Goal: Task Accomplishment & Management: Manage account settings

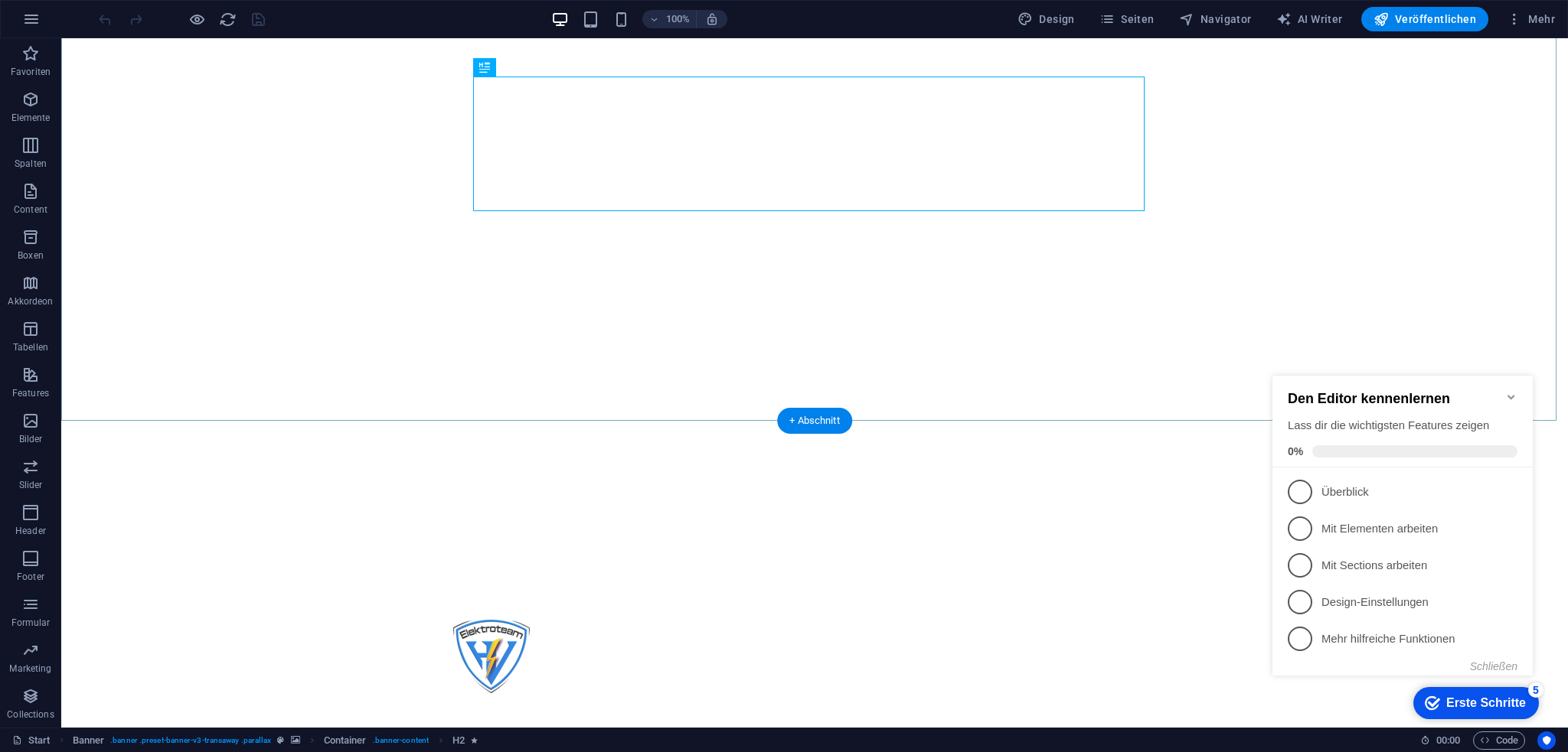
scroll to position [383, 0]
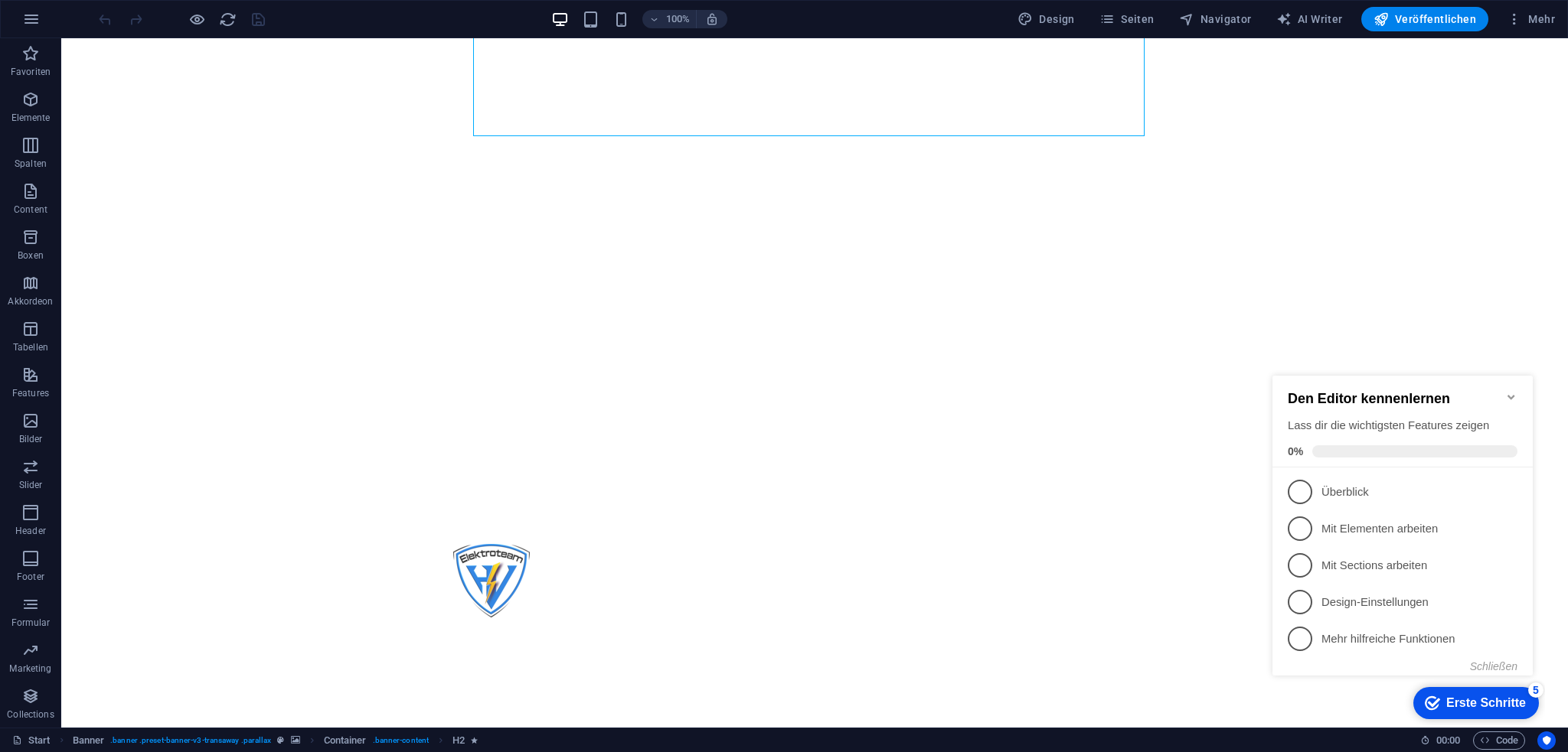
click at [1508, 395] on icon "Minimize checklist" at bounding box center [1511, 397] width 7 height 5
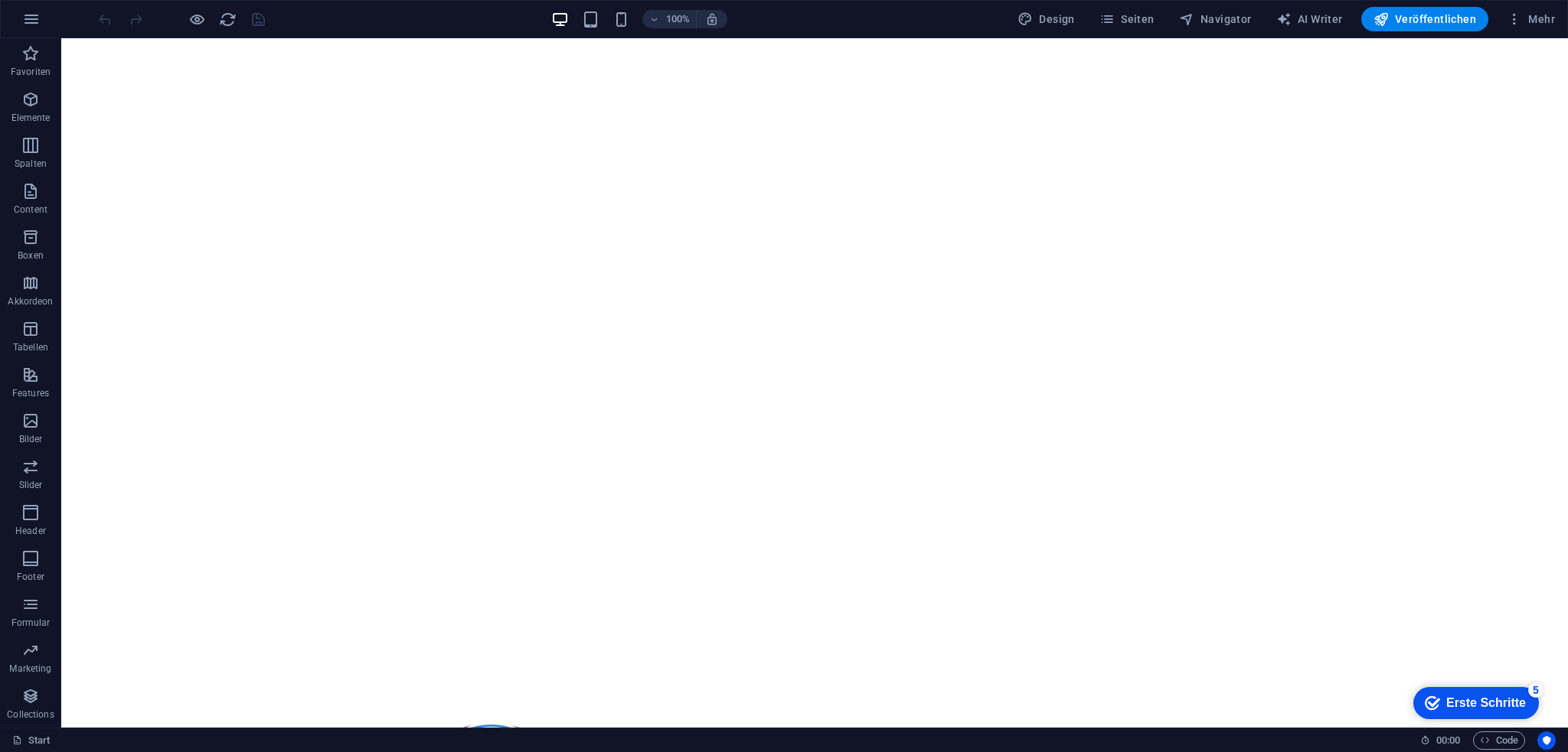
scroll to position [0, 0]
click at [1531, 17] on span "Mehr" at bounding box center [1531, 18] width 48 height 15
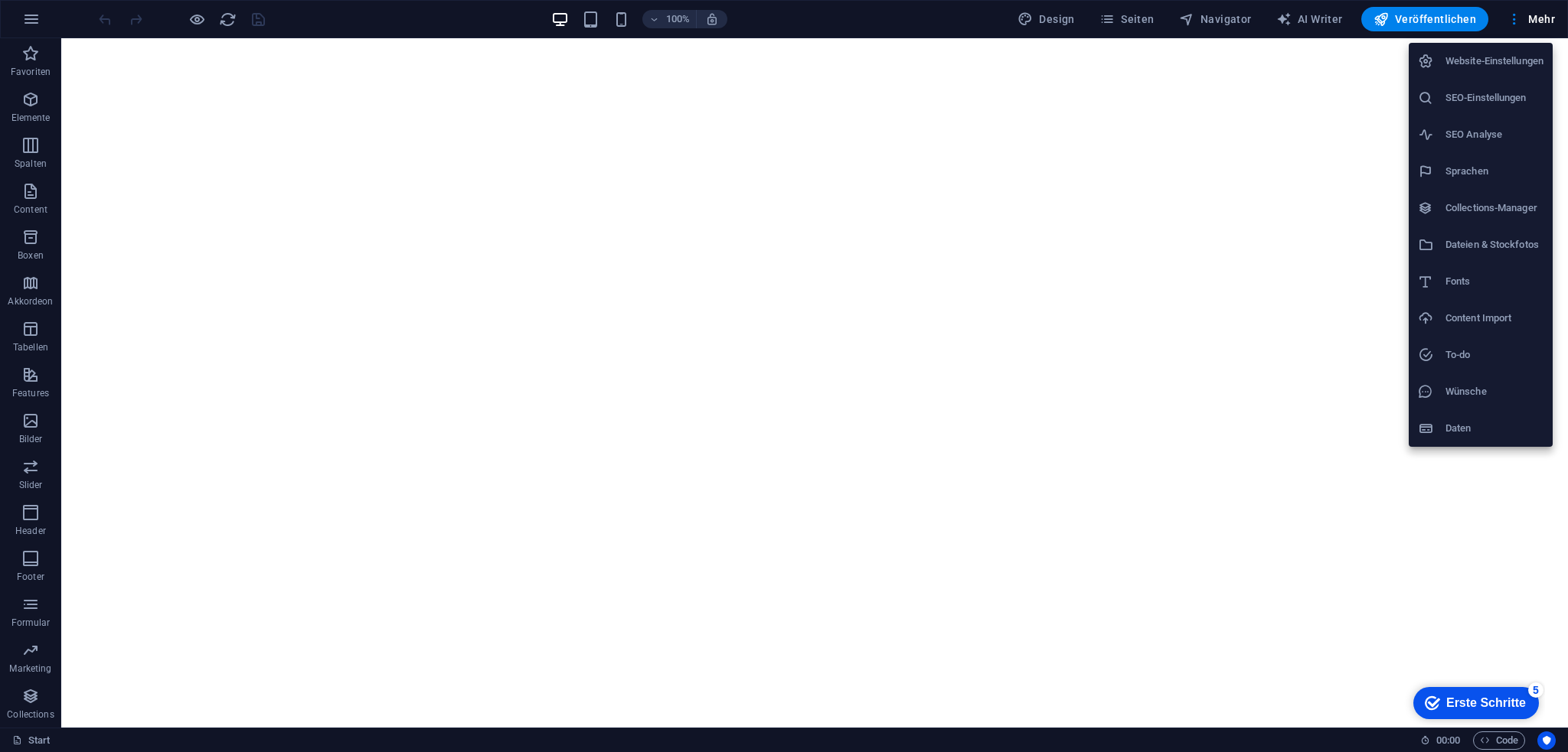
click at [1509, 100] on h6 "SEO-Einstellungen" at bounding box center [1494, 98] width 98 height 18
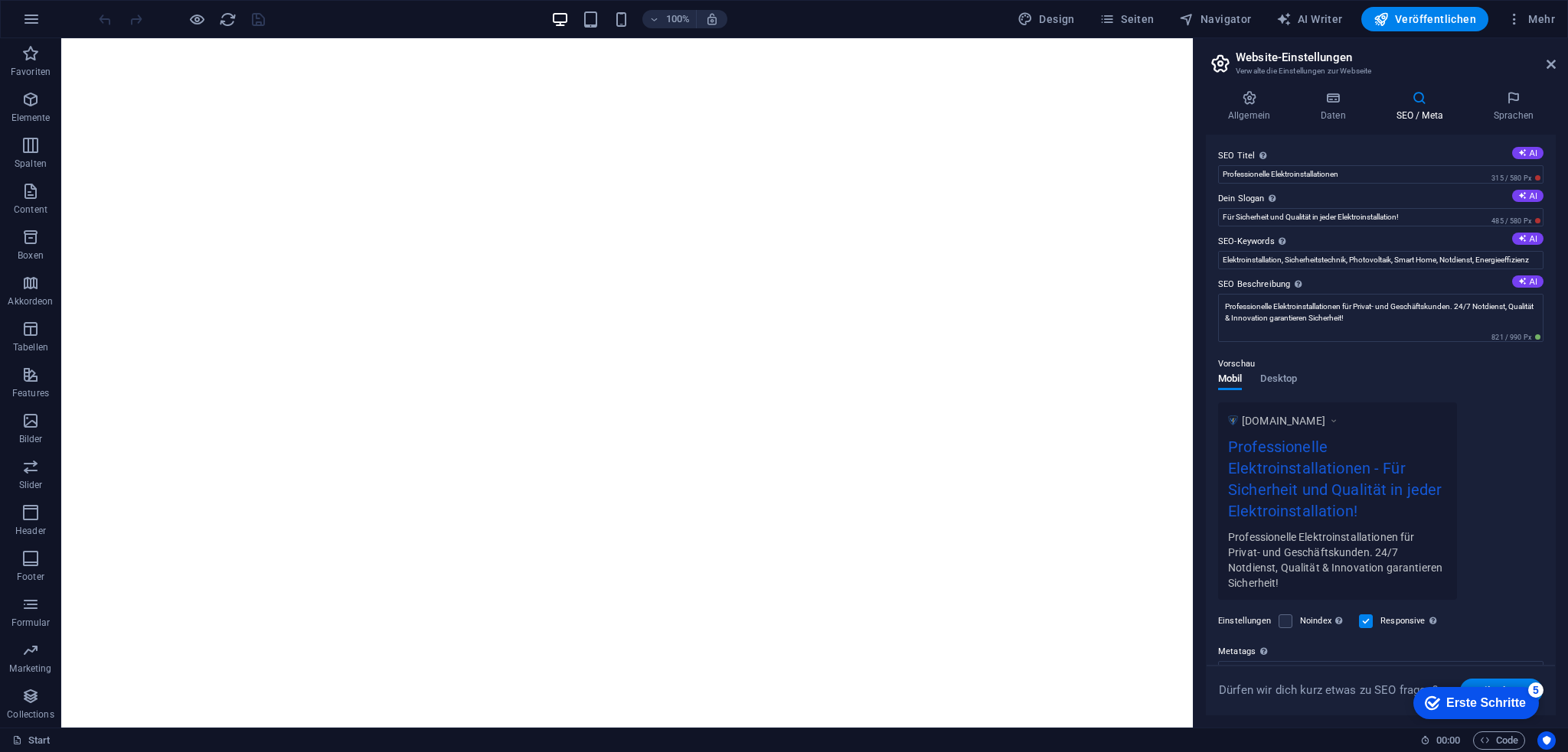
click at [1330, 87] on div "Allgemein Daten SEO / Meta Sprachen Name der Website [DOMAIN_NAME] Logo Ziehe D…" at bounding box center [1380, 403] width 374 height 650
click at [1340, 110] on h4 "Daten" at bounding box center [1336, 106] width 75 height 32
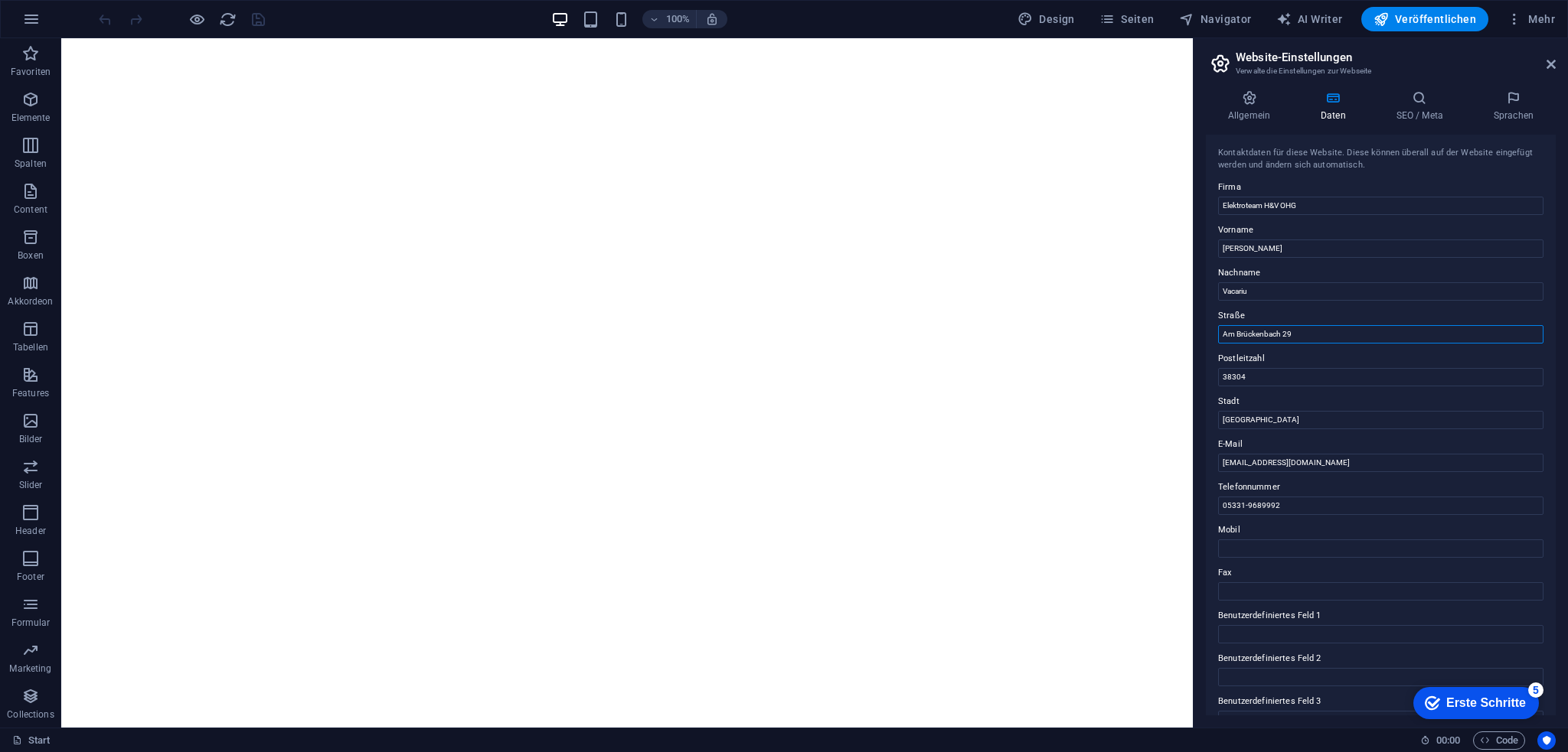
click at [1297, 337] on input "Am Brückenbach 29" at bounding box center [1381, 334] width 326 height 18
drag, startPoint x: 1365, startPoint y: 373, endPoint x: 1179, endPoint y: 339, distance: 189.1
click at [1279, 327] on input "Straße" at bounding box center [1381, 334] width 326 height 18
type input "[STREET_ADDRESS]"
click at [1258, 106] on h4 "Allgemein" at bounding box center [1252, 106] width 93 height 32
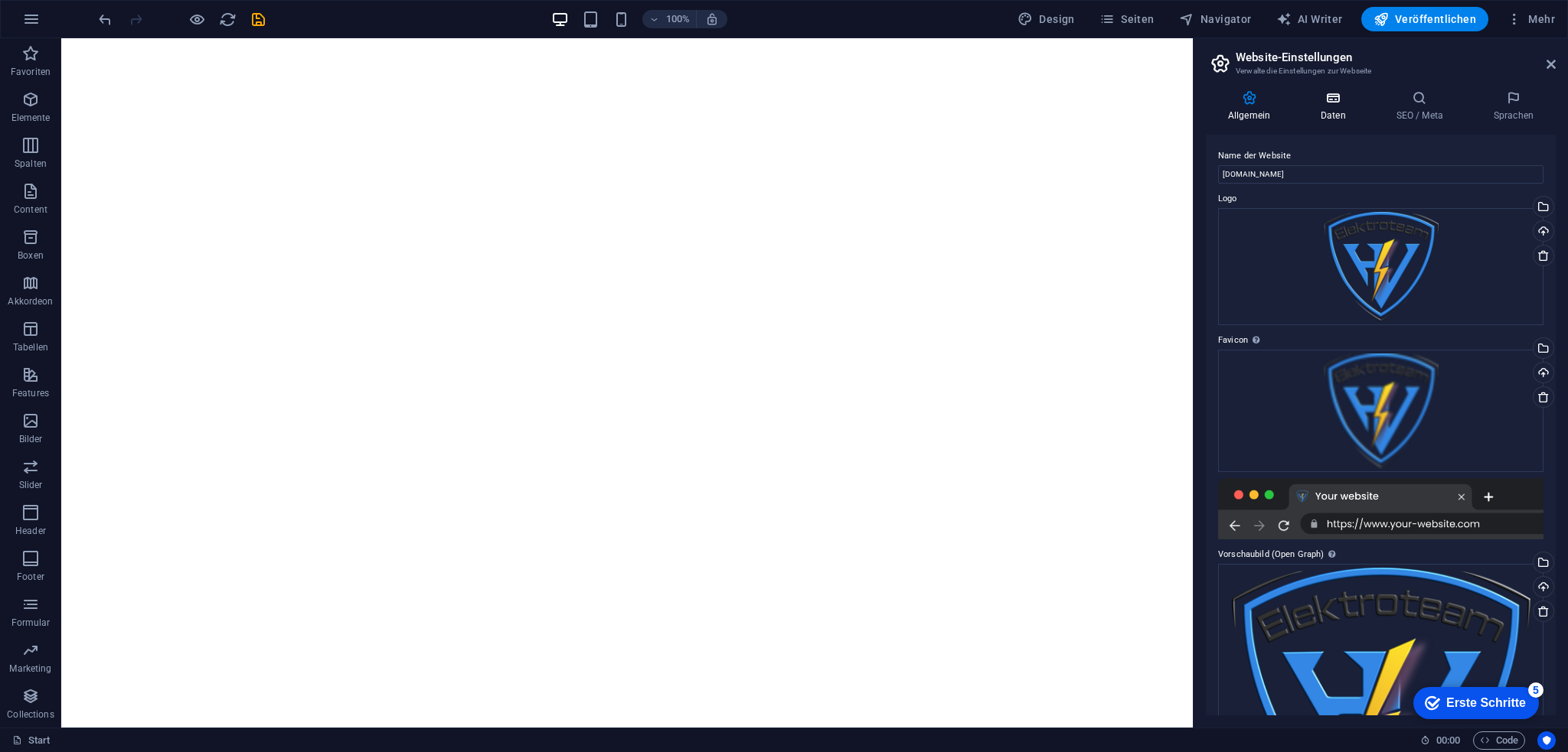
click at [1329, 100] on icon at bounding box center [1334, 98] width 70 height 15
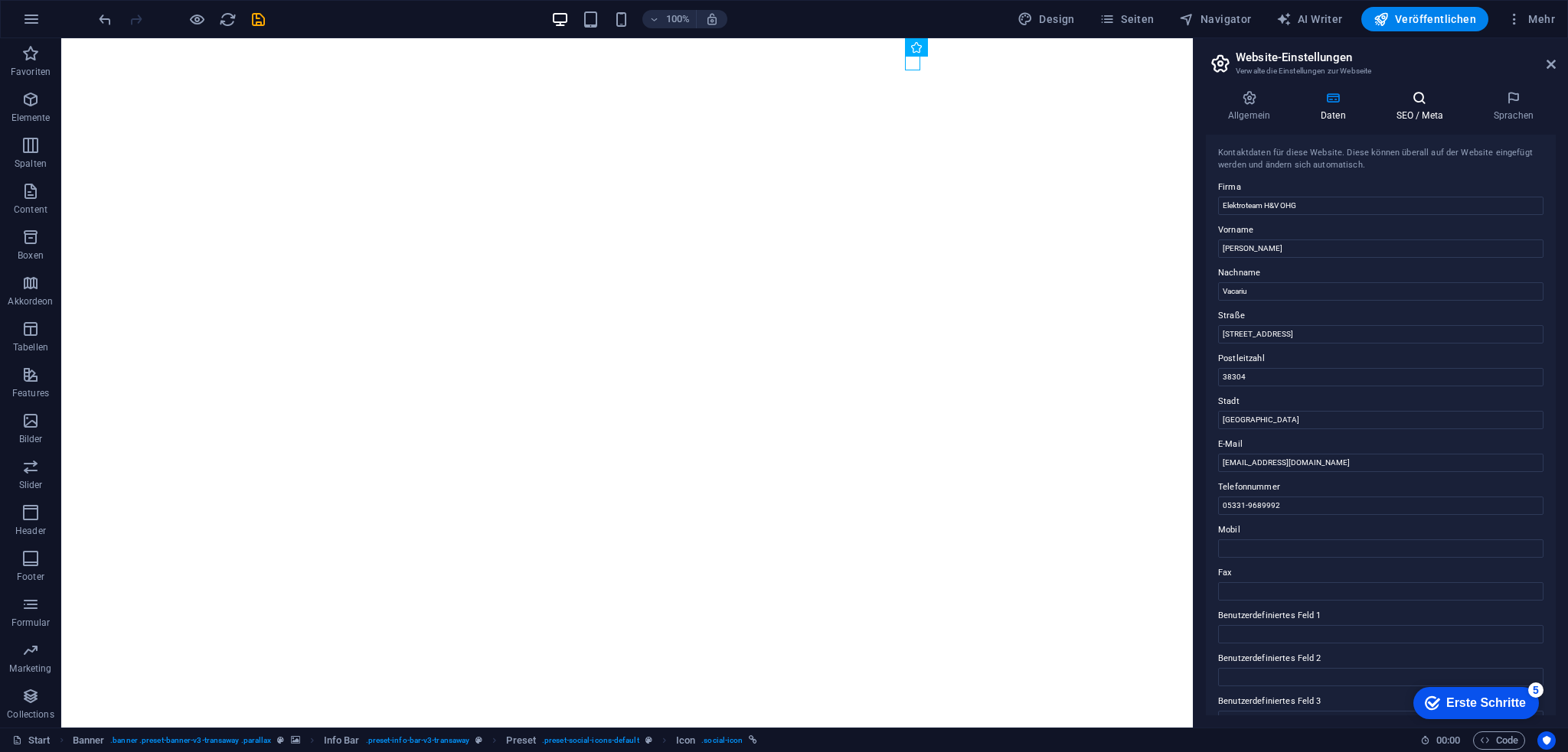
click at [1404, 114] on h4 "SEO / Meta" at bounding box center [1423, 106] width 97 height 32
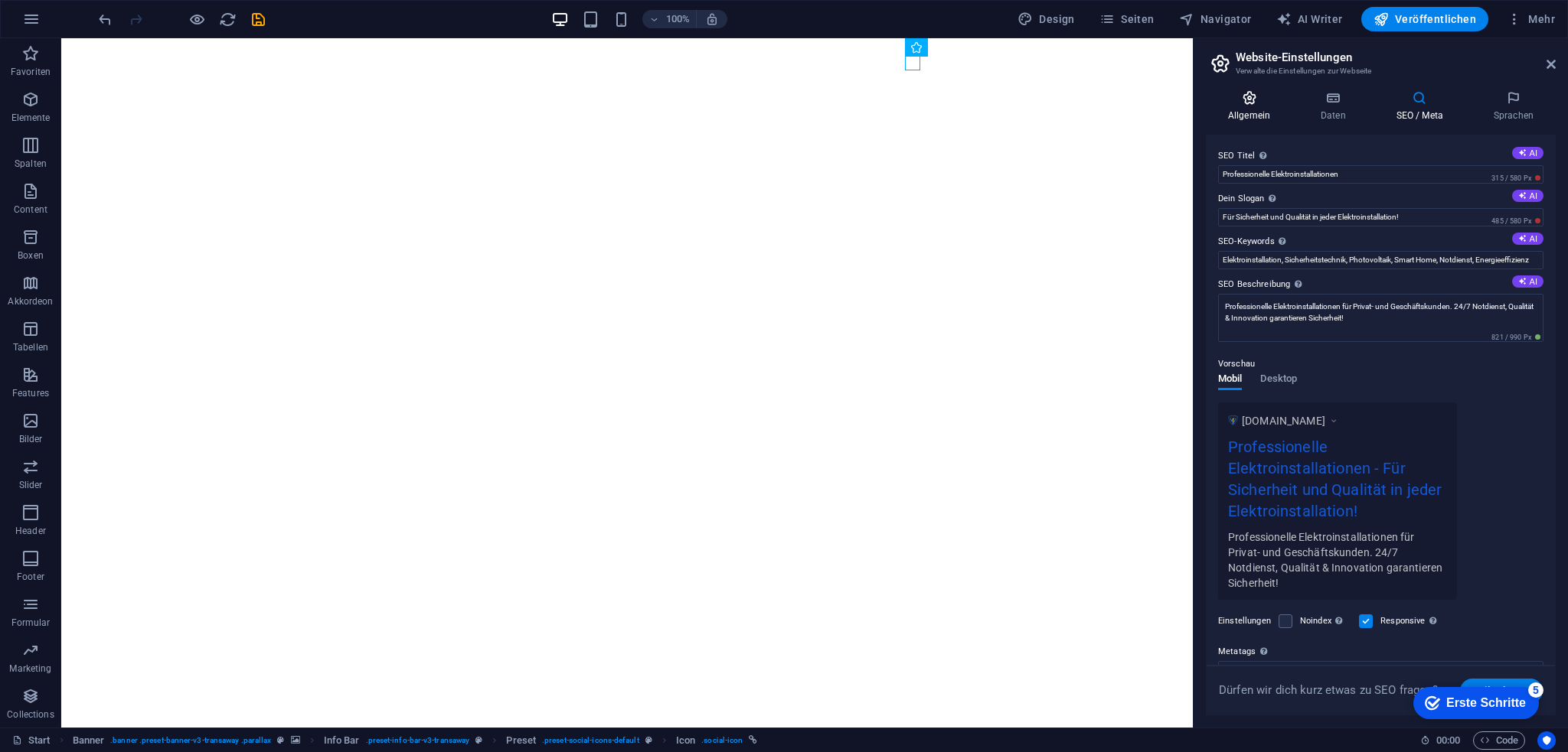
click at [1257, 98] on icon at bounding box center [1249, 98] width 87 height 15
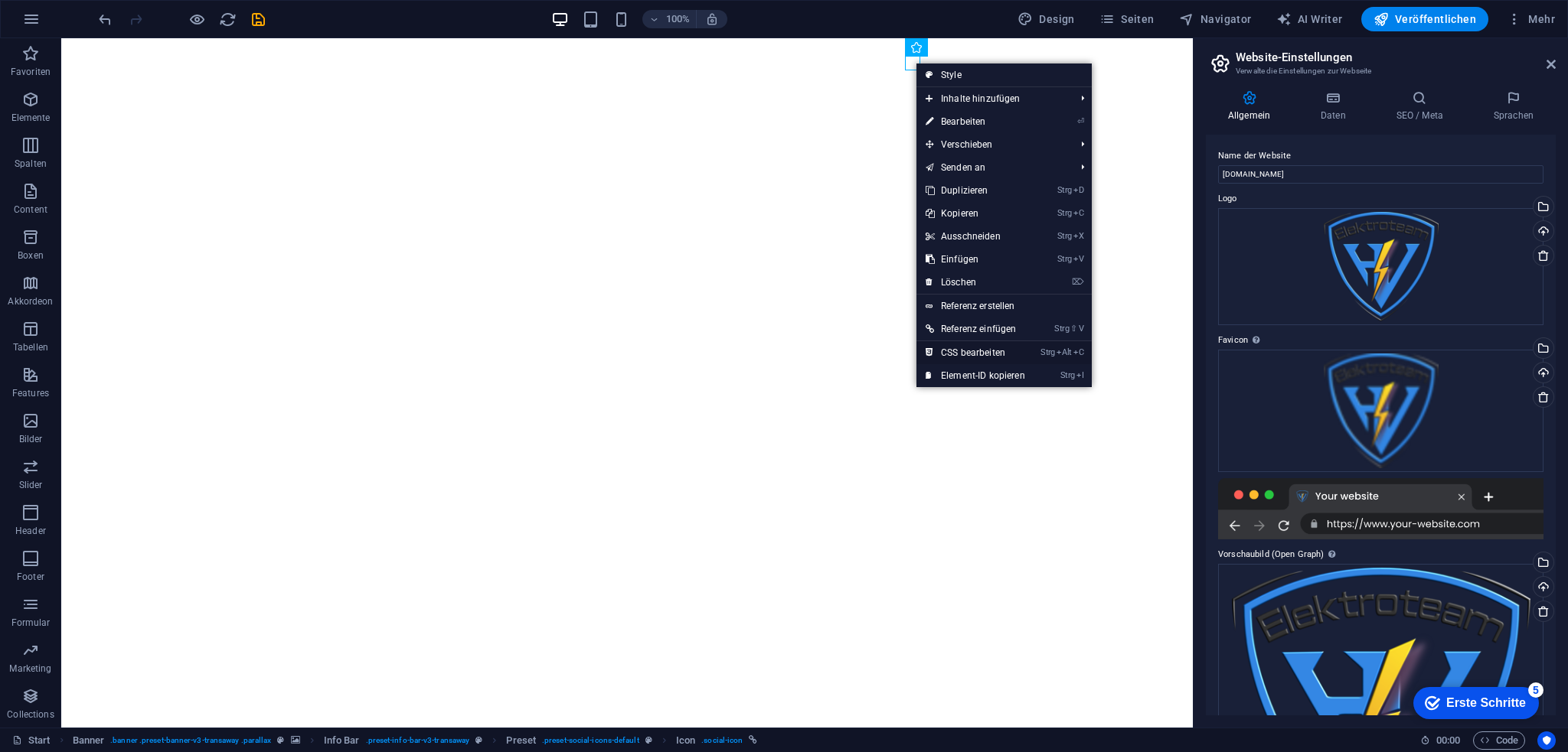
click at [990, 353] on link "Strg Alt C CSS bearbeiten" at bounding box center [975, 353] width 118 height 23
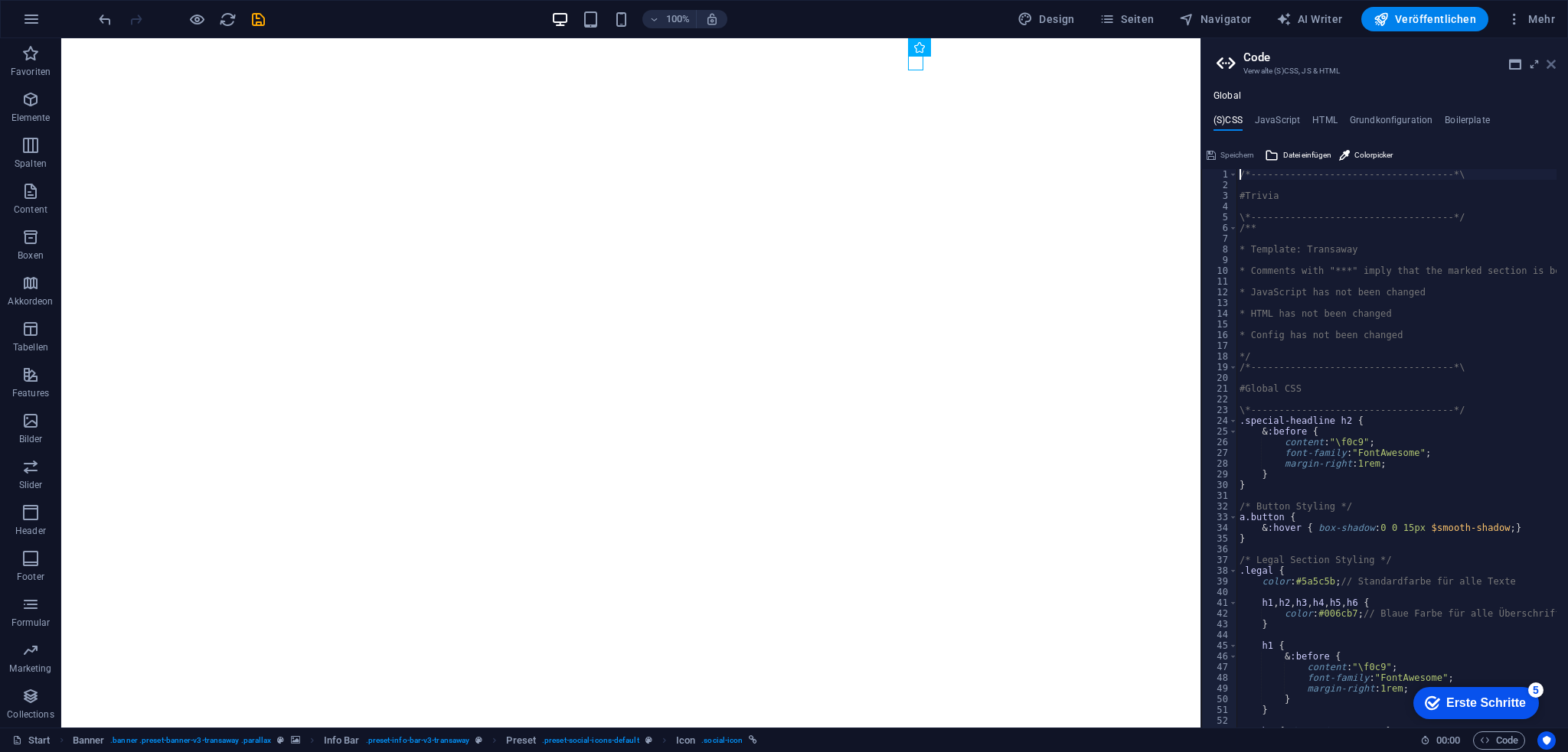
click at [1548, 67] on icon at bounding box center [1551, 64] width 10 height 12
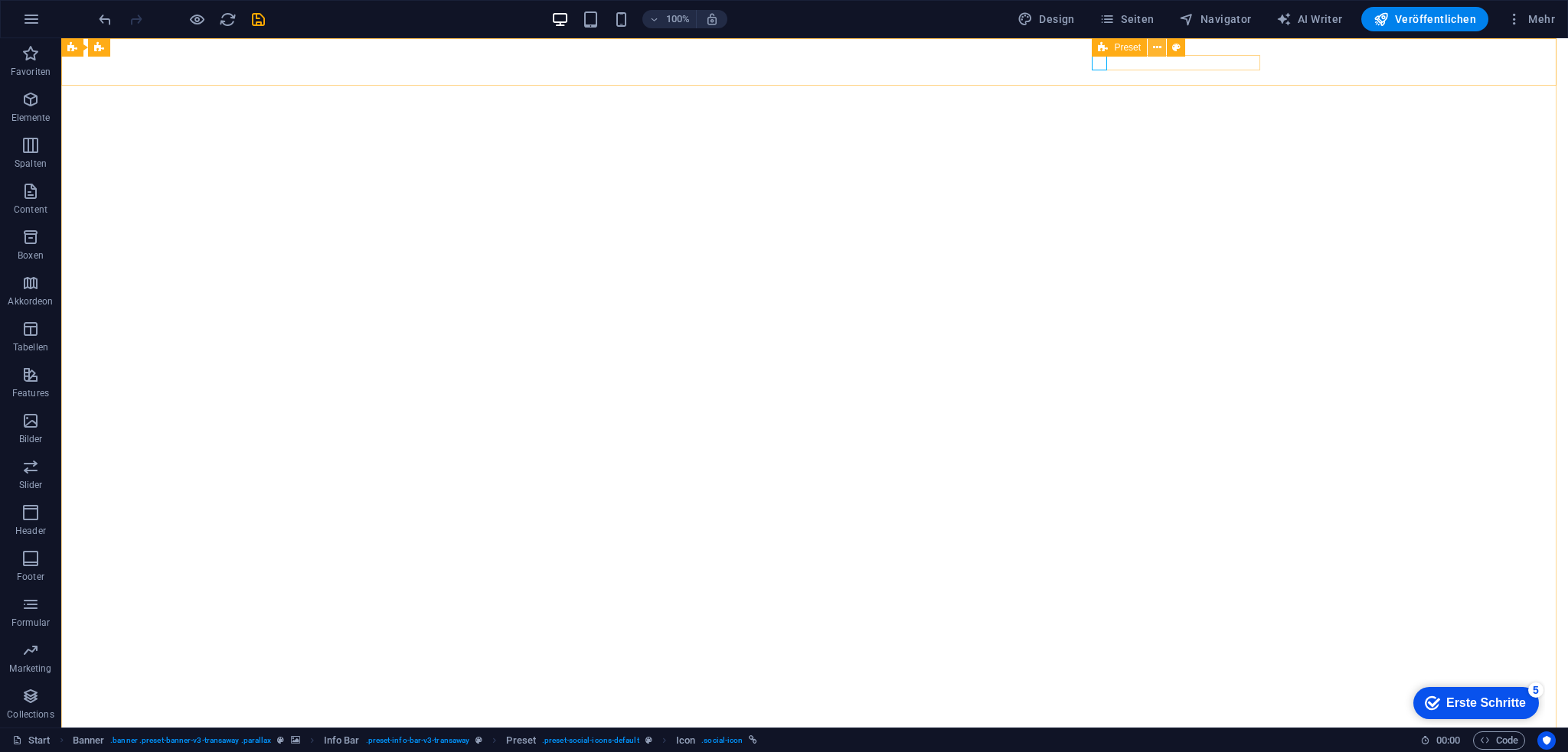
click at [1157, 48] on icon at bounding box center [1157, 48] width 9 height 16
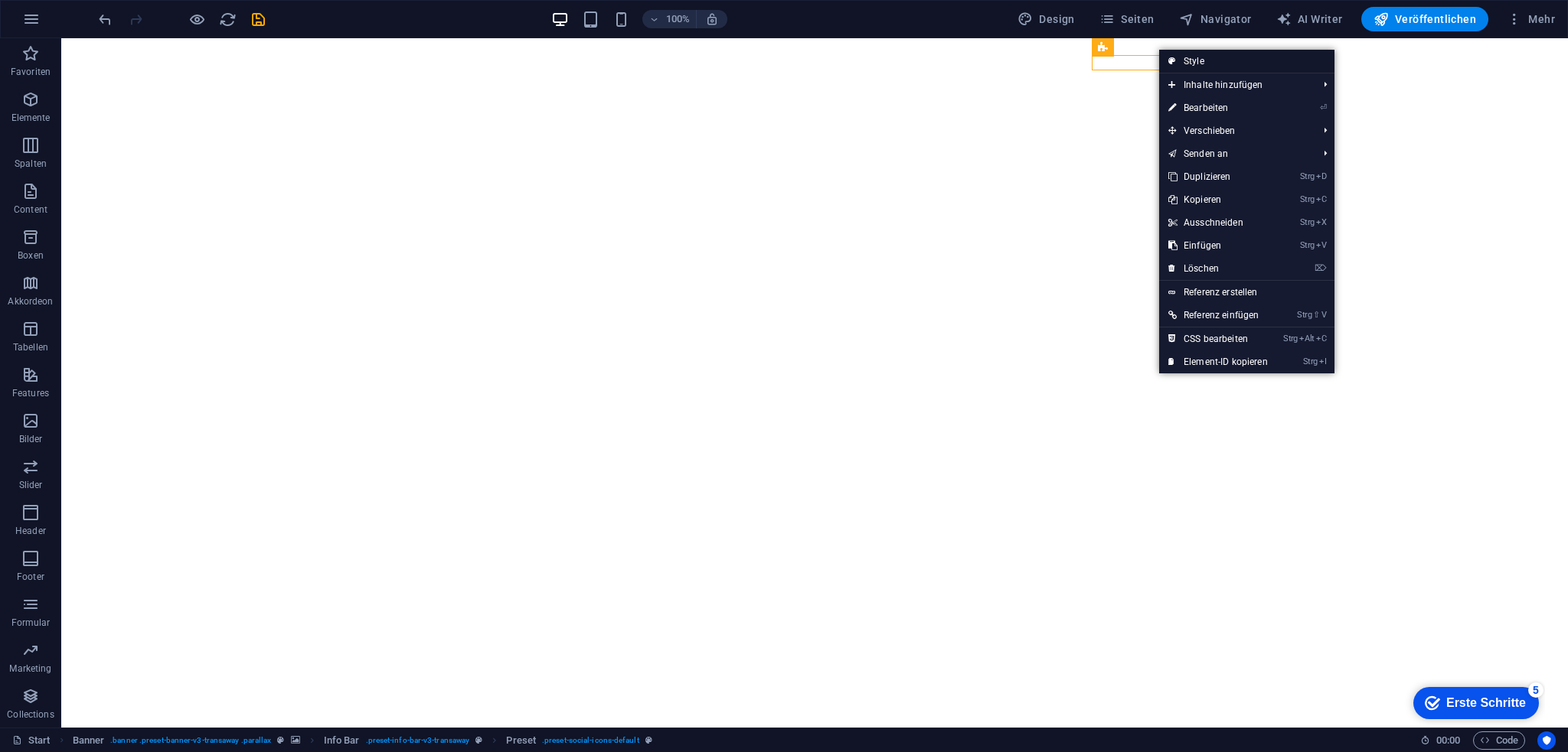
click at [1228, 64] on link "Style" at bounding box center [1246, 61] width 176 height 23
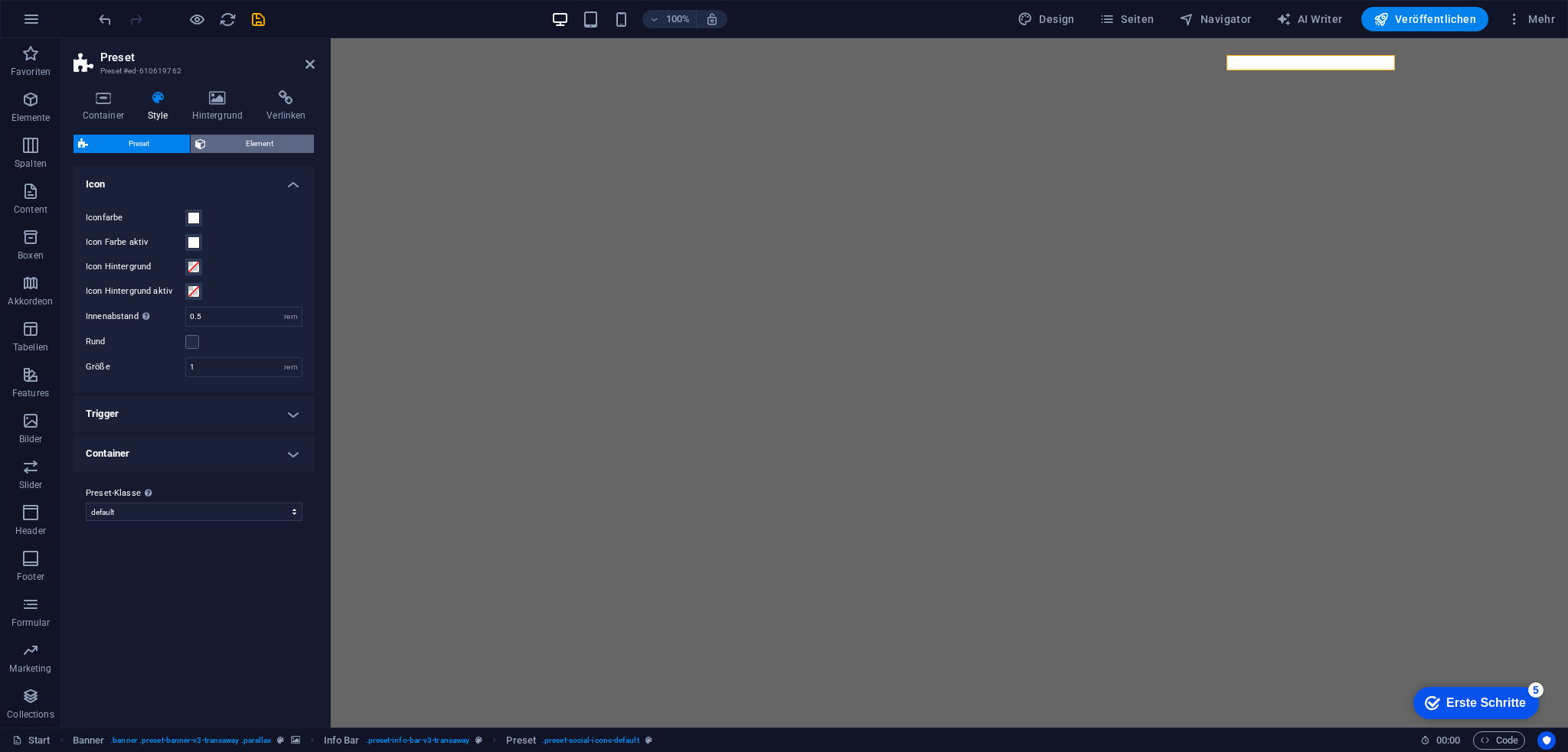
click at [243, 146] on span "Element" at bounding box center [260, 144] width 99 height 18
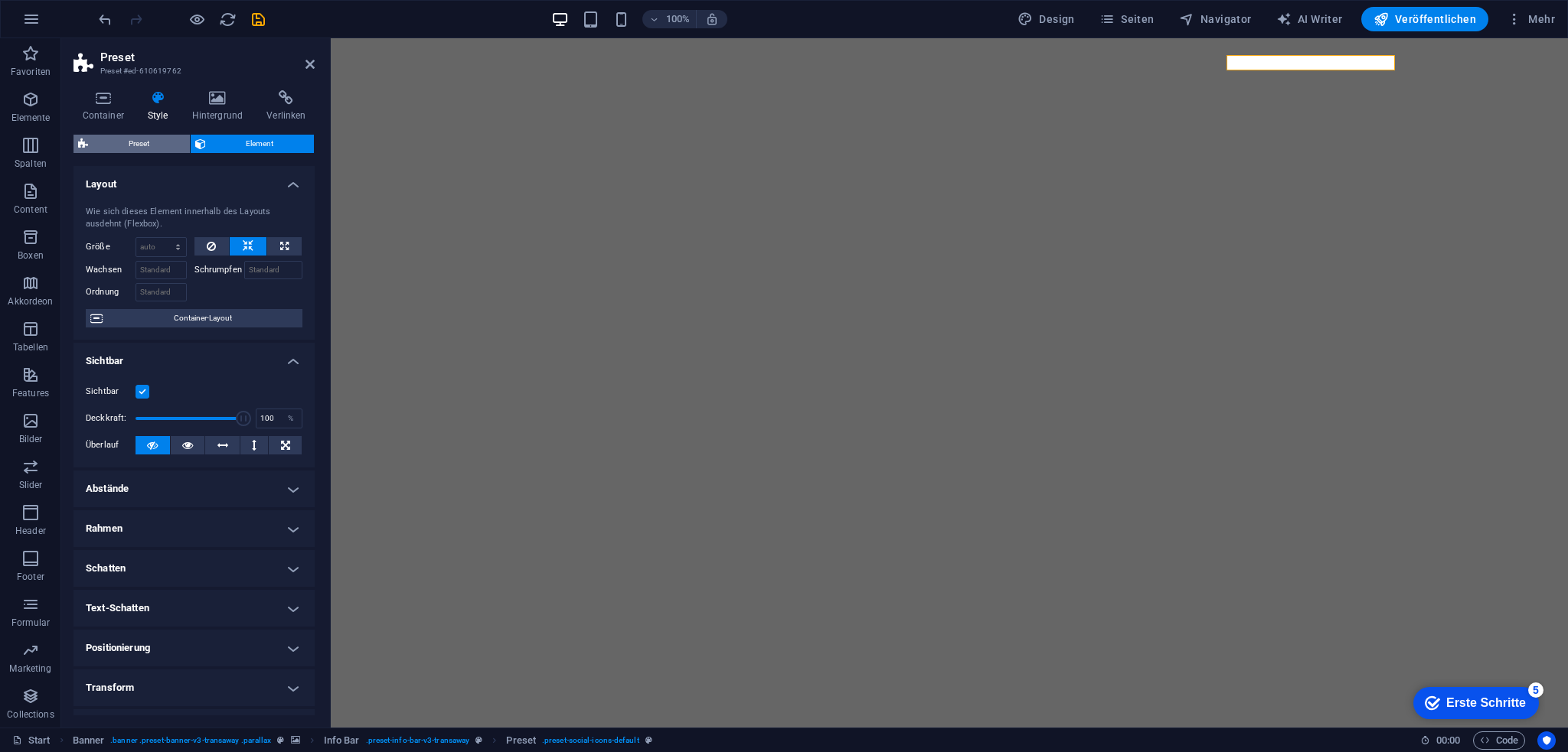
click at [127, 149] on span "Preset" at bounding box center [139, 144] width 93 height 18
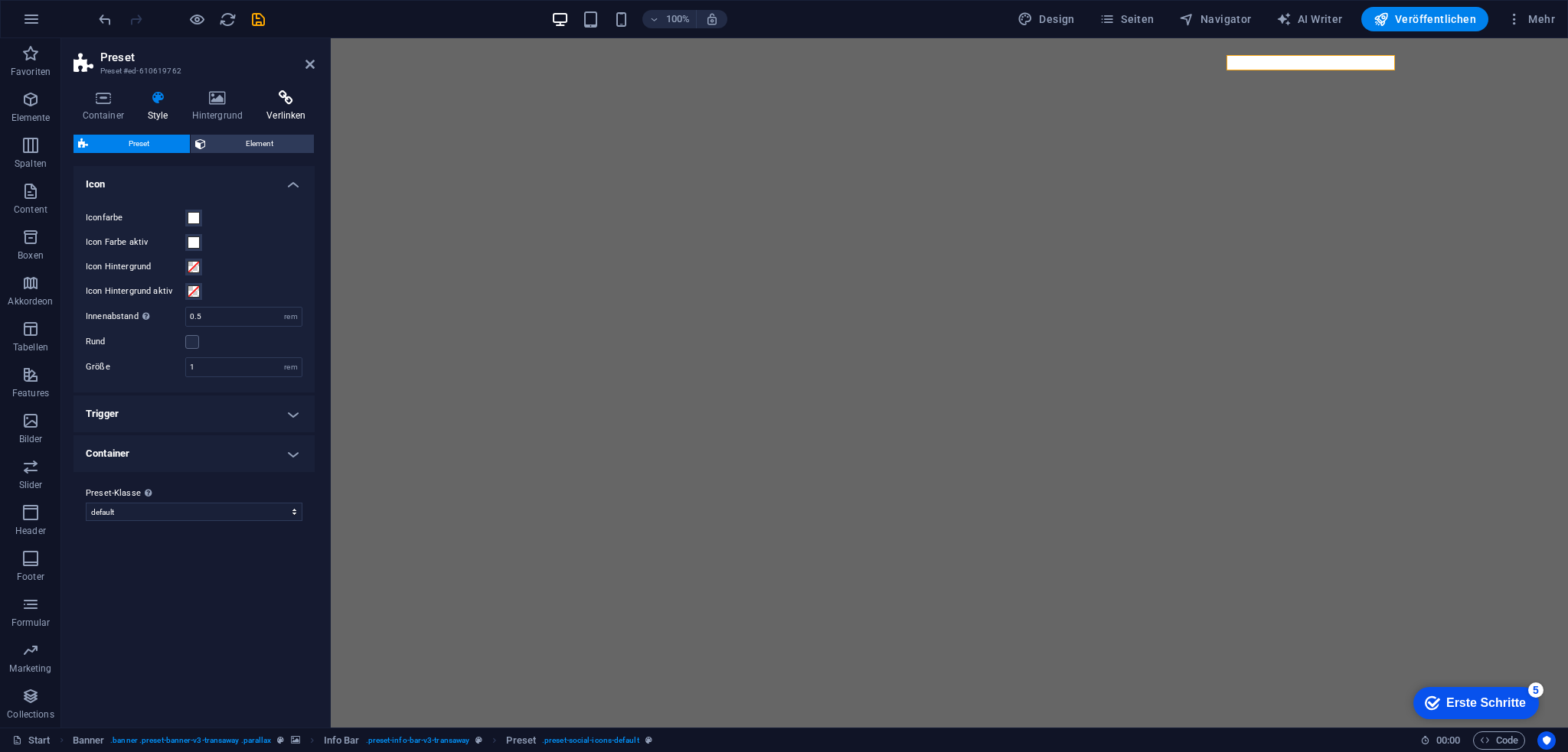
click at [296, 94] on icon at bounding box center [286, 98] width 56 height 15
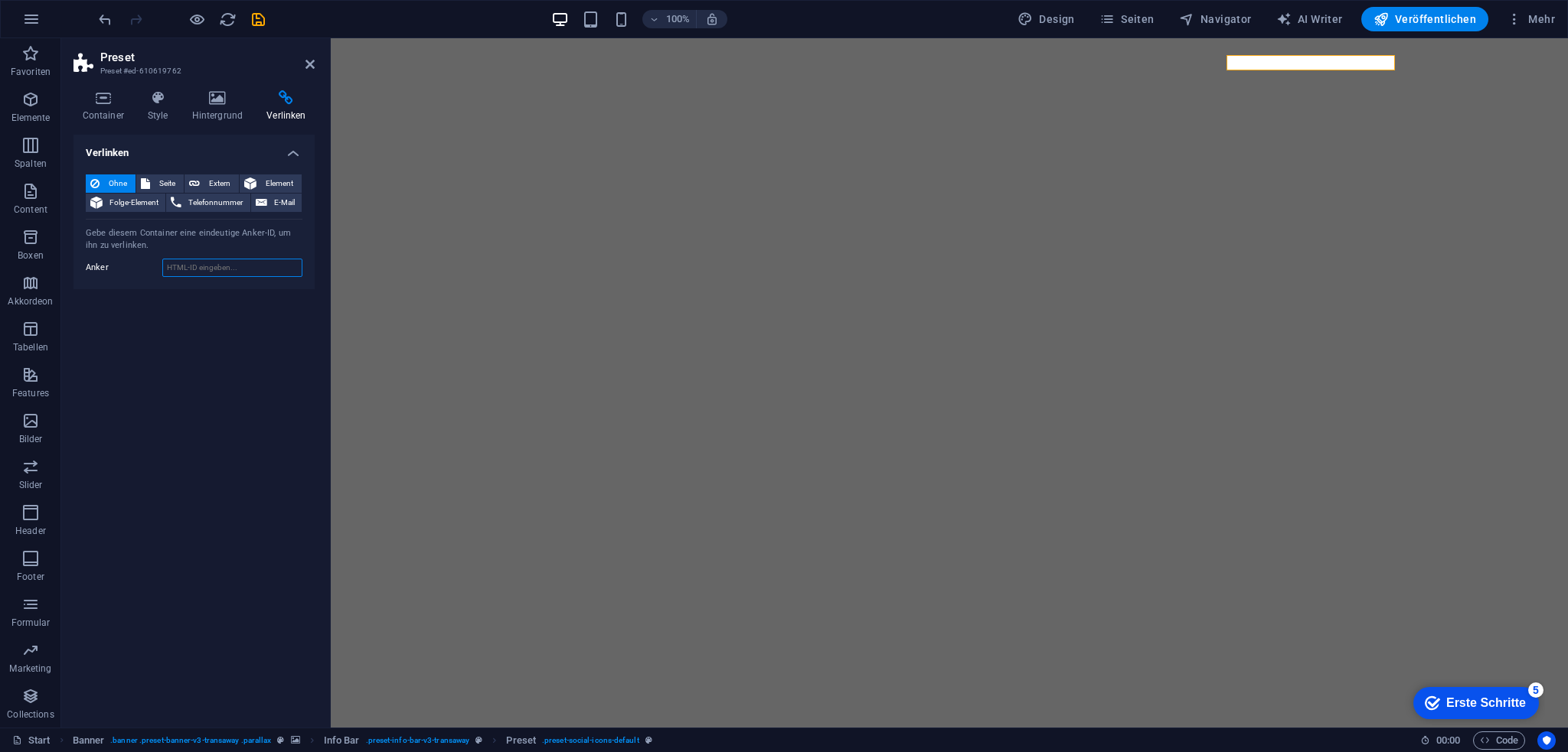
click at [189, 269] on input "Anker" at bounding box center [232, 268] width 140 height 18
click at [163, 185] on span "Seite" at bounding box center [167, 183] width 25 height 18
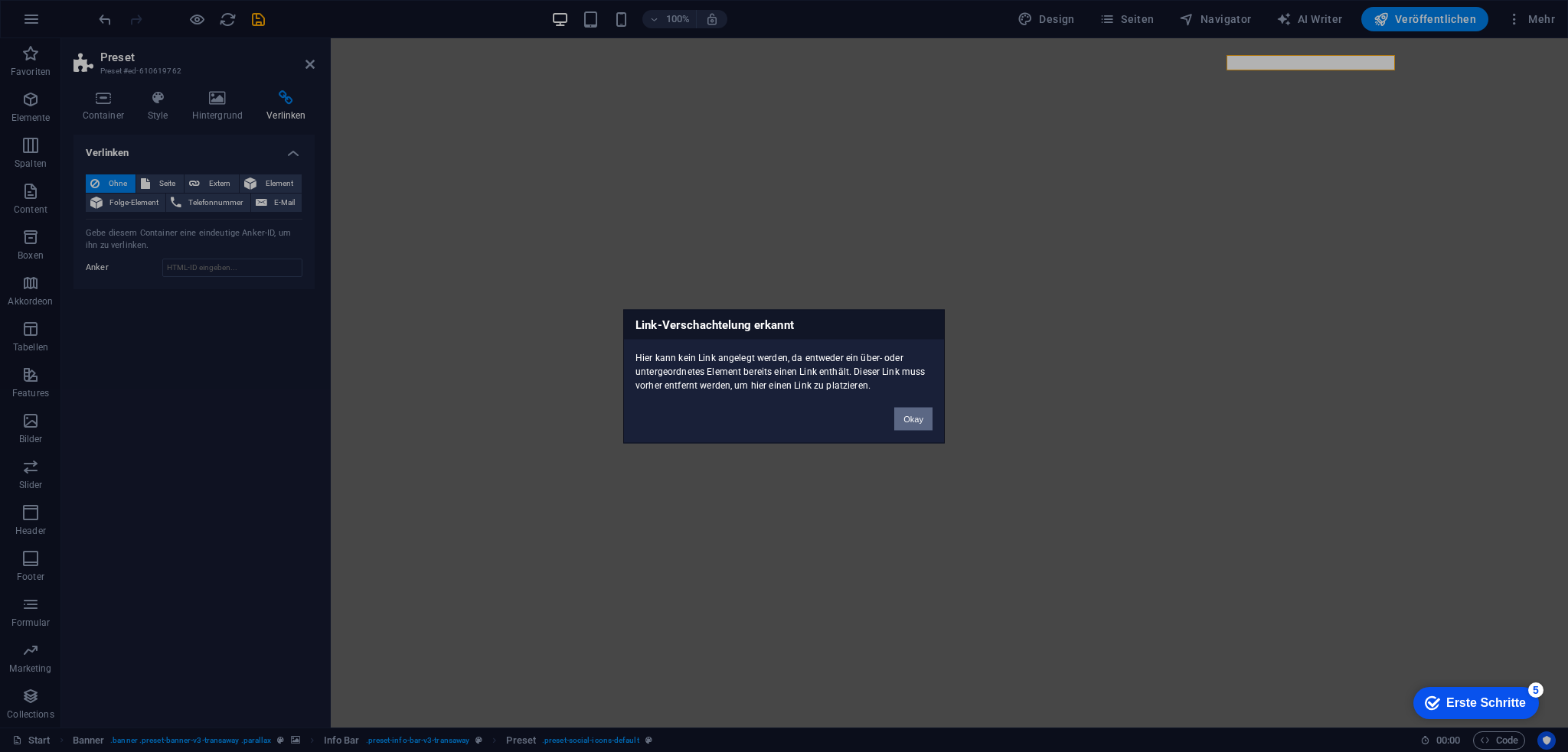
click at [921, 418] on button "Okay" at bounding box center [913, 418] width 38 height 23
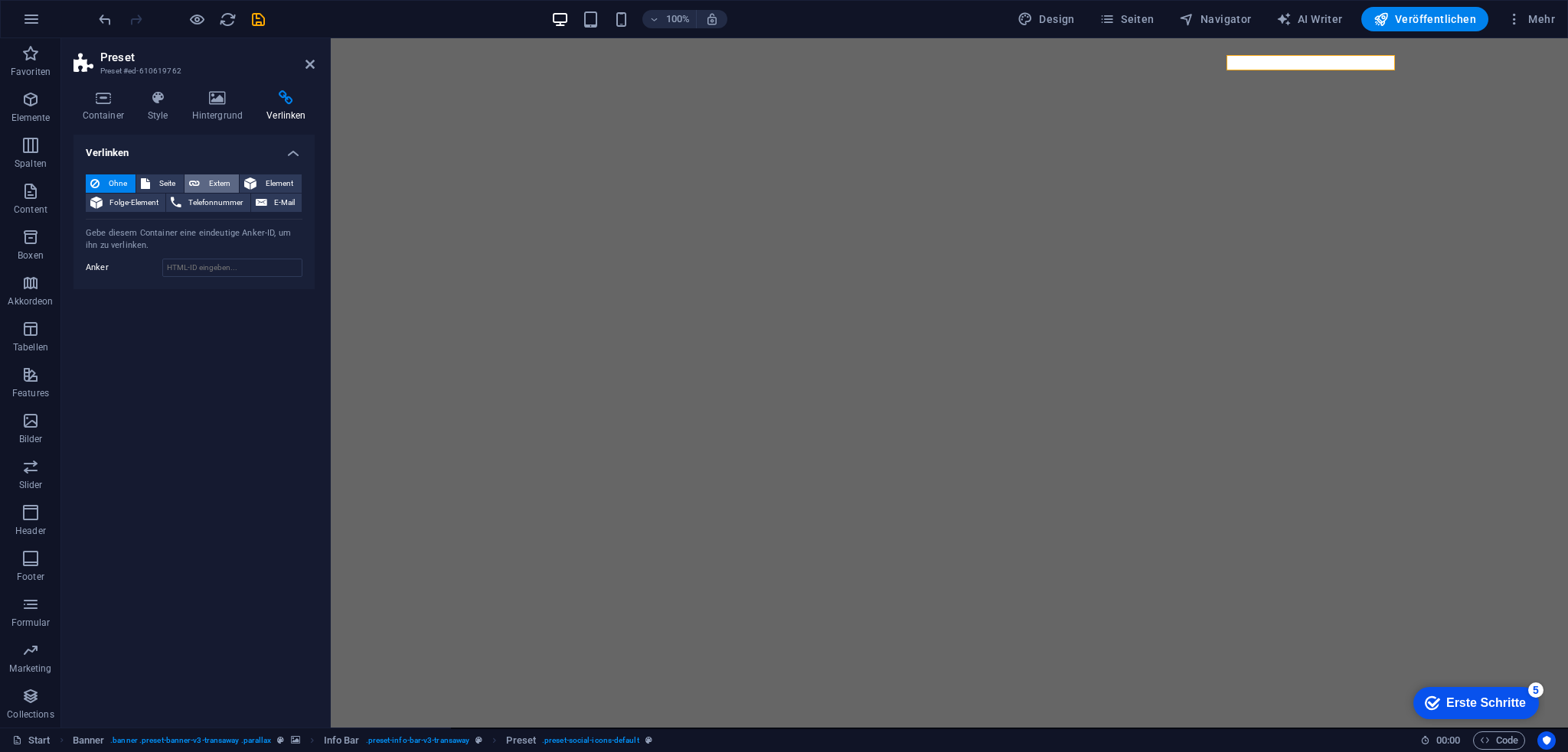
click at [203, 185] on button "Extern" at bounding box center [211, 183] width 54 height 18
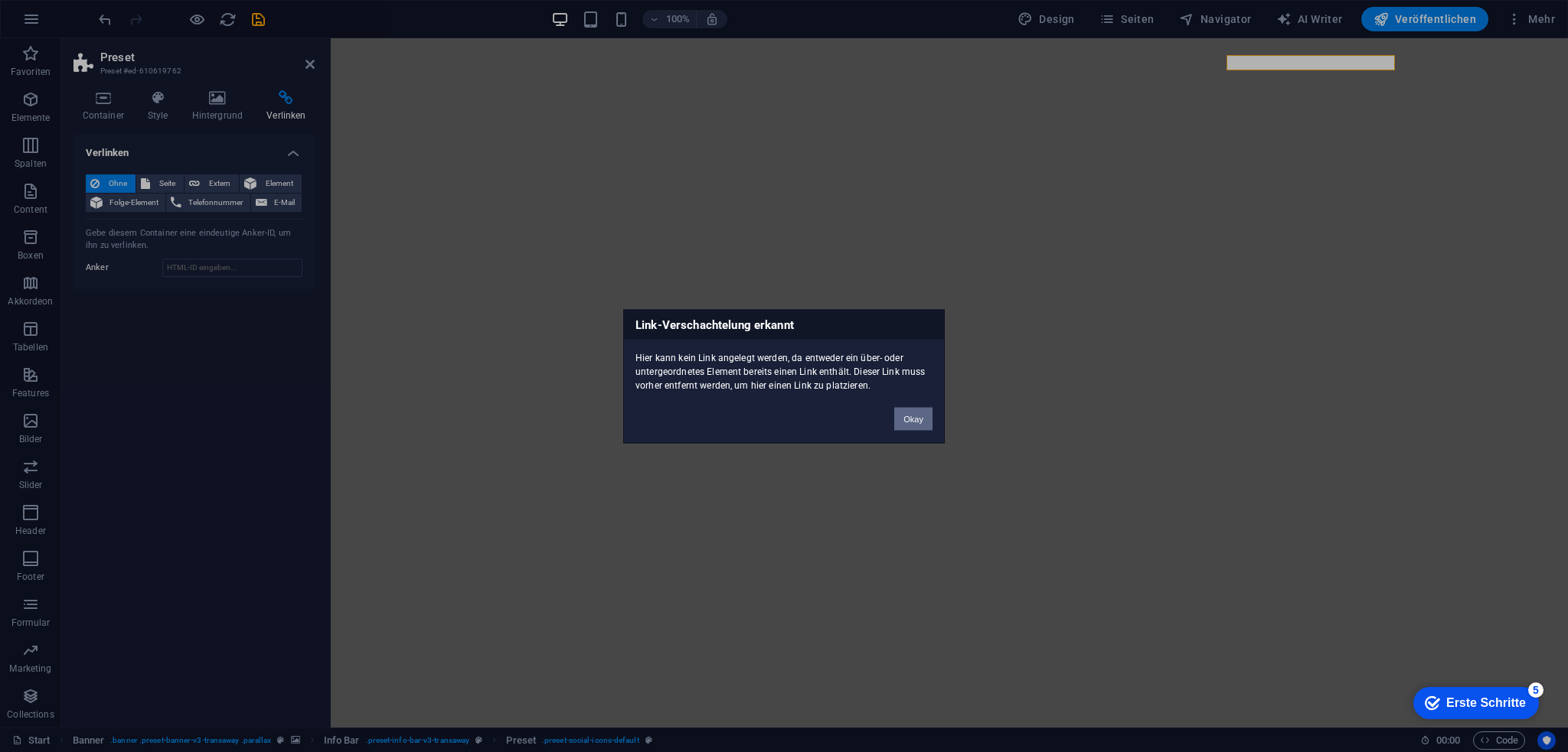
drag, startPoint x: 900, startPoint y: 418, endPoint x: 526, endPoint y: 372, distance: 376.8
click at [900, 418] on button "Okay" at bounding box center [913, 418] width 38 height 23
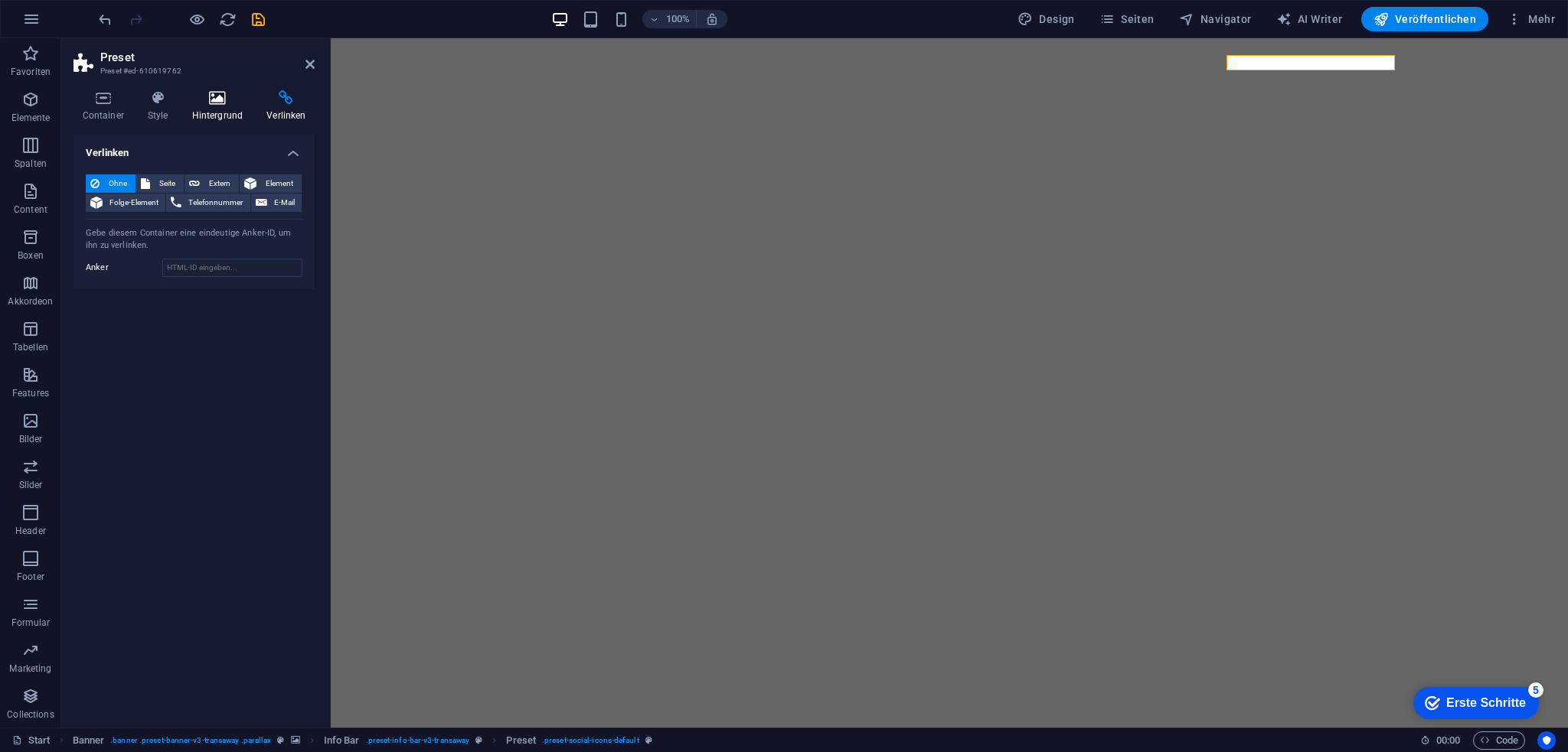
click at [217, 113] on h4 "Hintergrund" at bounding box center [220, 106] width 75 height 32
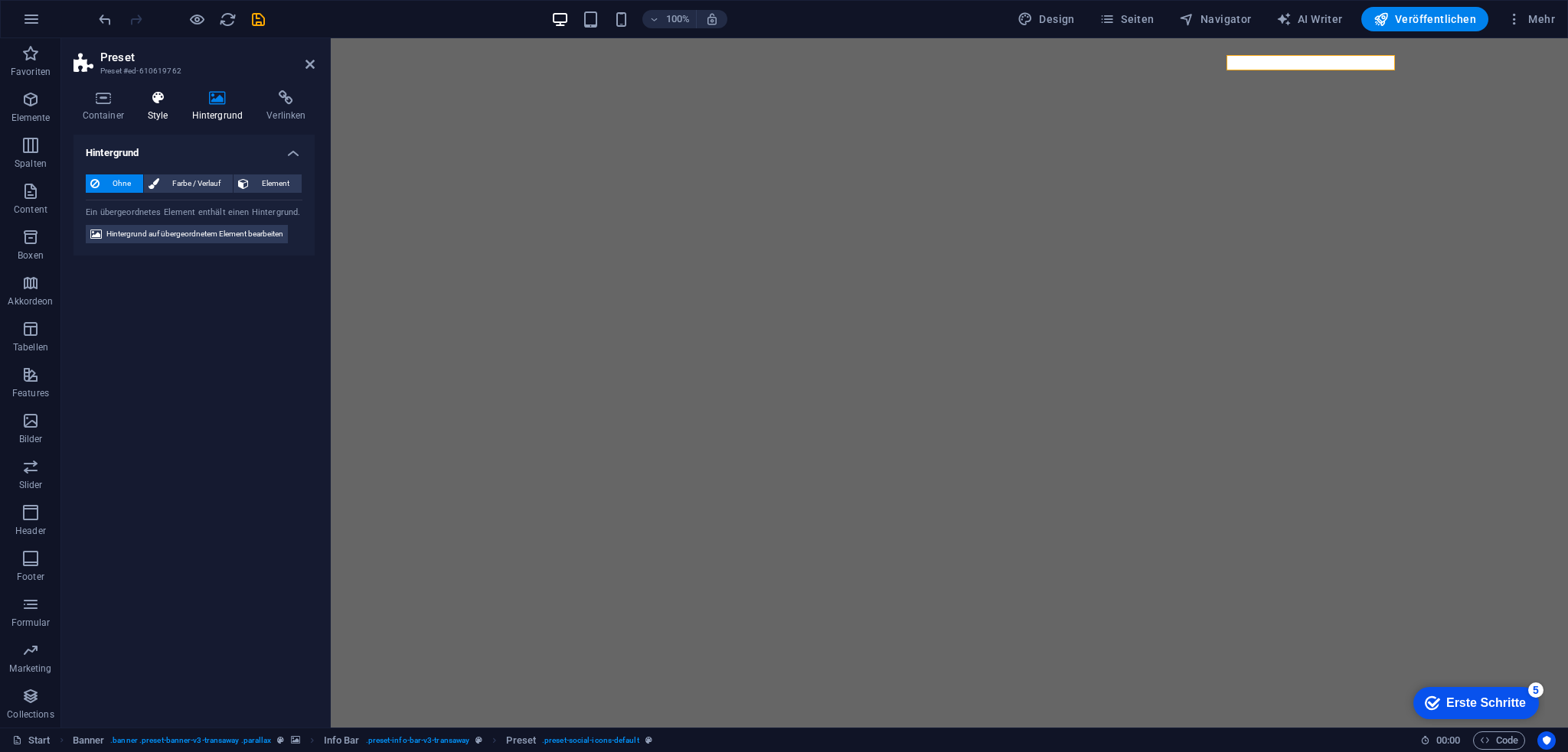
click at [155, 101] on icon at bounding box center [157, 98] width 38 height 15
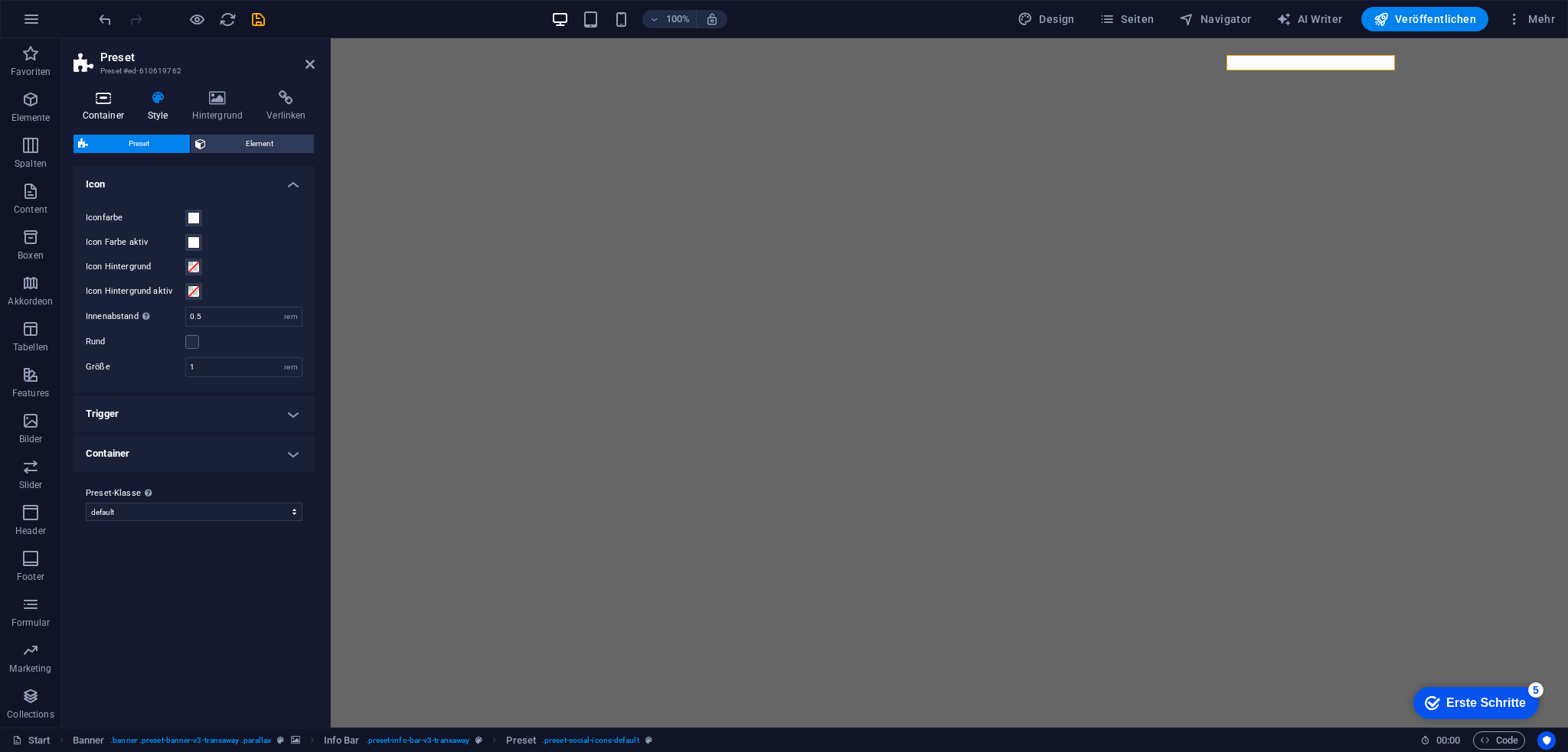
click at [101, 103] on icon at bounding box center [103, 98] width 59 height 15
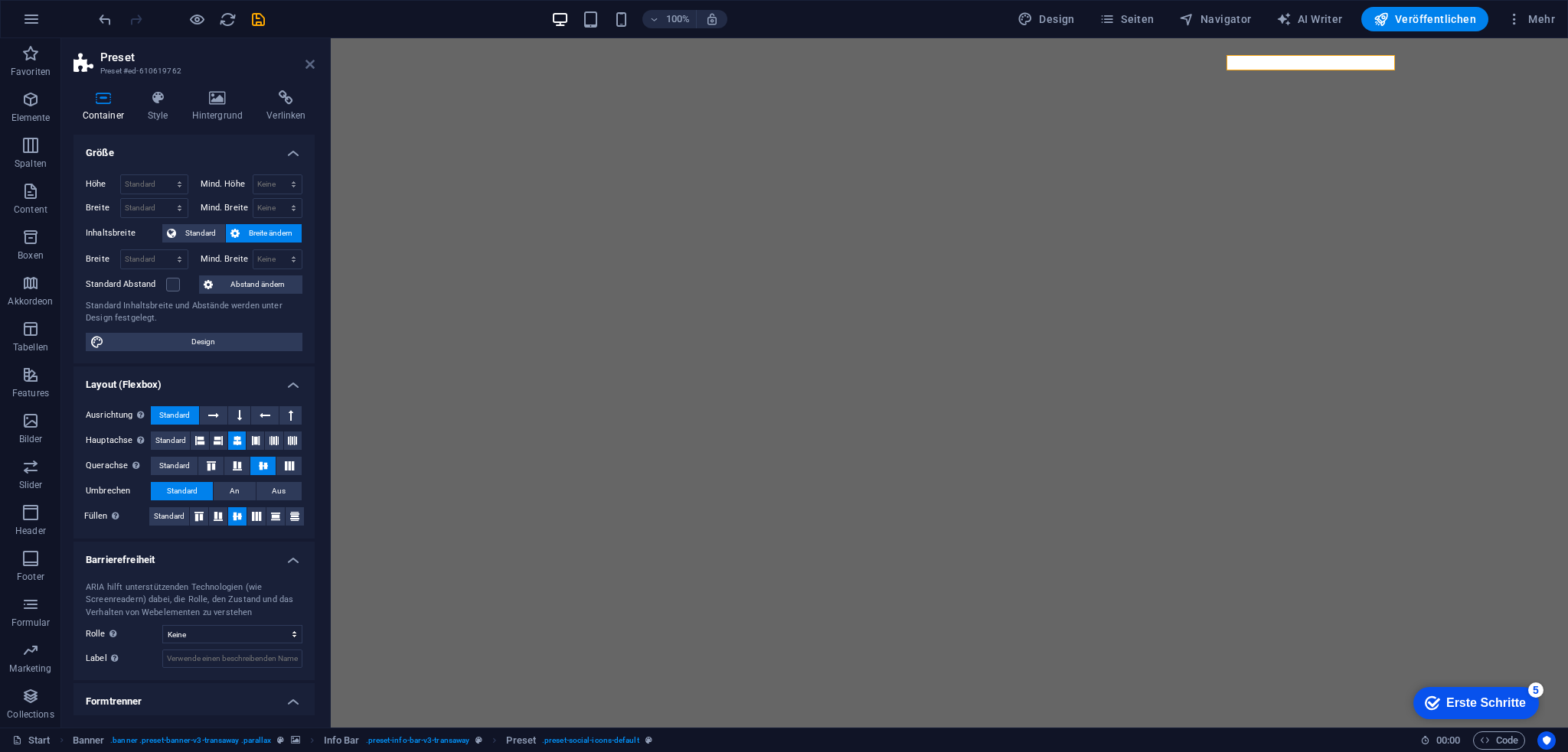
click at [311, 60] on icon at bounding box center [311, 64] width 10 height 12
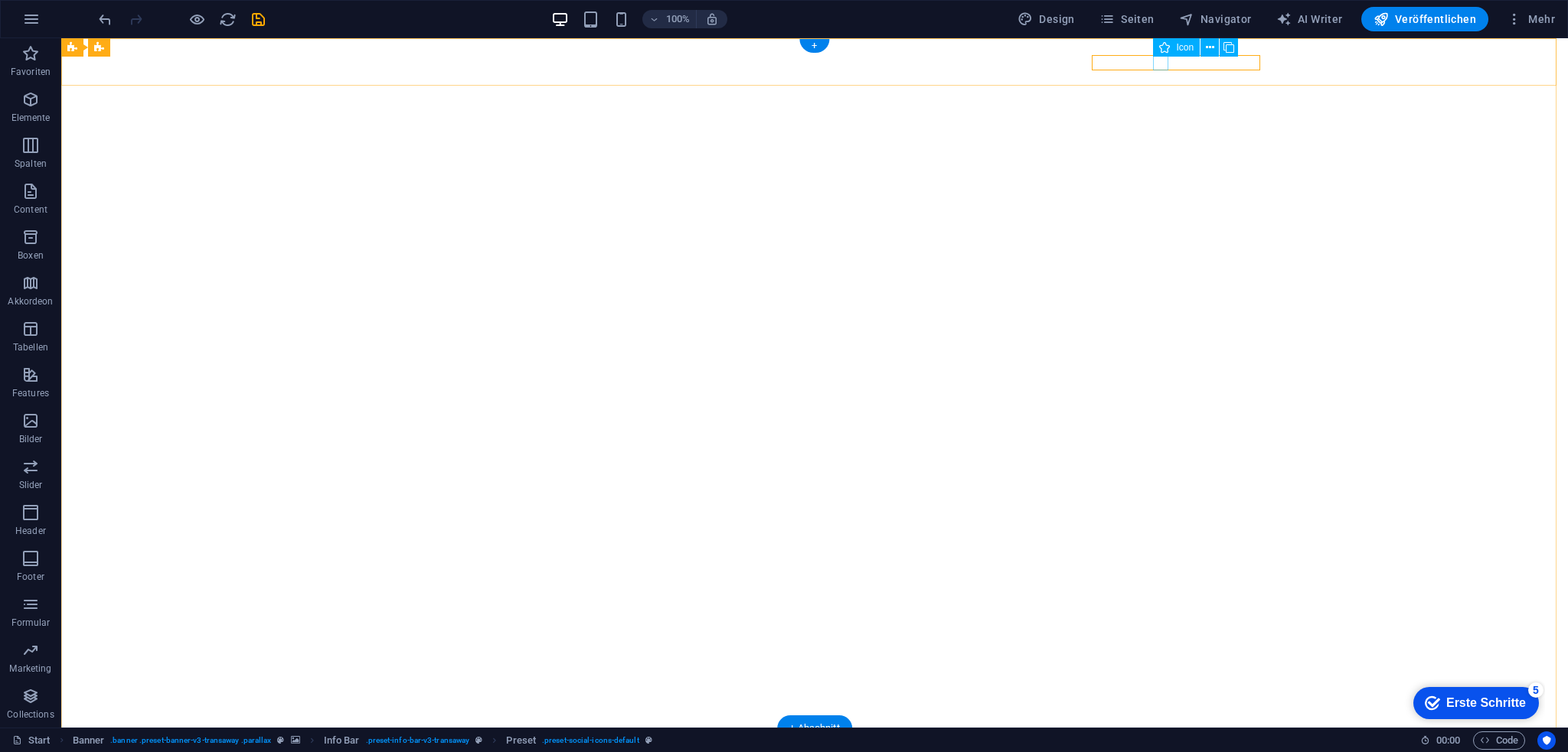
click at [1159, 51] on icon at bounding box center [1157, 48] width 9 height 16
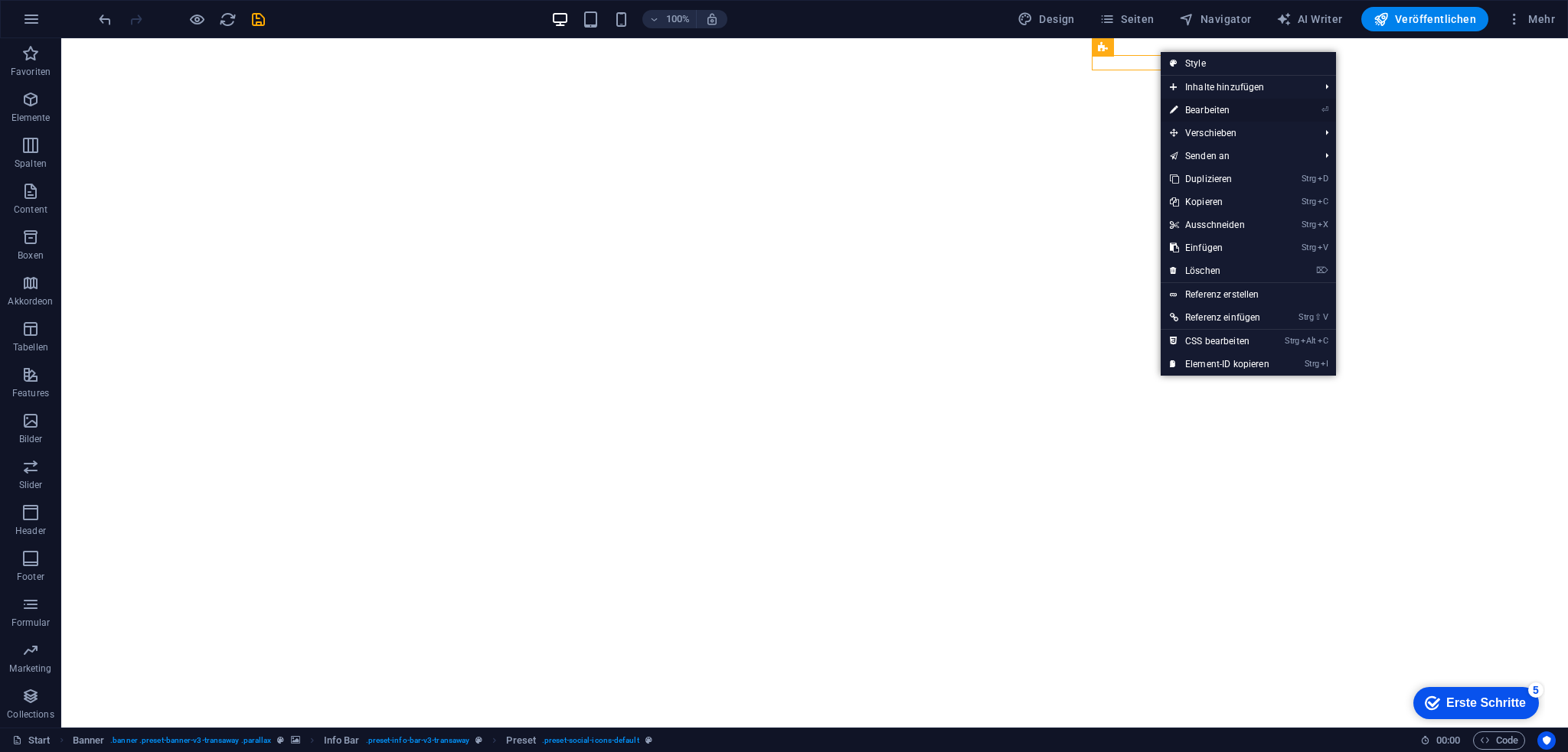
drag, startPoint x: 896, startPoint y: 76, endPoint x: 1226, endPoint y: 115, distance: 332.3
click at [1226, 115] on link "⏎ Bearbeiten" at bounding box center [1219, 110] width 118 height 23
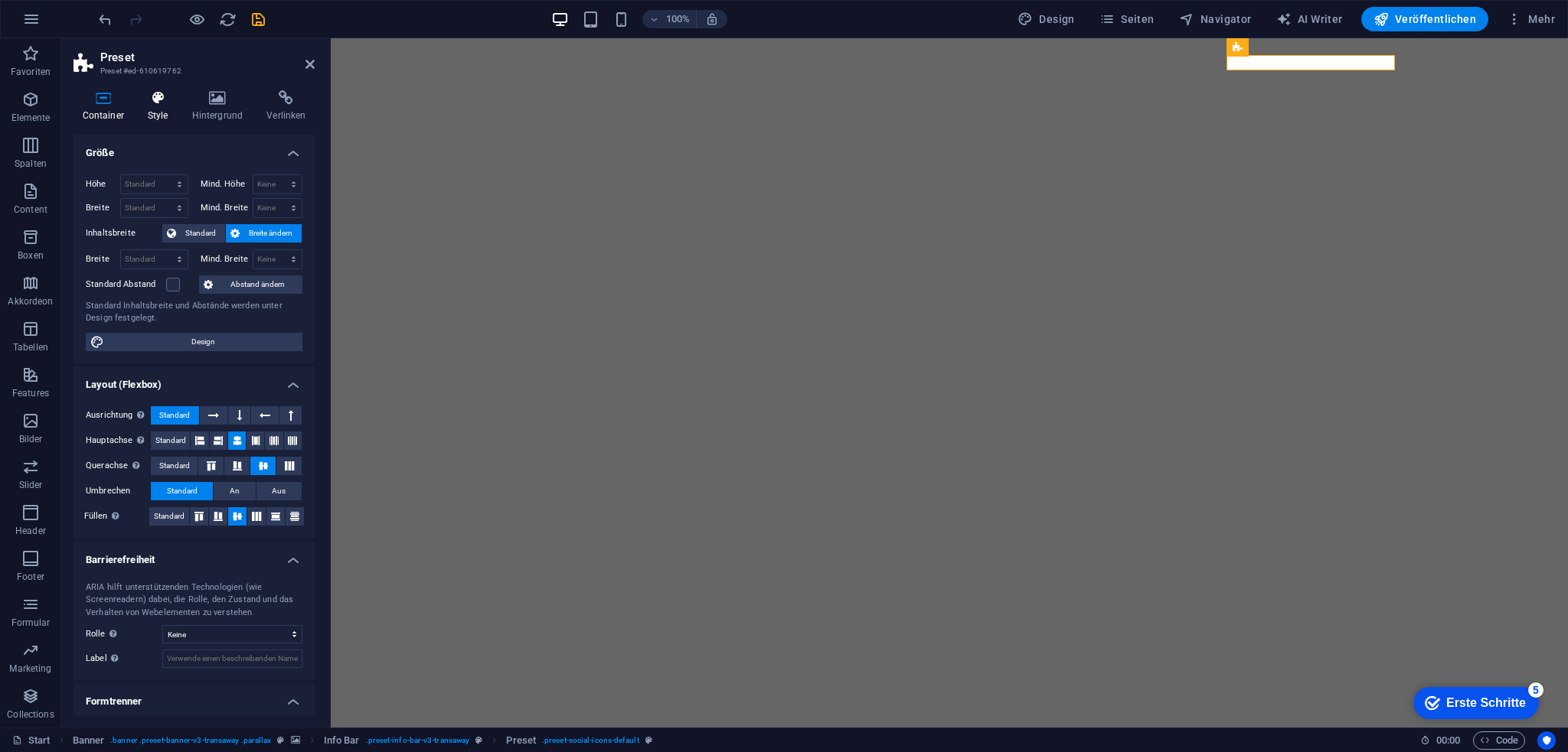
click at [147, 112] on h4 "Style" at bounding box center [160, 106] width 44 height 32
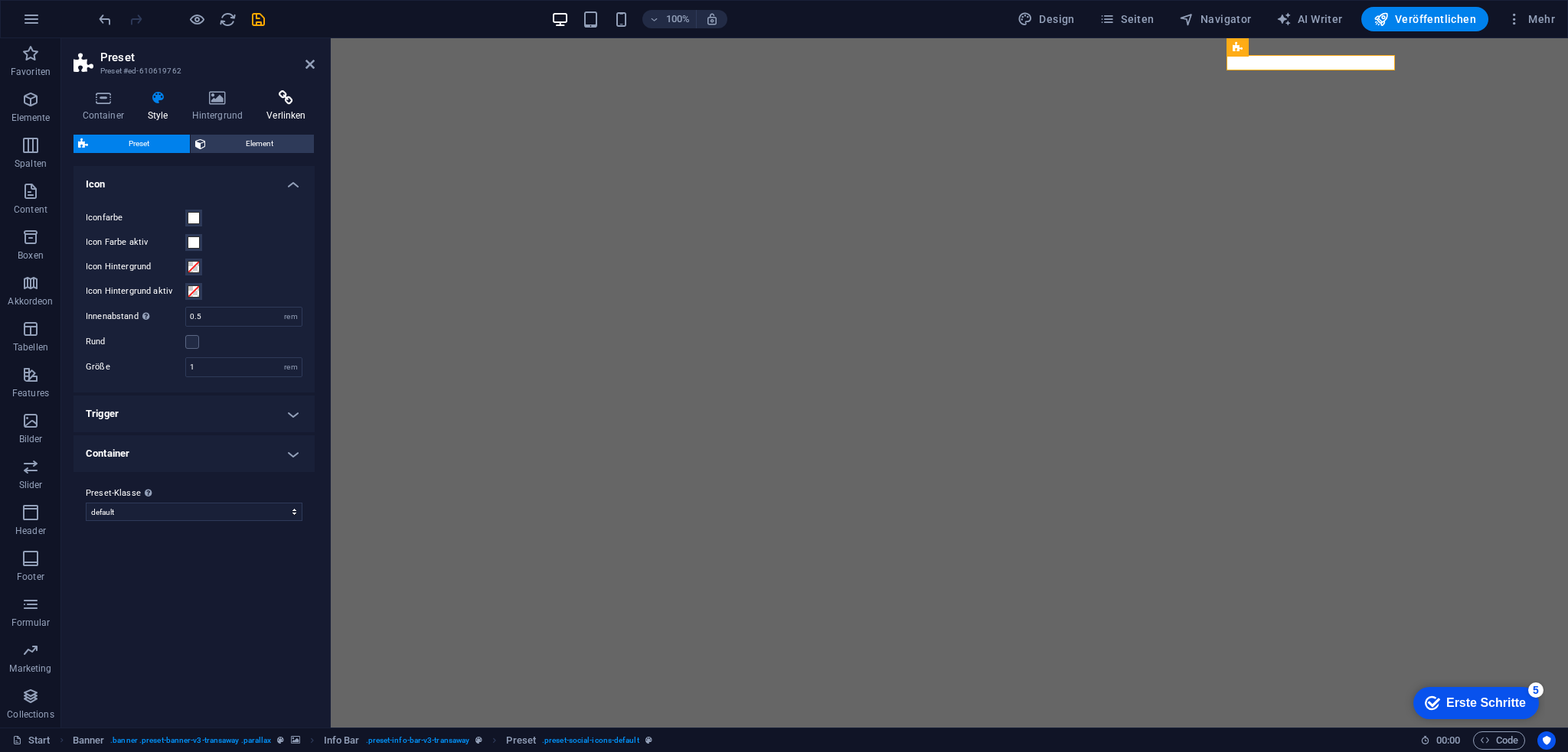
click at [310, 110] on h4 "Verlinken" at bounding box center [286, 106] width 56 height 32
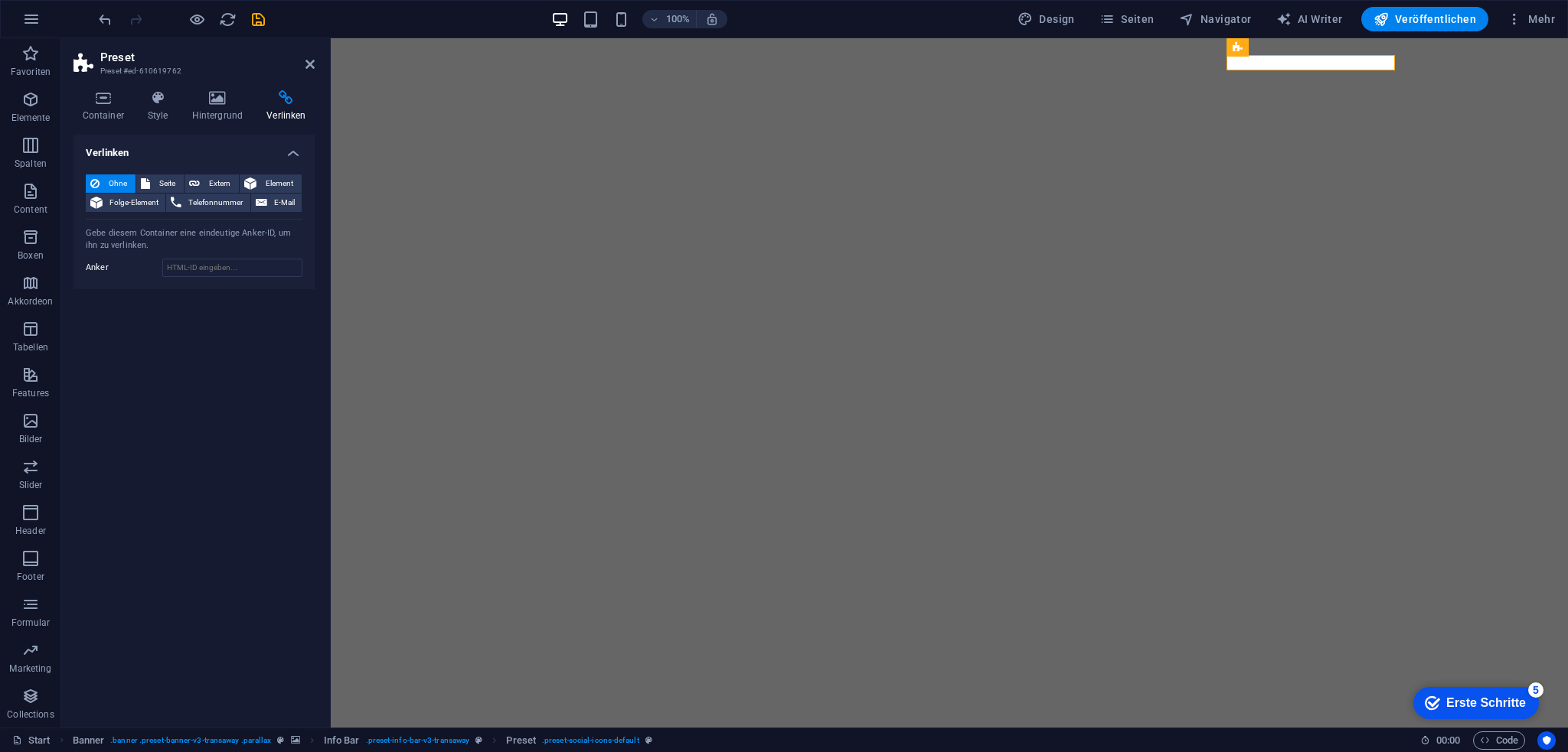
click at [207, 172] on div "Ohne Seite Extern Element Folge-Element Telefonnummer E-Mail Seite Start Impres…" at bounding box center [195, 226] width 241 height 127
click at [207, 179] on span "Extern" at bounding box center [219, 183] width 30 height 18
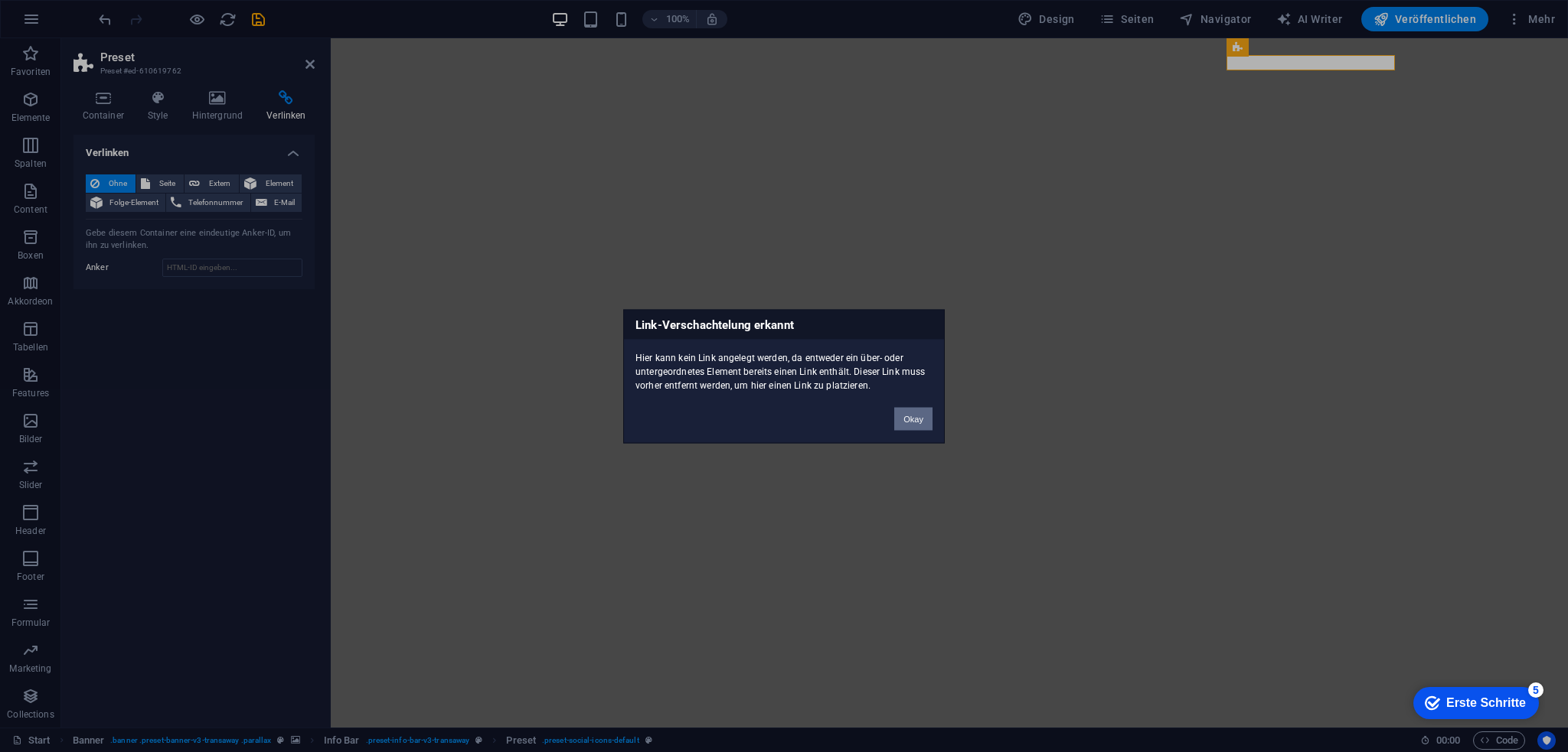
click at [911, 414] on button "Okay" at bounding box center [913, 418] width 38 height 23
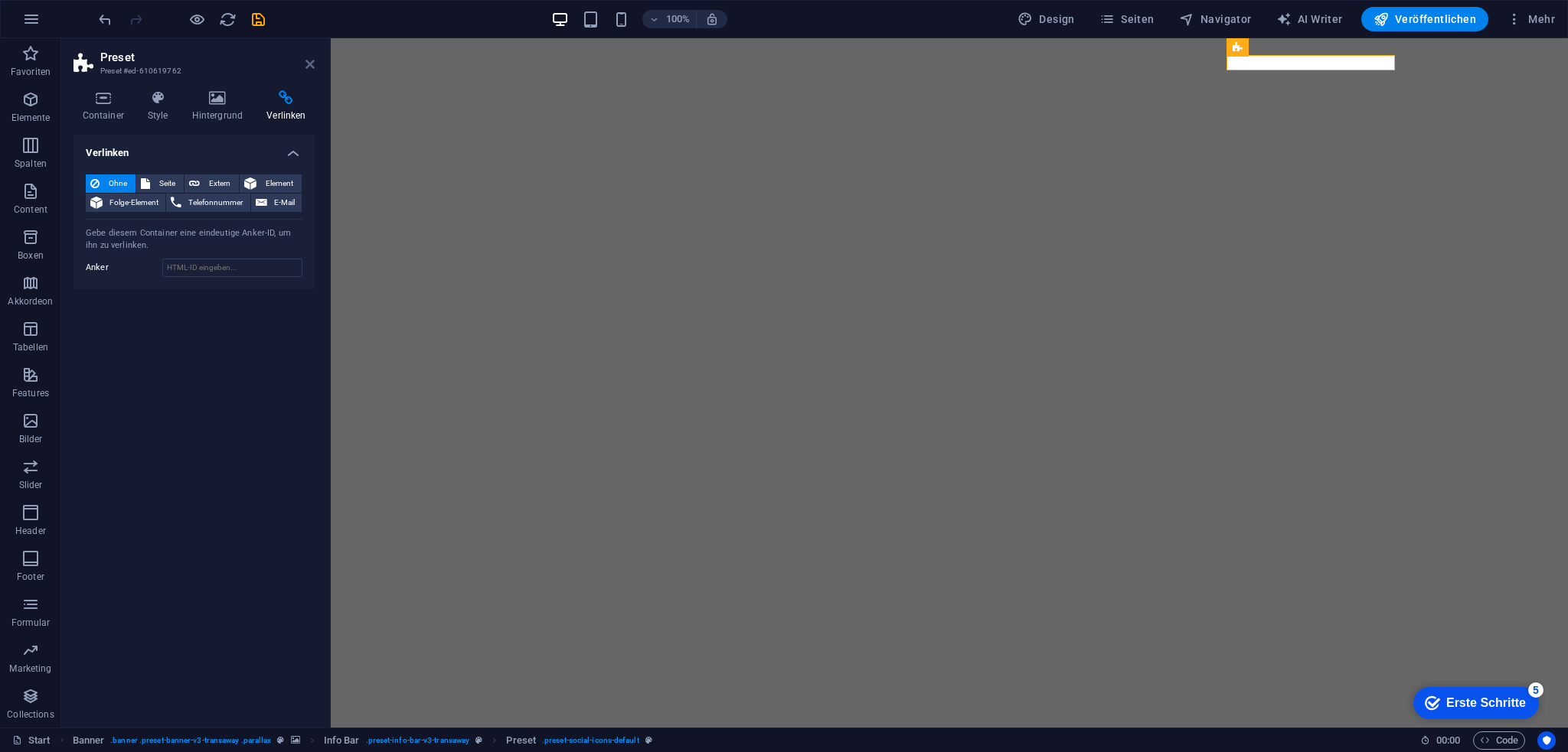
click at [306, 62] on icon at bounding box center [311, 64] width 10 height 12
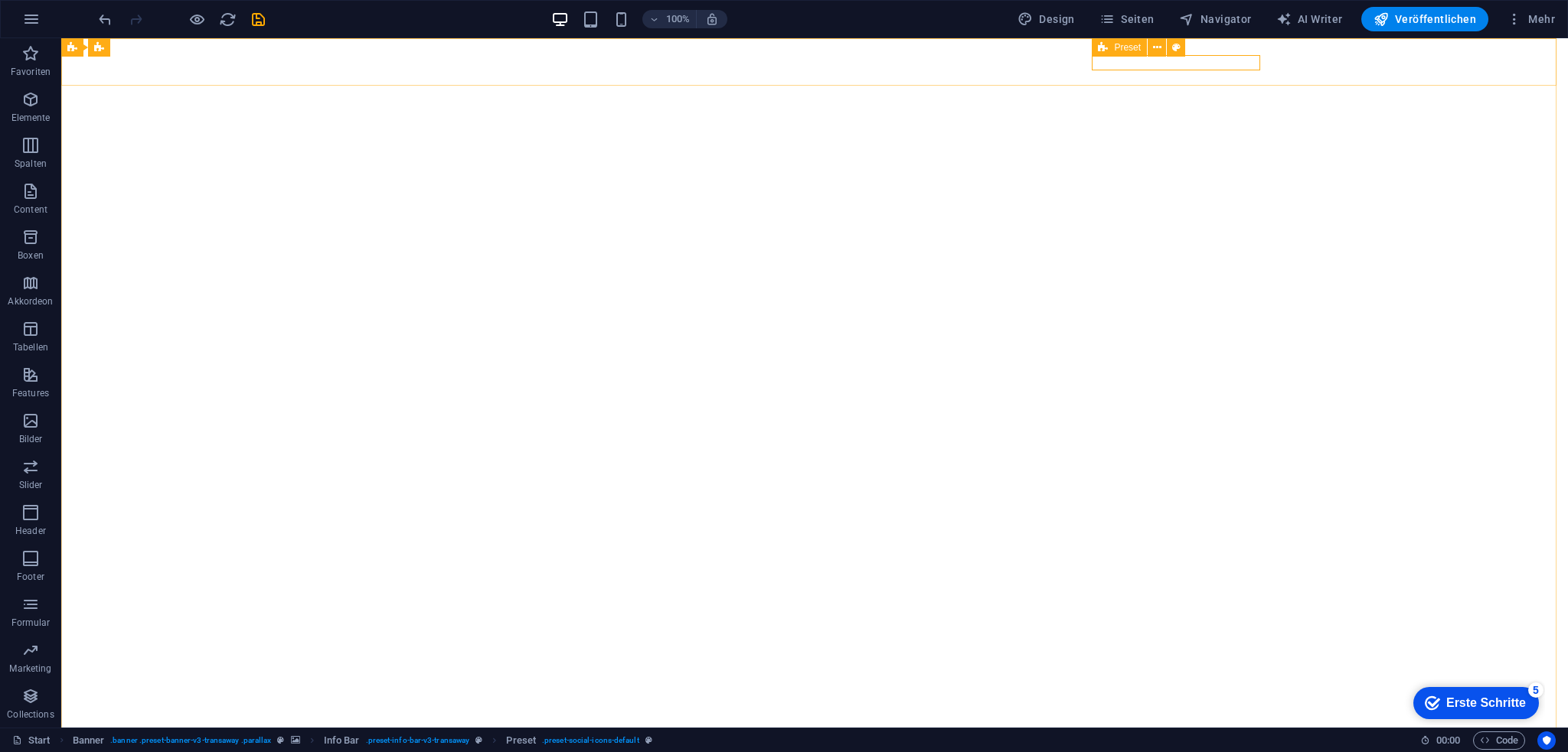
click at [1113, 52] on div "Preset" at bounding box center [1118, 47] width 55 height 18
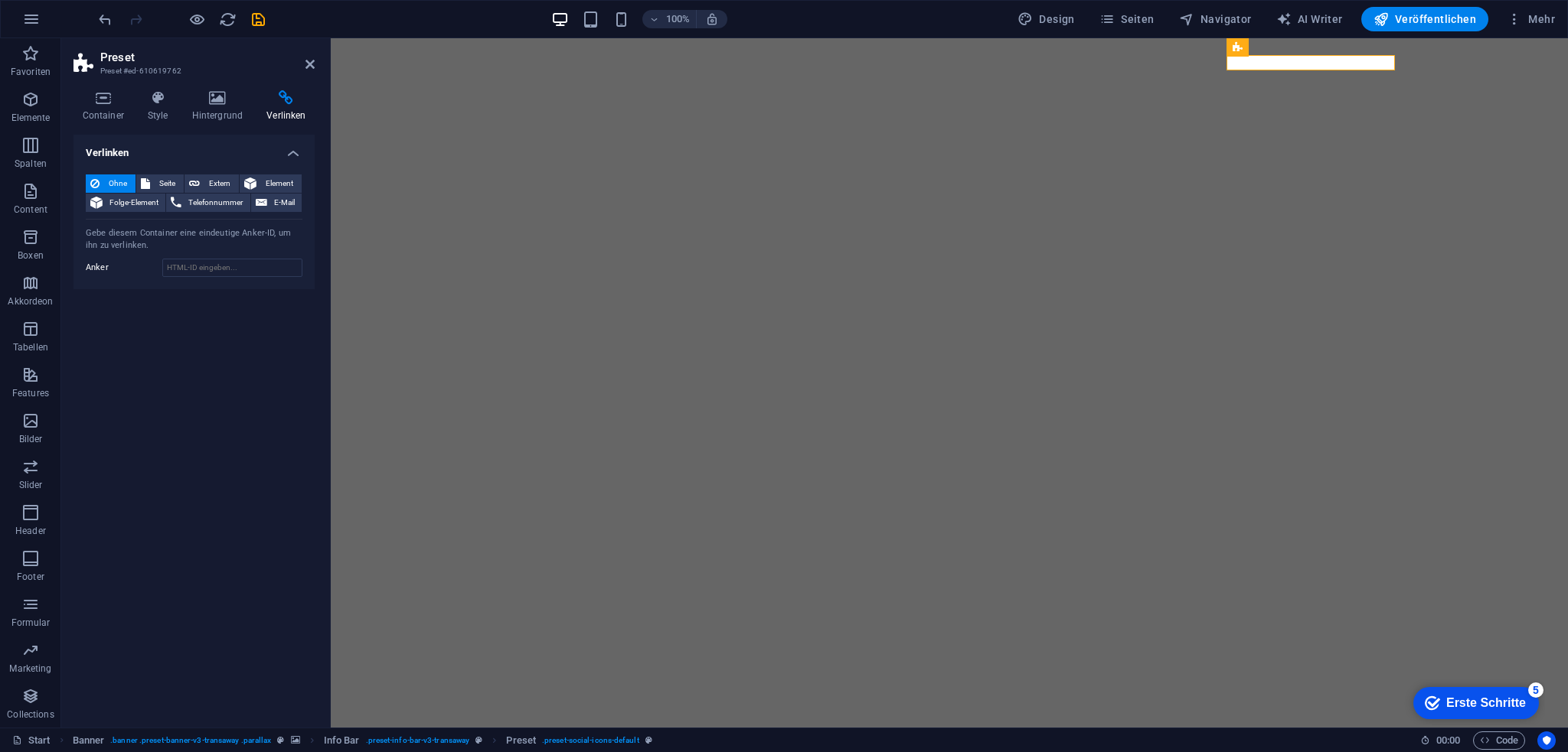
click at [198, 250] on div "Gebe diesem Container eine eindeutige Anker-ID, um ihn zu verlinken." at bounding box center [194, 240] width 217 height 25
click at [199, 174] on div "Ohne Seite Extern Element Folge-Element Telefonnummer E-Mail Seite Start Impres…" at bounding box center [195, 226] width 241 height 127
click at [202, 178] on button "Extern" at bounding box center [211, 183] width 54 height 18
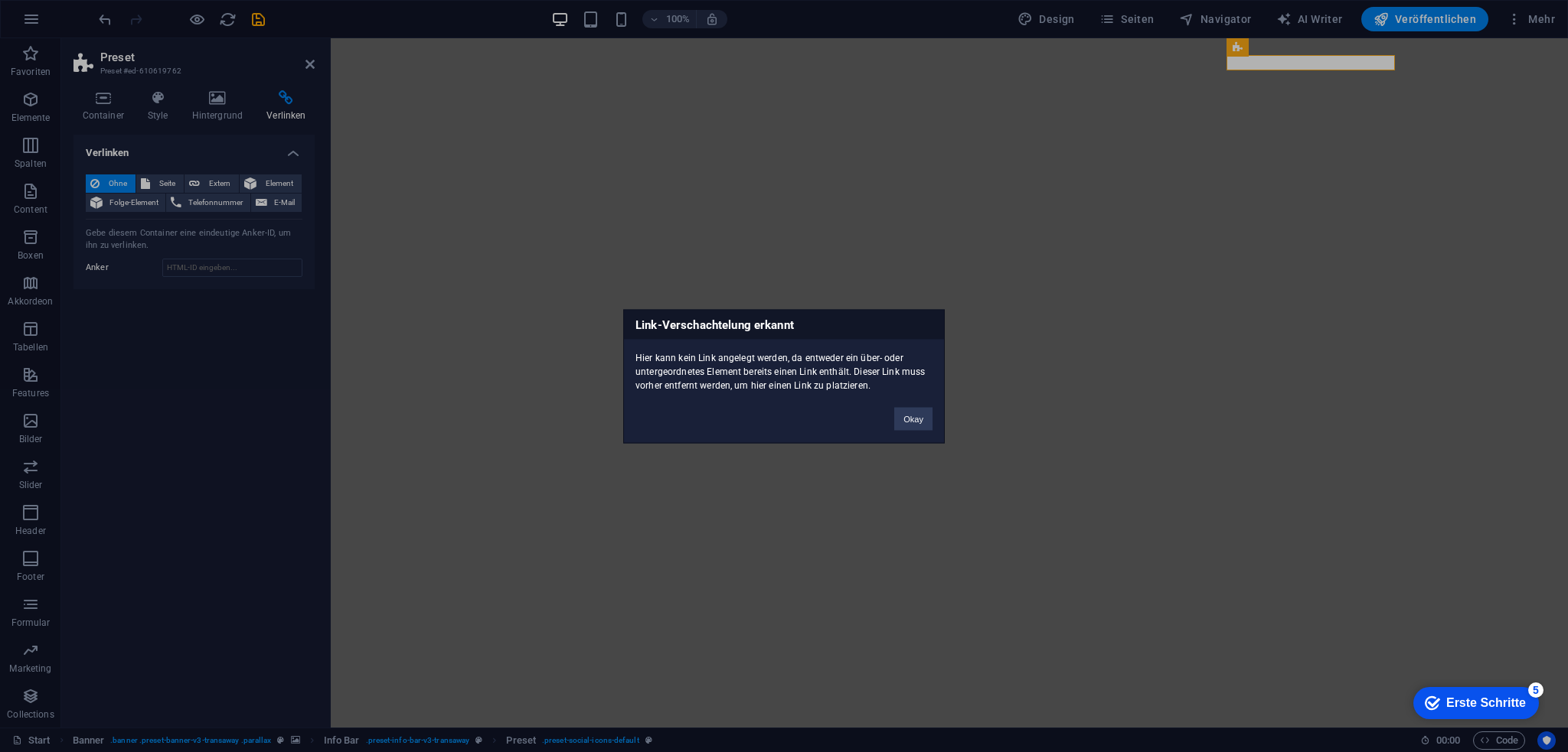
click at [933, 414] on div "Okay" at bounding box center [913, 411] width 61 height 39
click at [928, 405] on div "Okay" at bounding box center [913, 411] width 61 height 39
click at [916, 417] on button "Okay" at bounding box center [913, 418] width 38 height 23
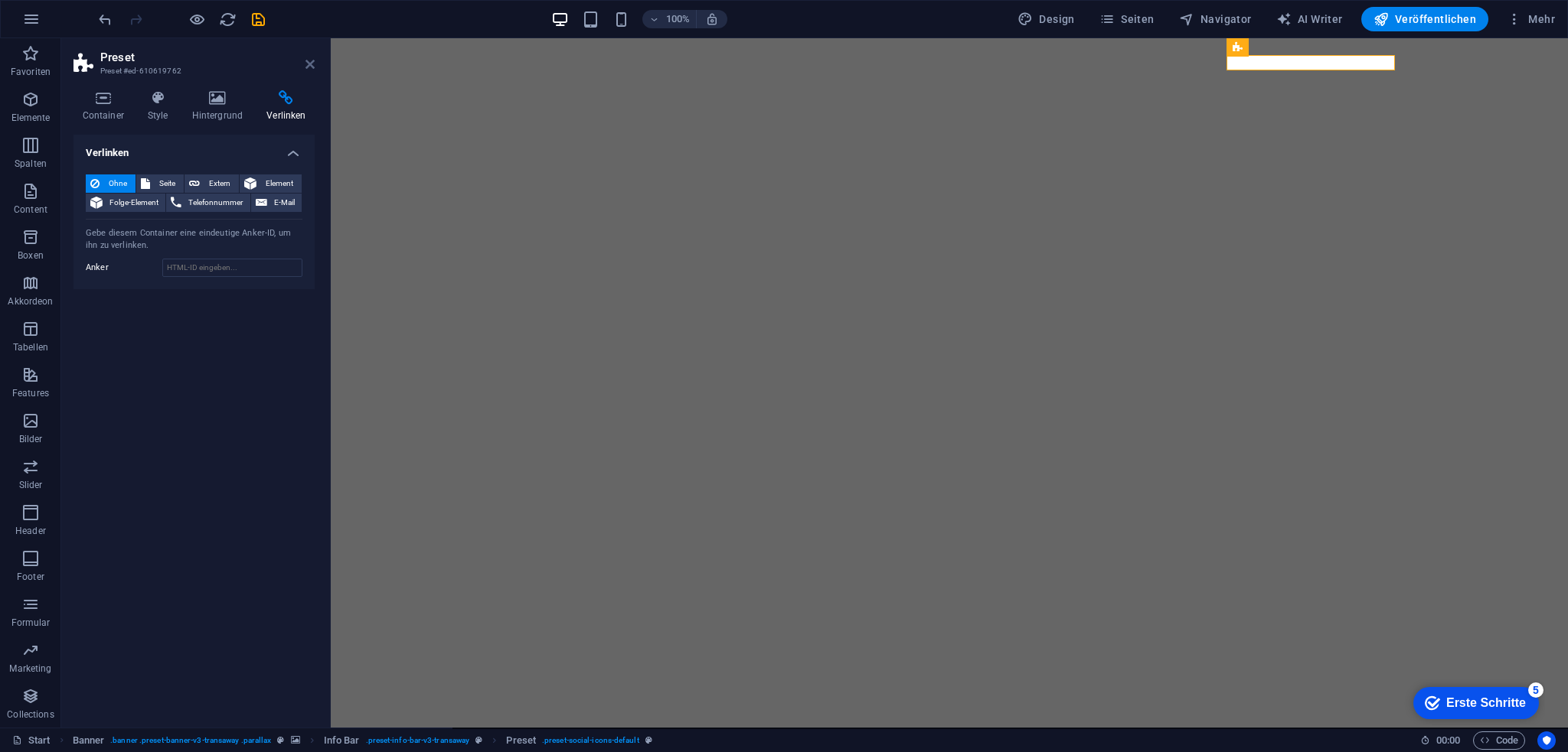
click at [309, 67] on icon at bounding box center [311, 64] width 10 height 12
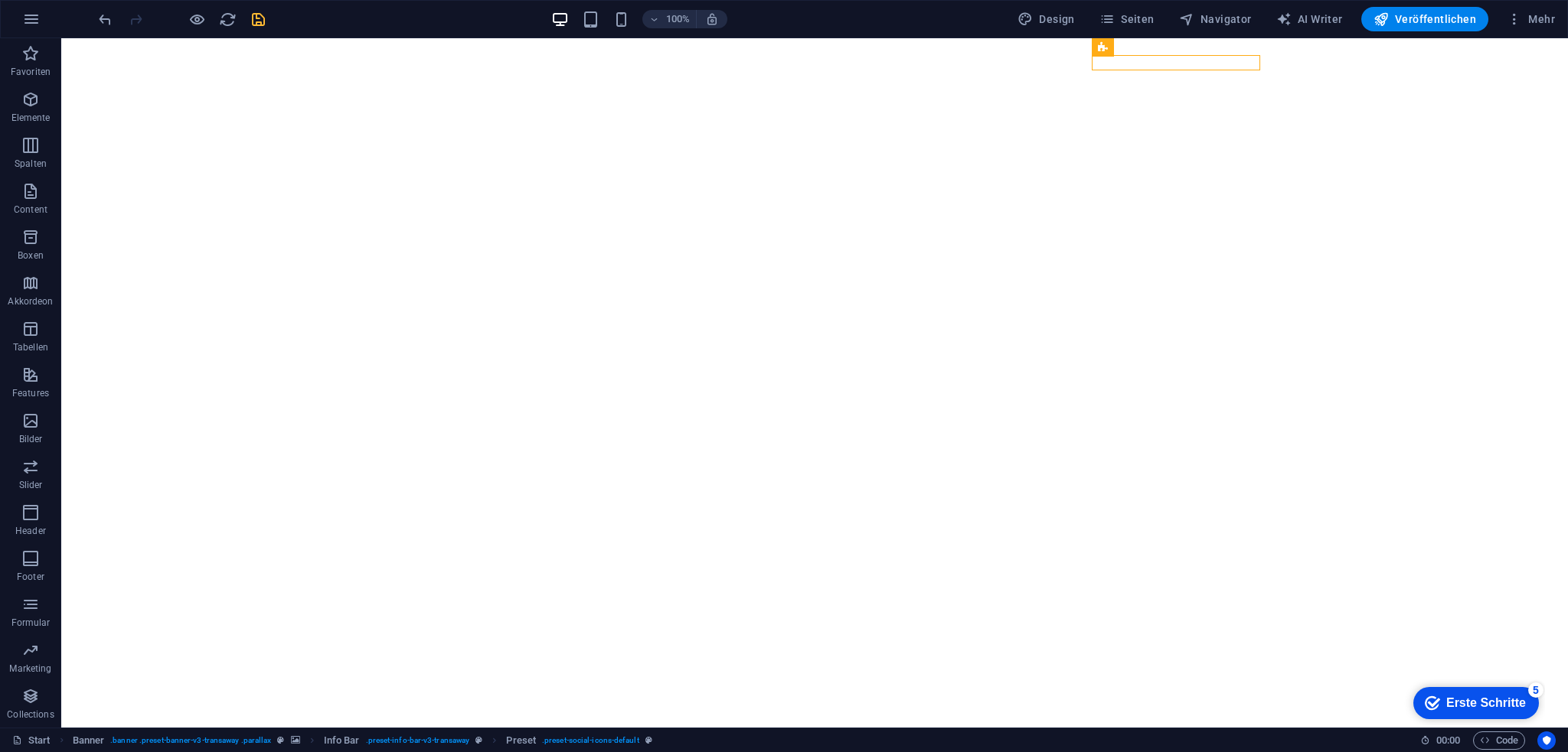
click at [261, 18] on icon "save" at bounding box center [258, 19] width 17 height 17
click at [1307, 49] on button at bounding box center [1301, 47] width 18 height 18
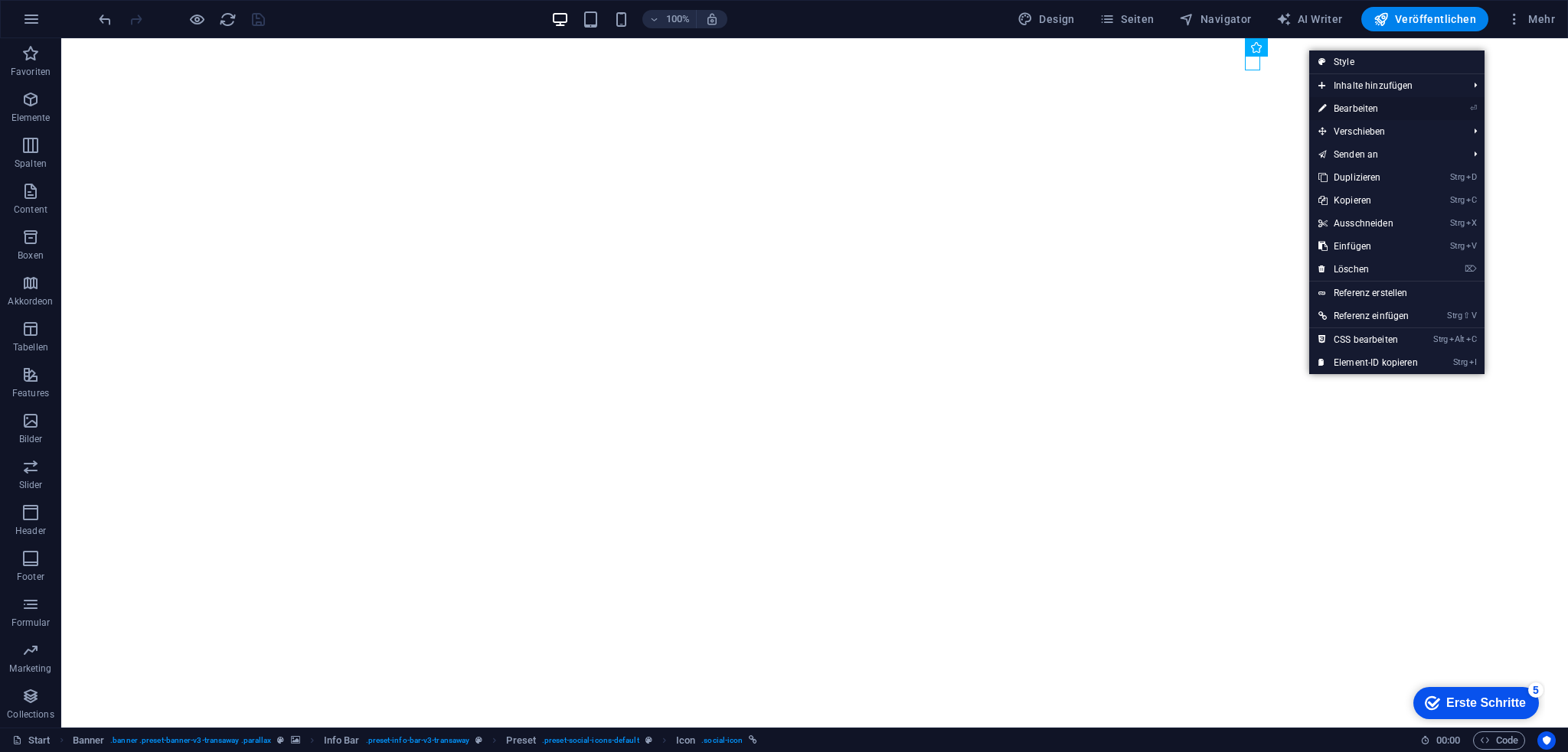
click at [1387, 113] on link "⏎ Bearbeiten" at bounding box center [1368, 108] width 118 height 23
select select "xMidYMid"
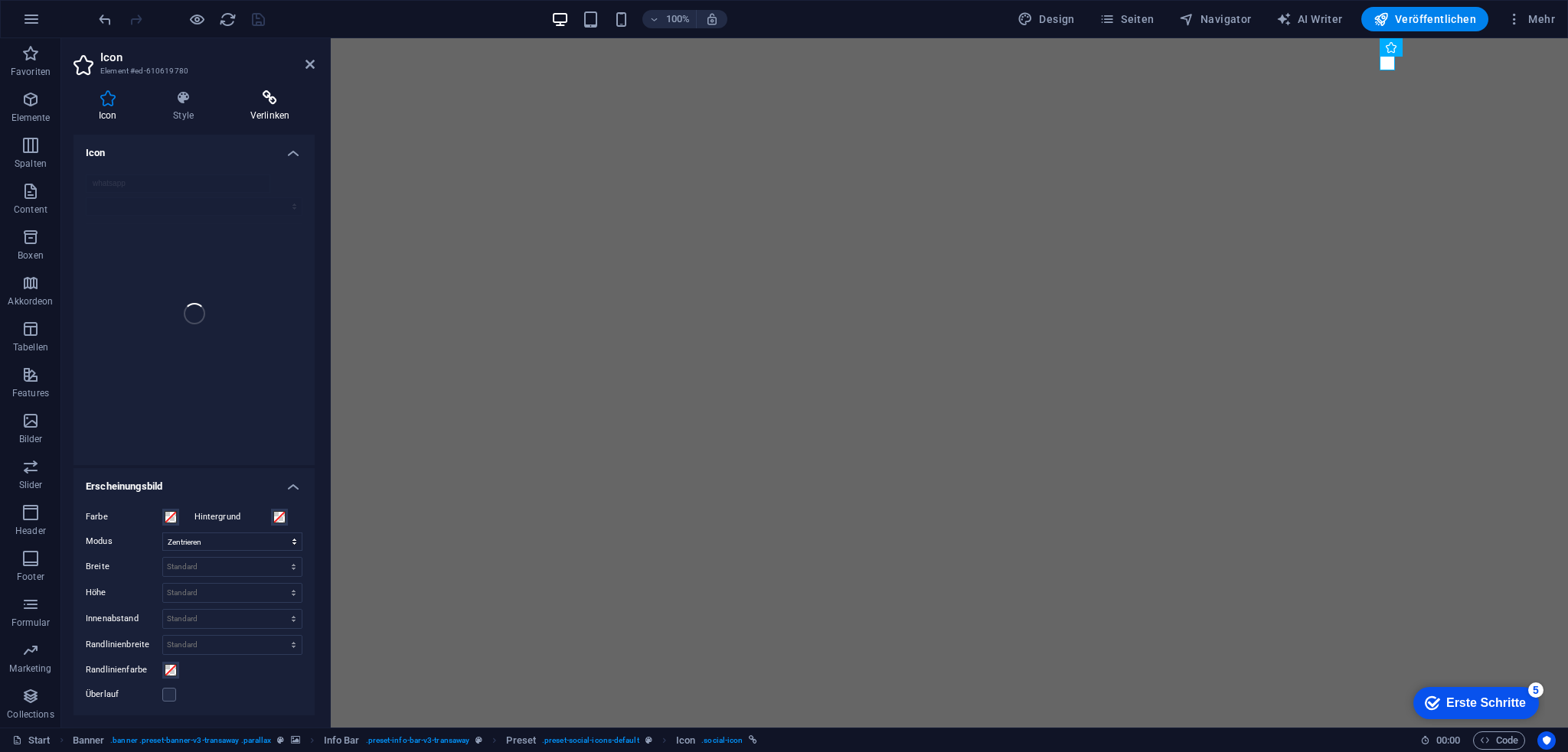
click at [269, 107] on h4 "Verlinken" at bounding box center [269, 106] width 90 height 32
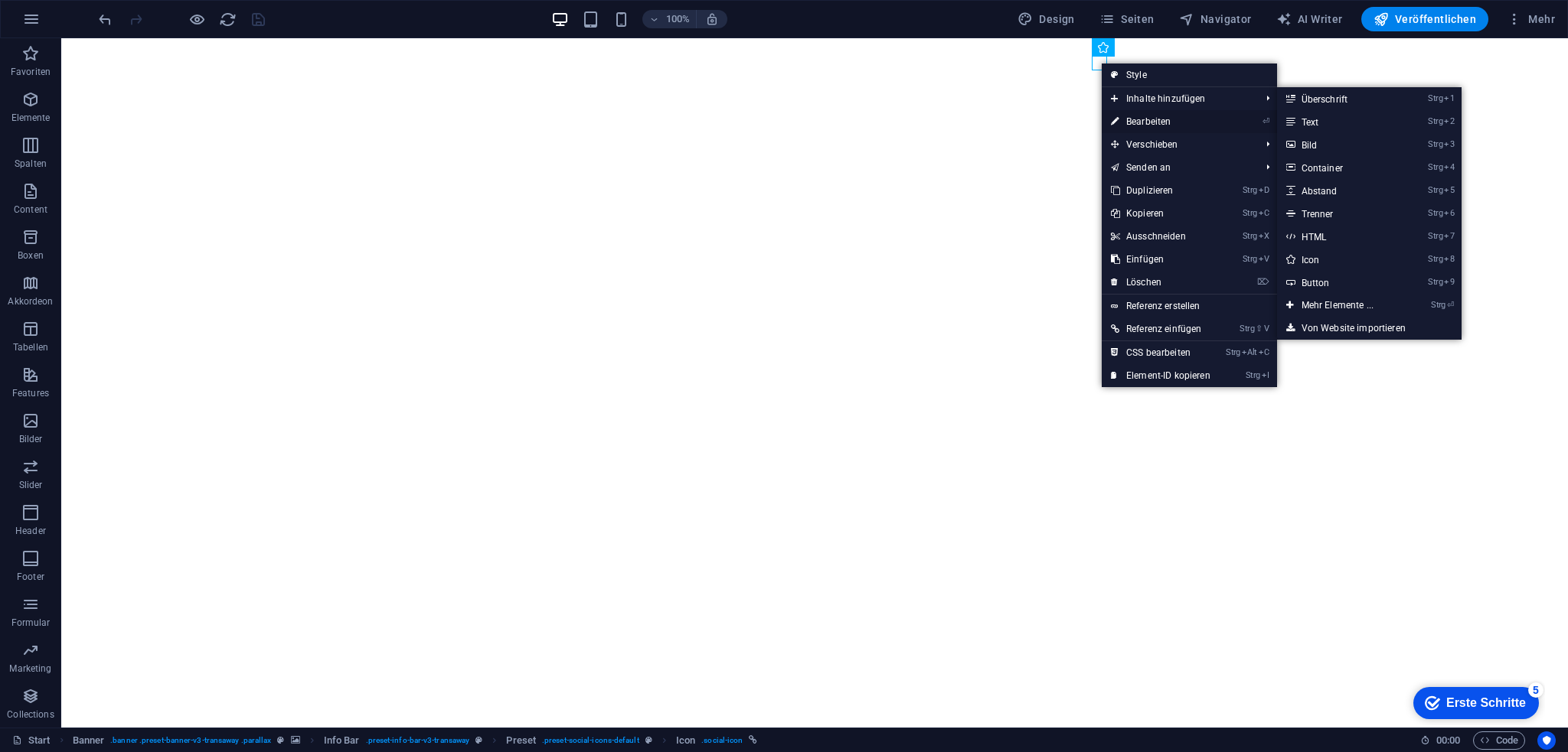
drag, startPoint x: 819, startPoint y: 76, endPoint x: 1151, endPoint y: 115, distance: 334.3
click at [1151, 115] on link "⏎ Bearbeiten" at bounding box center [1161, 121] width 118 height 23
select select "xMidYMid"
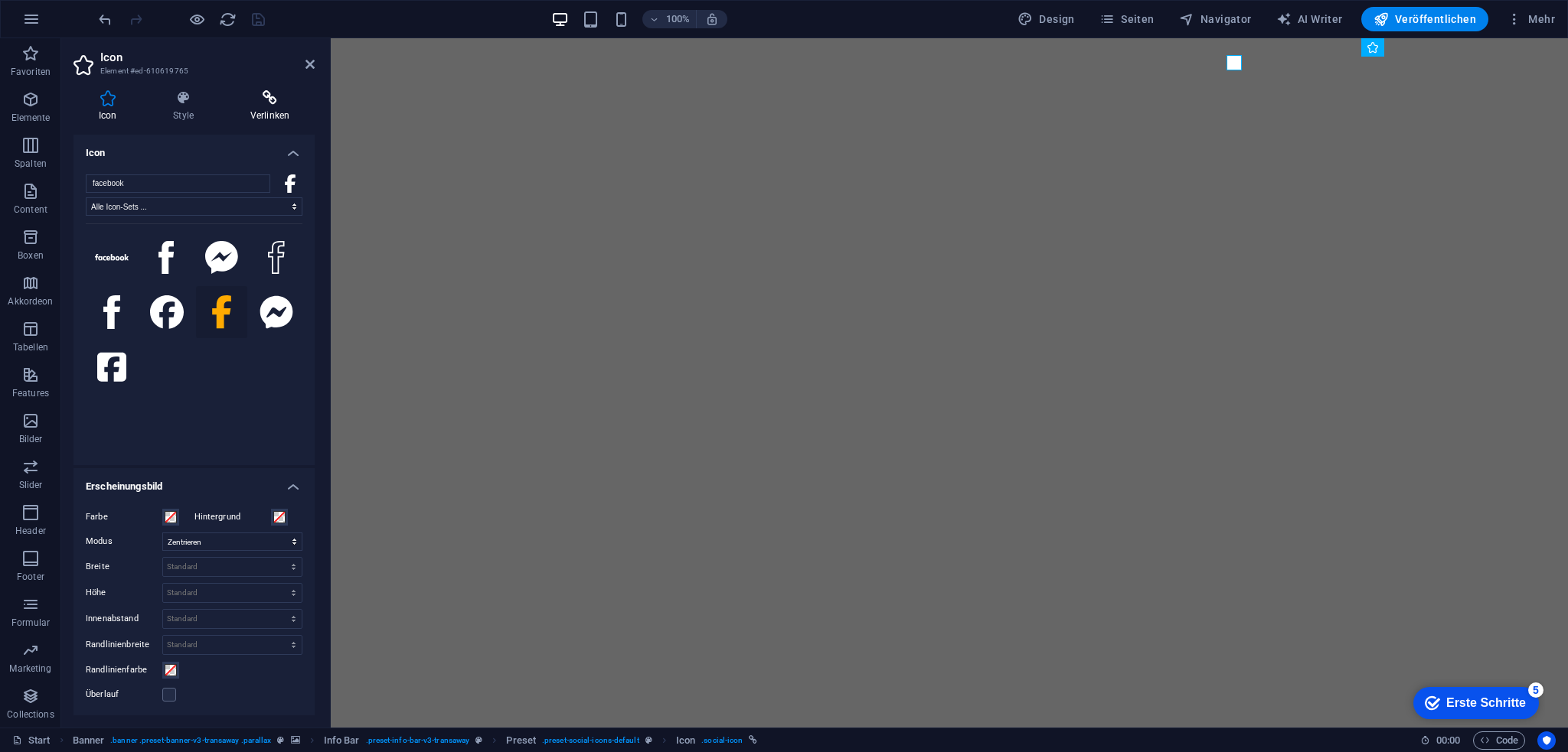
click at [248, 110] on h4 "Verlinken" at bounding box center [269, 106] width 90 height 32
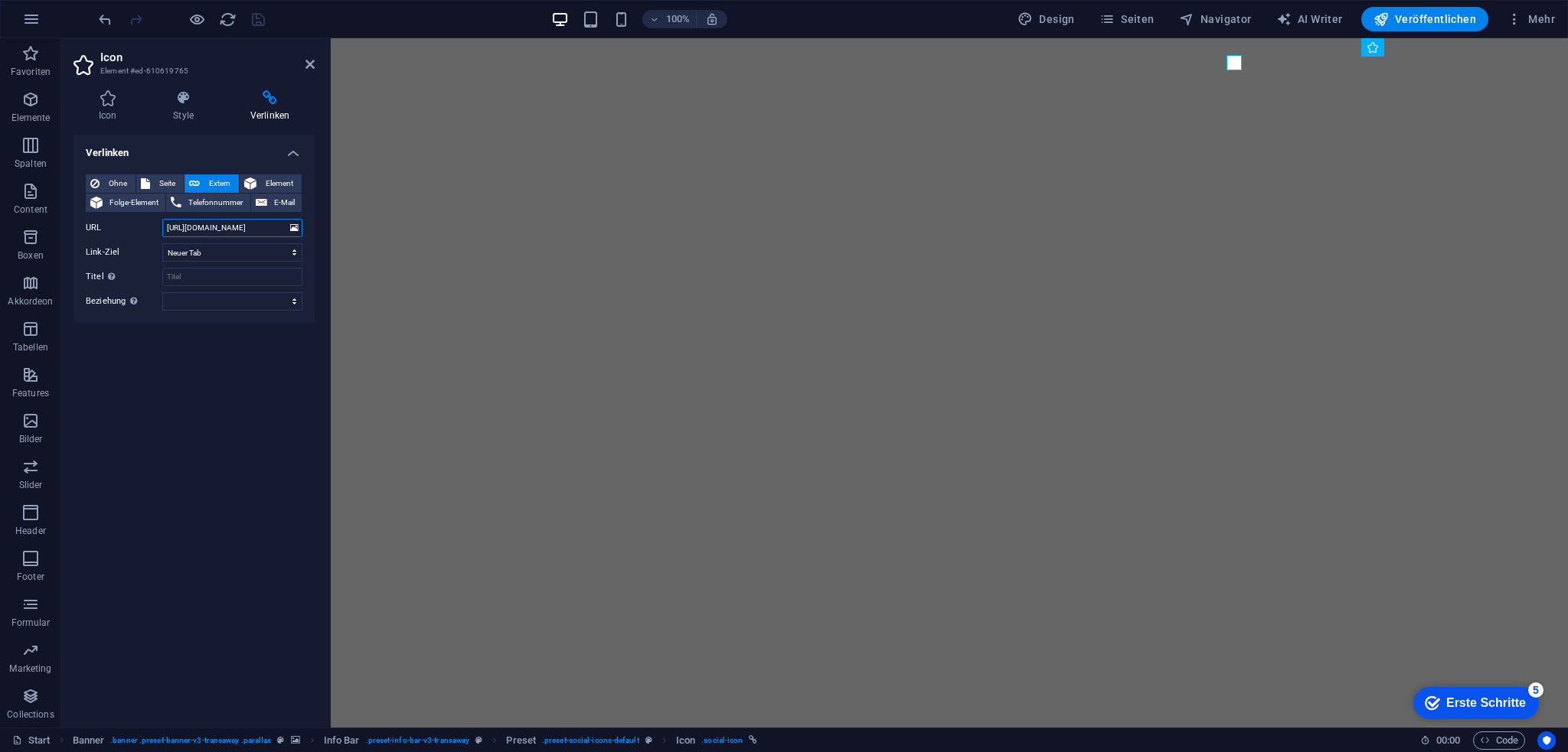
click at [264, 226] on input "[URL][DOMAIN_NAME]" at bounding box center [232, 228] width 140 height 18
drag, startPoint x: 257, startPoint y: 226, endPoint x: 137, endPoint y: 229, distance: 120.0
click at [137, 229] on div "URL [URL][DOMAIN_NAME]" at bounding box center [194, 228] width 217 height 18
paste input "elektroteamhv"
type input "[URL][DOMAIN_NAME]"
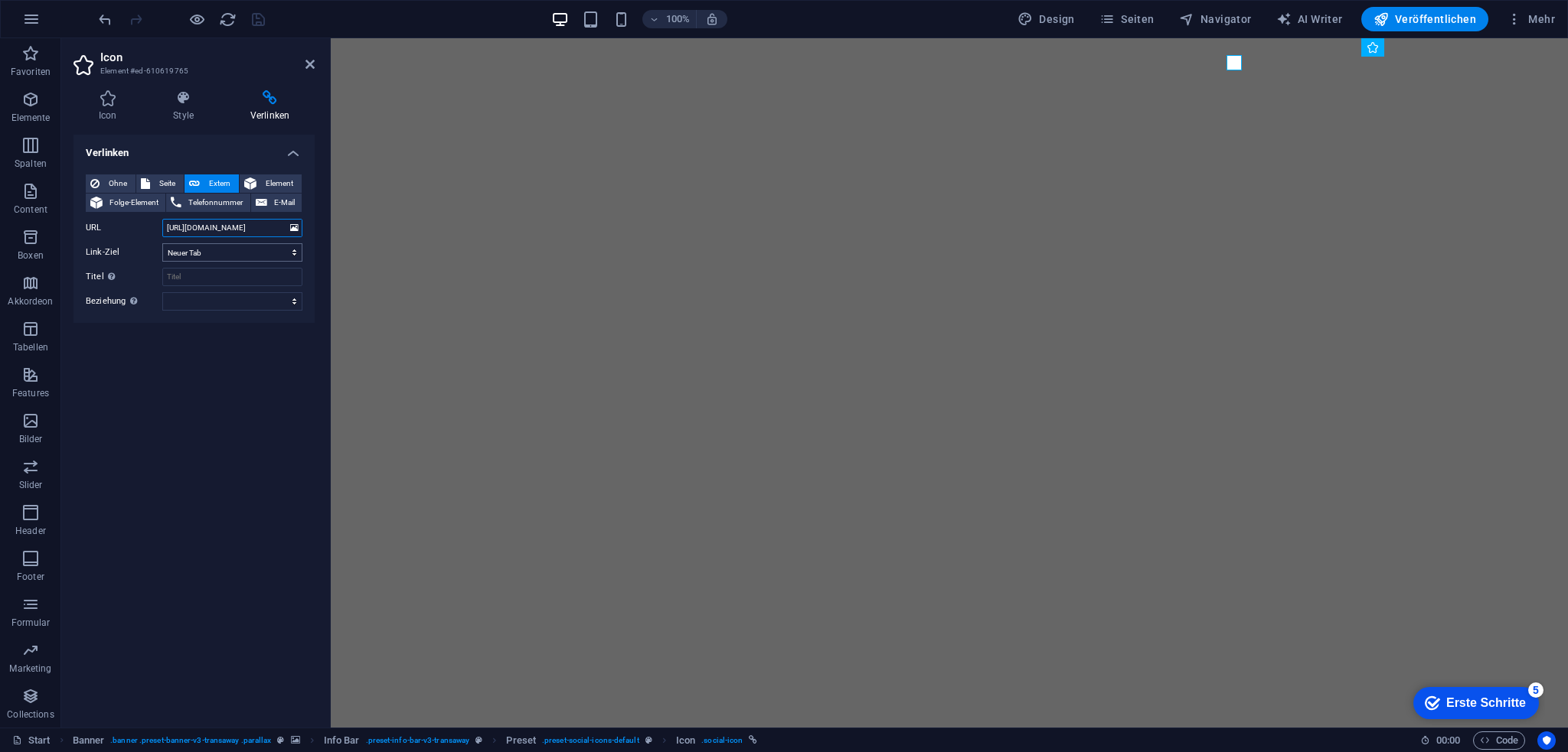
scroll to position [0, 28]
click at [262, 25] on icon "save" at bounding box center [258, 19] width 17 height 17
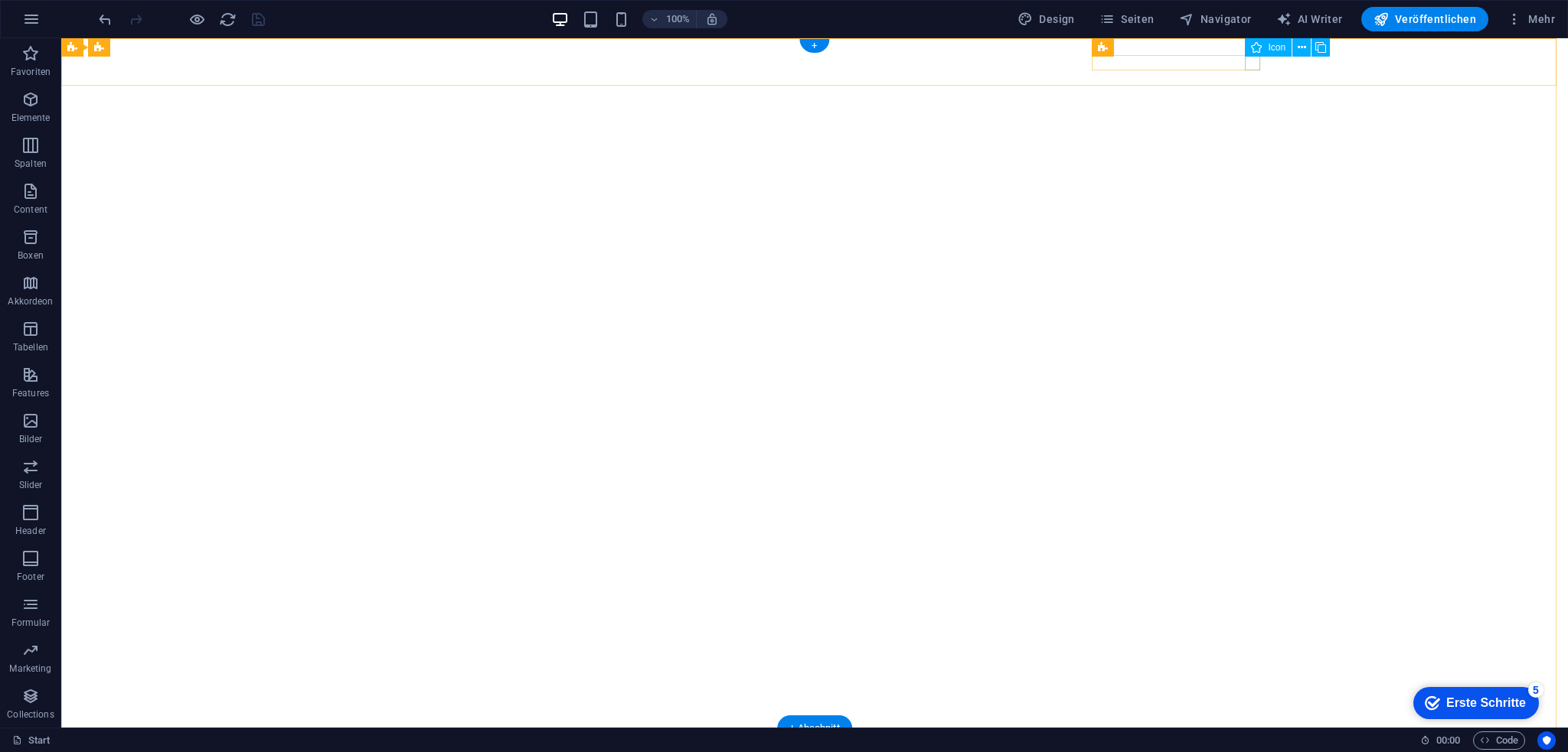
click at [1303, 47] on icon at bounding box center [1302, 48] width 9 height 16
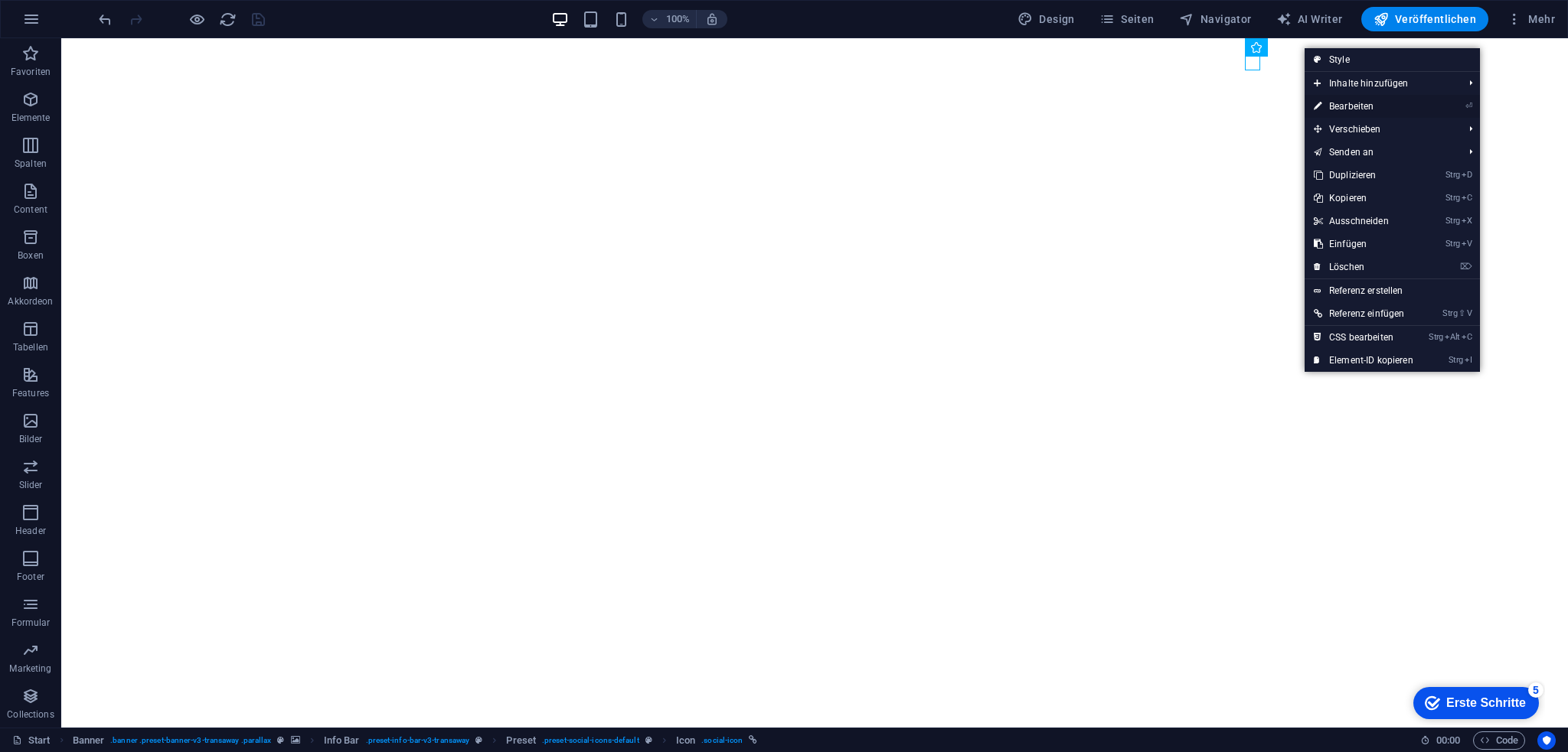
click at [1358, 104] on link "⏎ Bearbeiten" at bounding box center [1363, 106] width 118 height 23
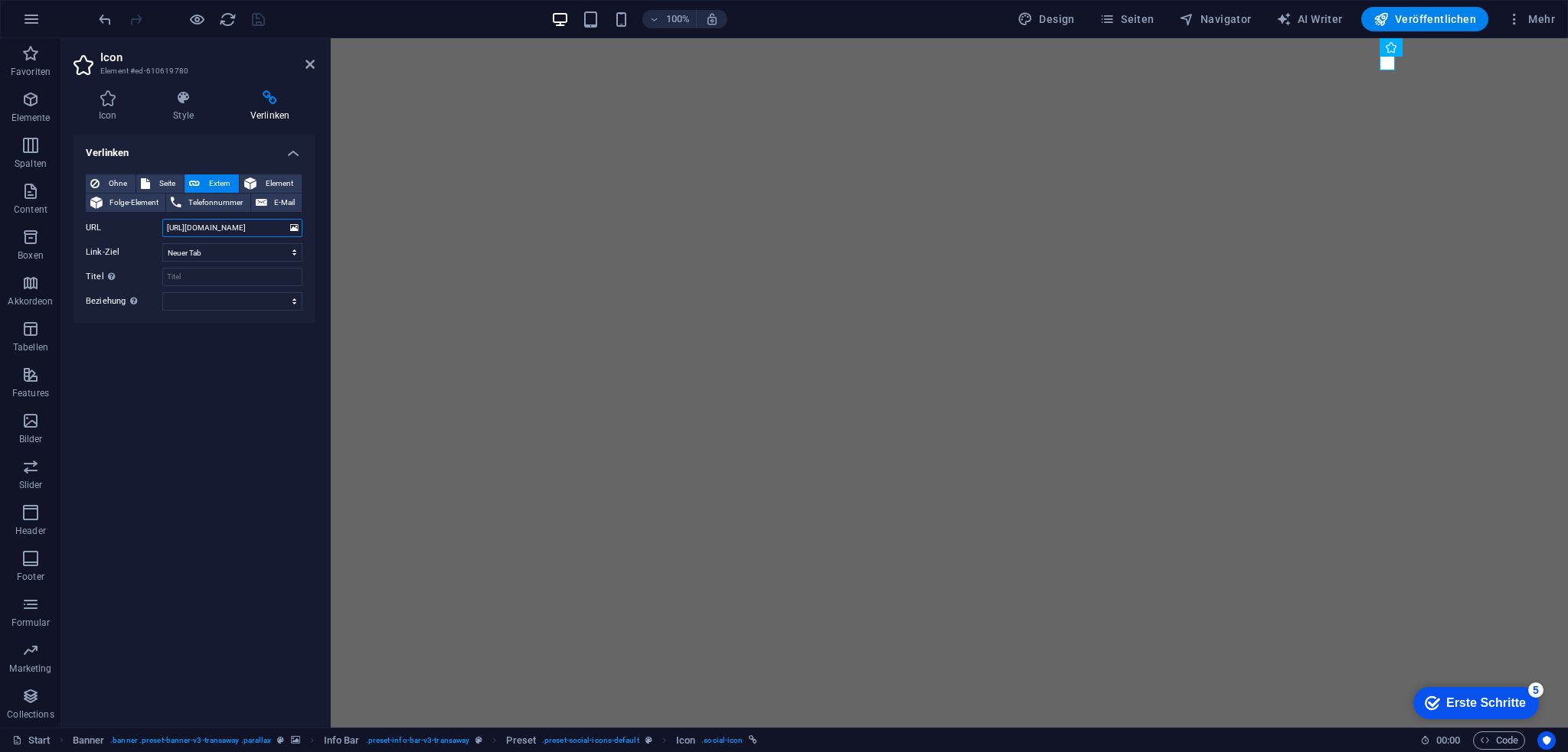
click at [277, 229] on input "[URL][DOMAIN_NAME]" at bounding box center [232, 228] width 140 height 18
drag, startPoint x: 277, startPoint y: 229, endPoint x: 123, endPoint y: 218, distance: 154.4
click at [123, 218] on div "Ohne Seite Extern Element Folge-Element Telefonnummer E-Mail Seite Start Impres…" at bounding box center [194, 243] width 217 height 137
drag, startPoint x: 272, startPoint y: 226, endPoint x: 109, endPoint y: 237, distance: 163.4
click at [116, 232] on div "URL [URL][DOMAIN_NAME]" at bounding box center [194, 228] width 217 height 18
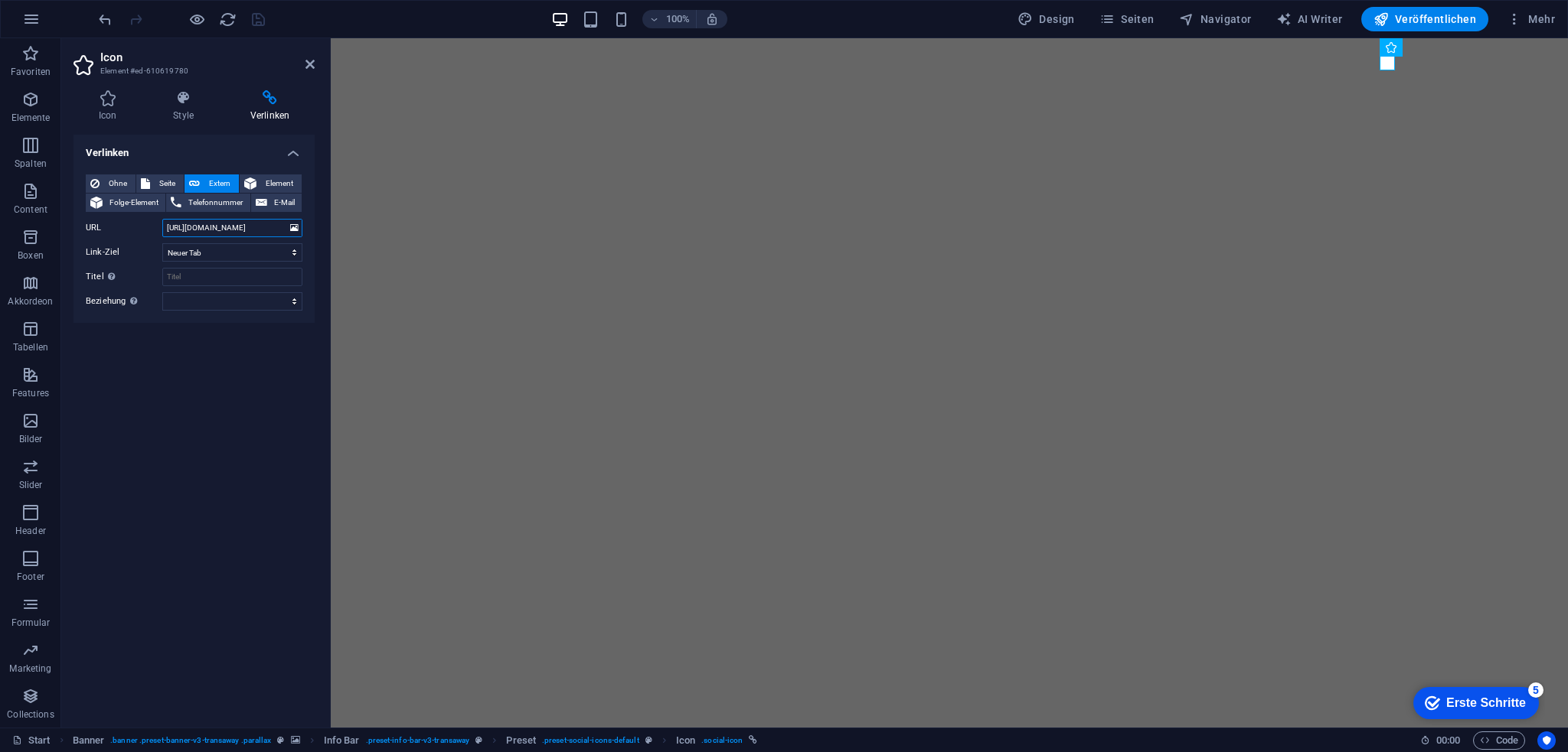
paste input "[DOMAIN_NAME][URL][PHONE_NUMBER]"
type input "[URL][DOMAIN_NAME][PHONE_NUMBER]"
click at [261, 29] on icon "save" at bounding box center [258, 19] width 17 height 17
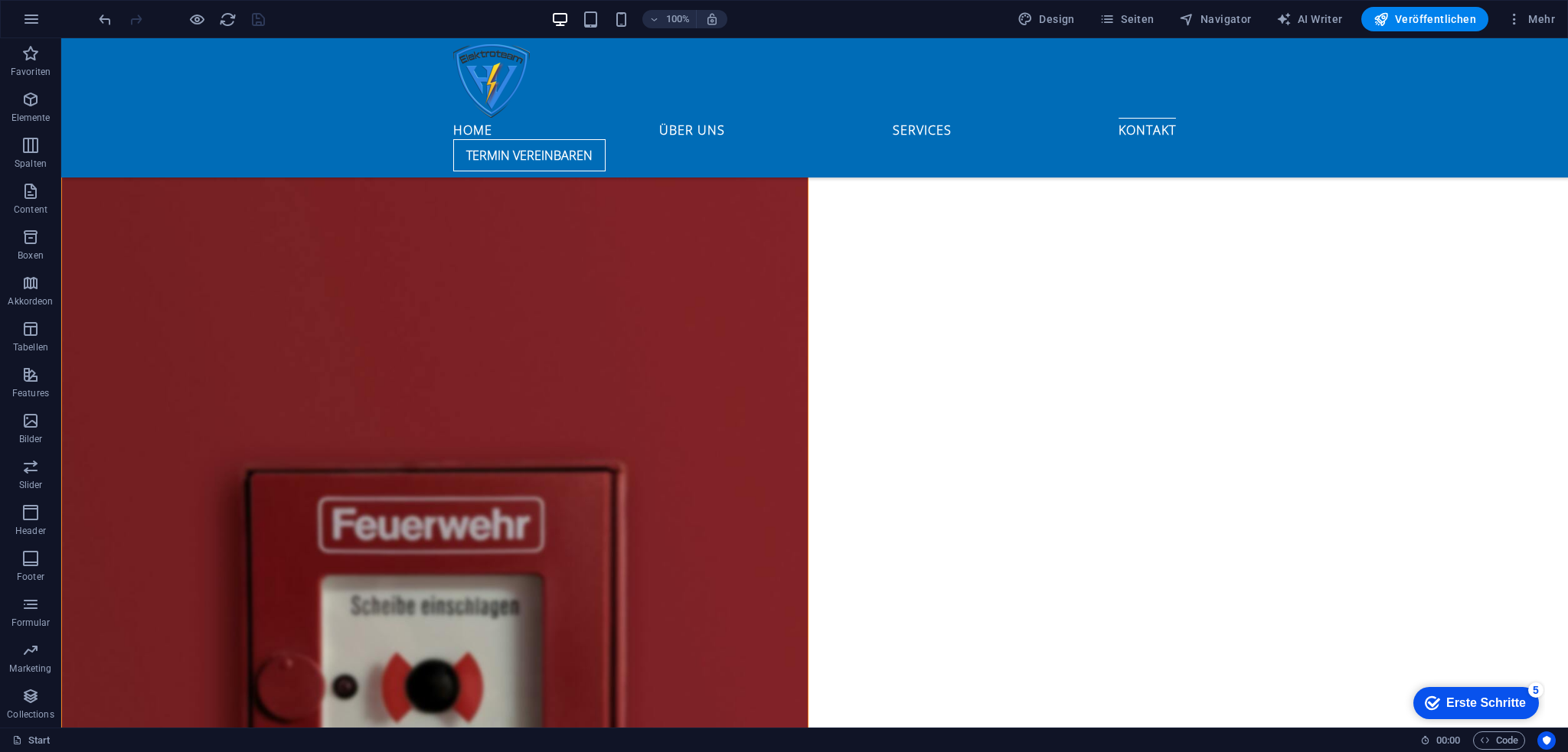
scroll to position [6080, 0]
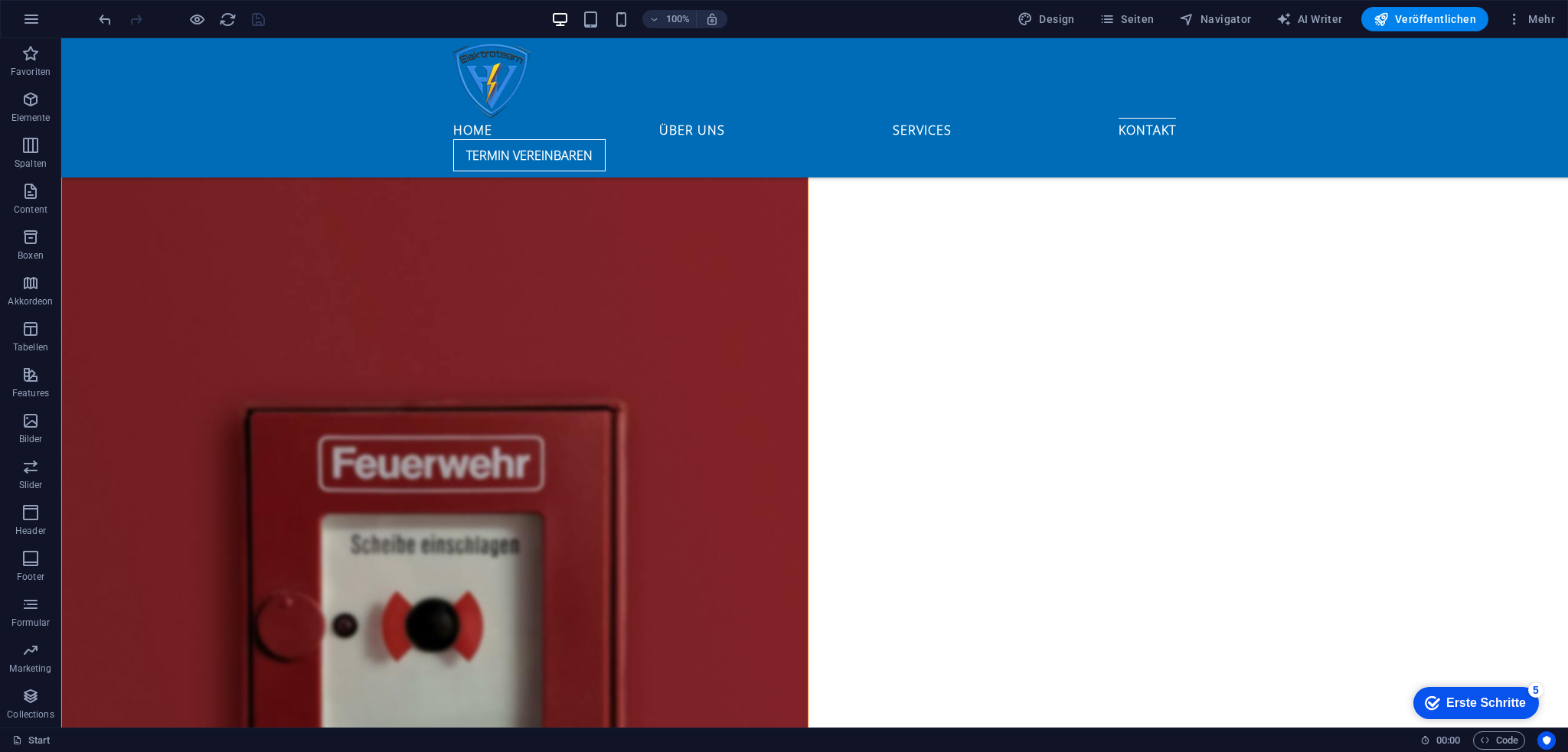
drag, startPoint x: 1560, startPoint y: 85, endPoint x: 65, endPoint y: 45, distance: 1495.5
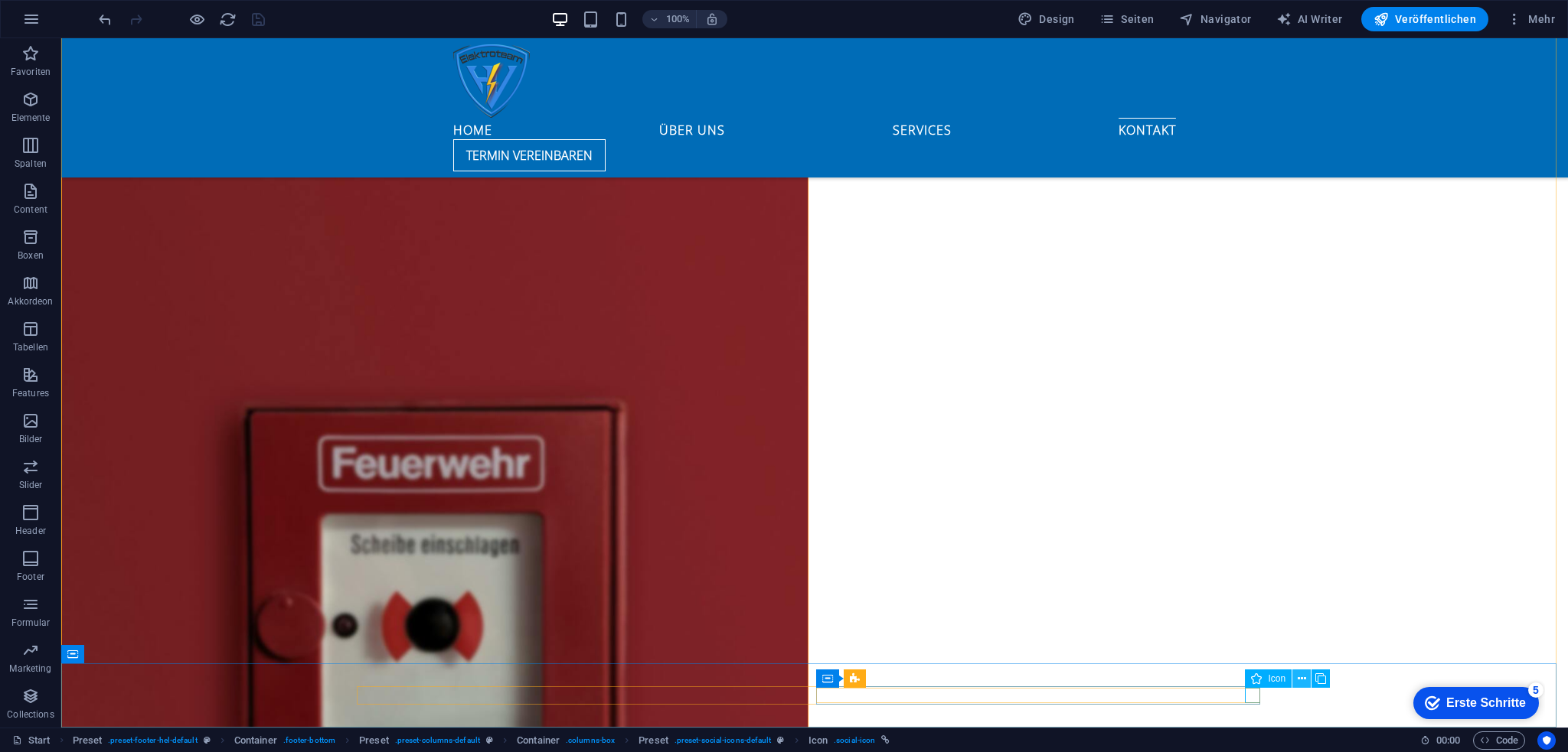
click at [1300, 678] on icon at bounding box center [1302, 679] width 9 height 16
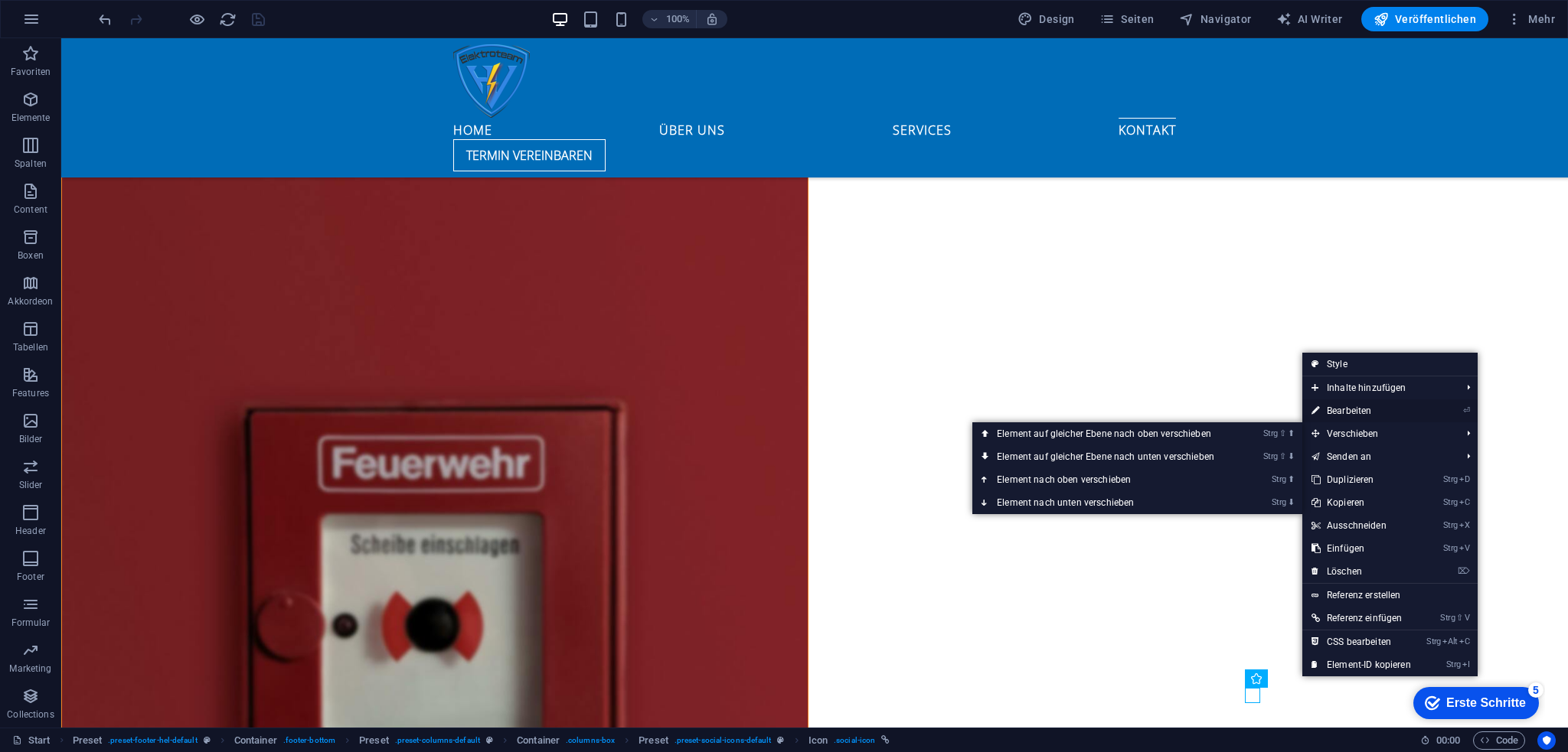
click at [1382, 409] on link "⏎ Bearbeiten" at bounding box center [1361, 411] width 118 height 23
select select "xMidYMid"
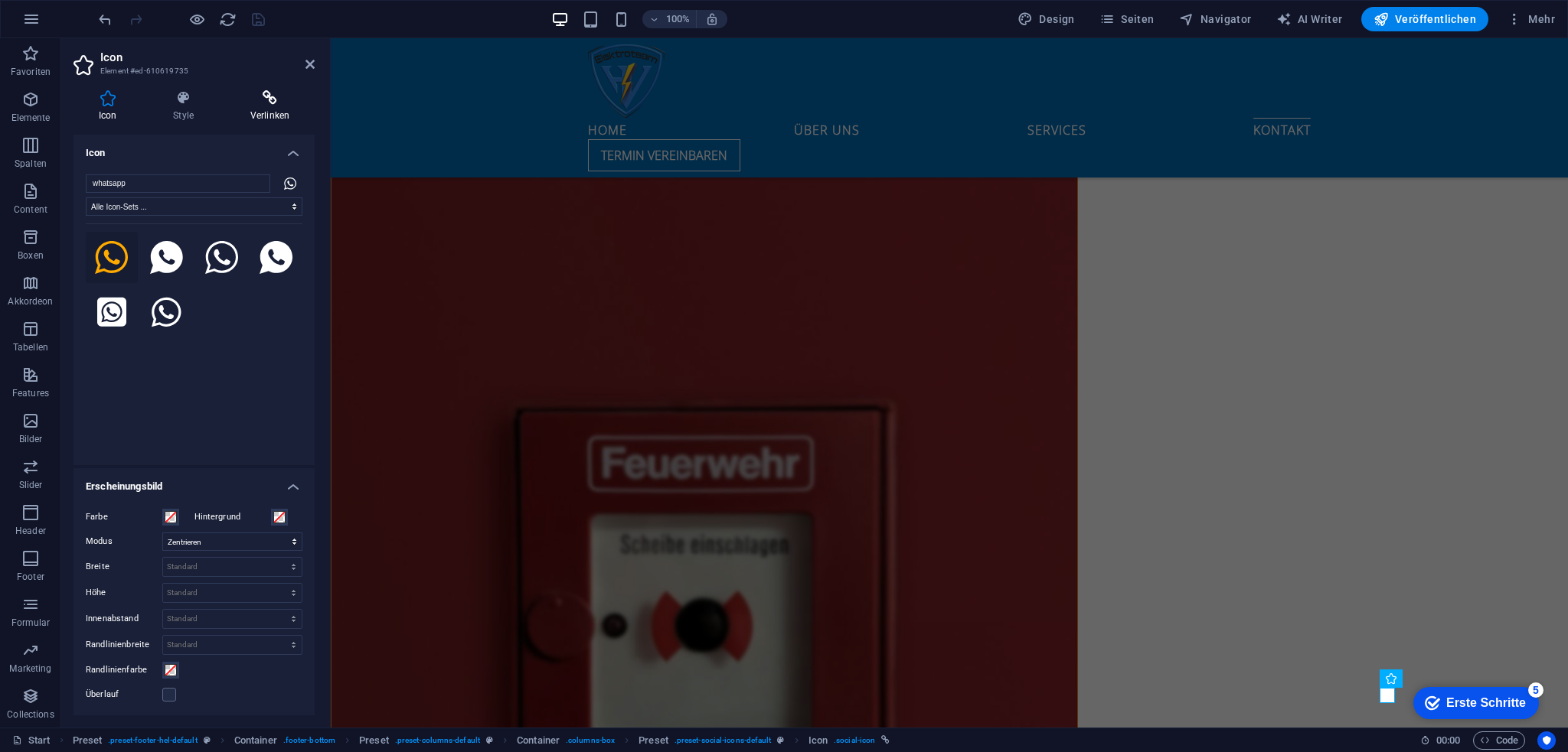
click at [265, 106] on h4 "Verlinken" at bounding box center [269, 106] width 90 height 32
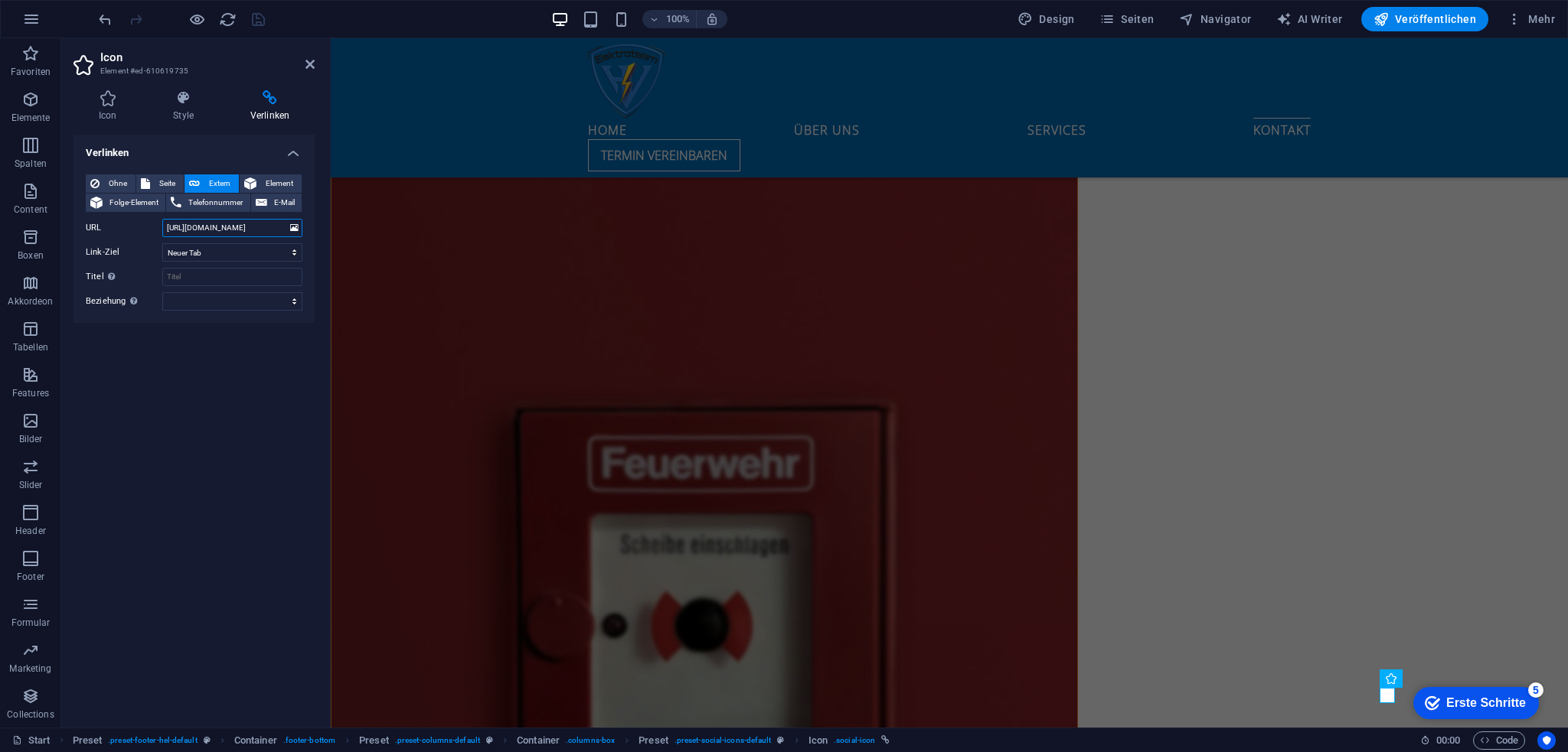
drag, startPoint x: 272, startPoint y: 229, endPoint x: 79, endPoint y: 229, distance: 193.0
click at [79, 229] on div "Ohne Seite Extern Element Folge-Element Telefonnummer E-Mail Seite Start Impres…" at bounding box center [195, 242] width 241 height 160
paste input "[DOMAIN_NAME][URL][PHONE_NUMBER]"
type input "[URL][DOMAIN_NAME][PHONE_NUMBER]"
click at [267, 18] on icon "save" at bounding box center [258, 19] width 17 height 17
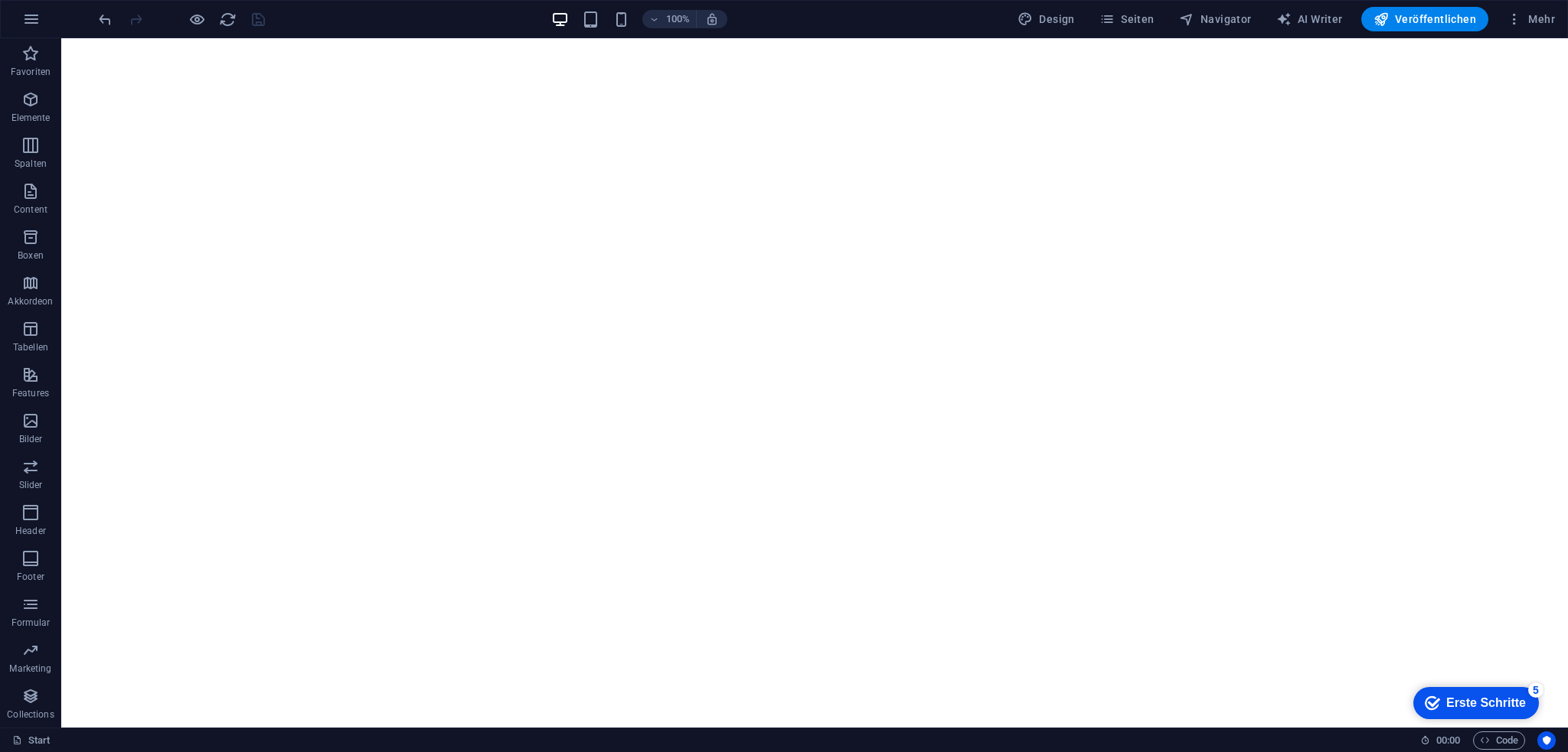
scroll to position [0, 0]
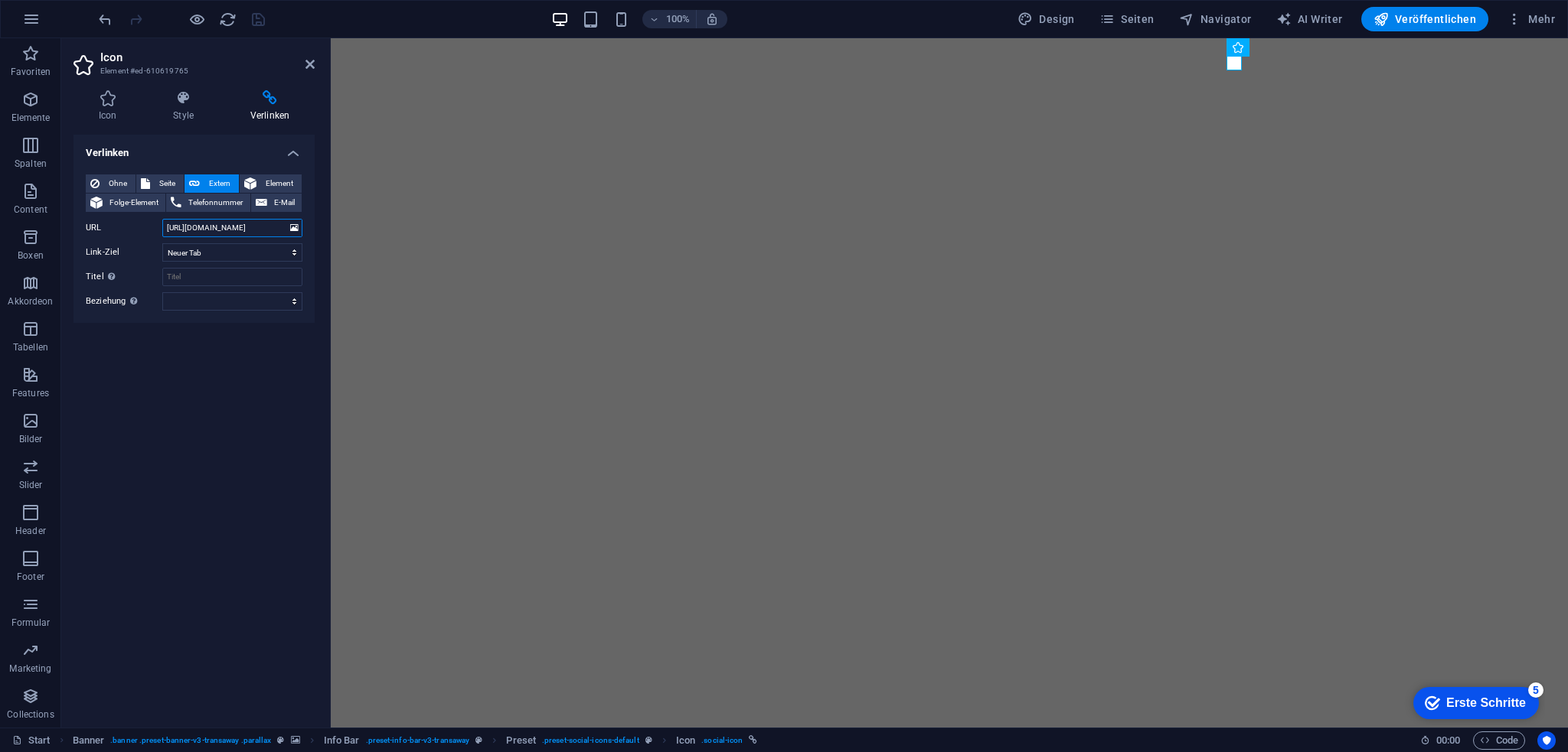
scroll to position [0, 28]
drag, startPoint x: 495, startPoint y: 265, endPoint x: 356, endPoint y: 223, distance: 145.2
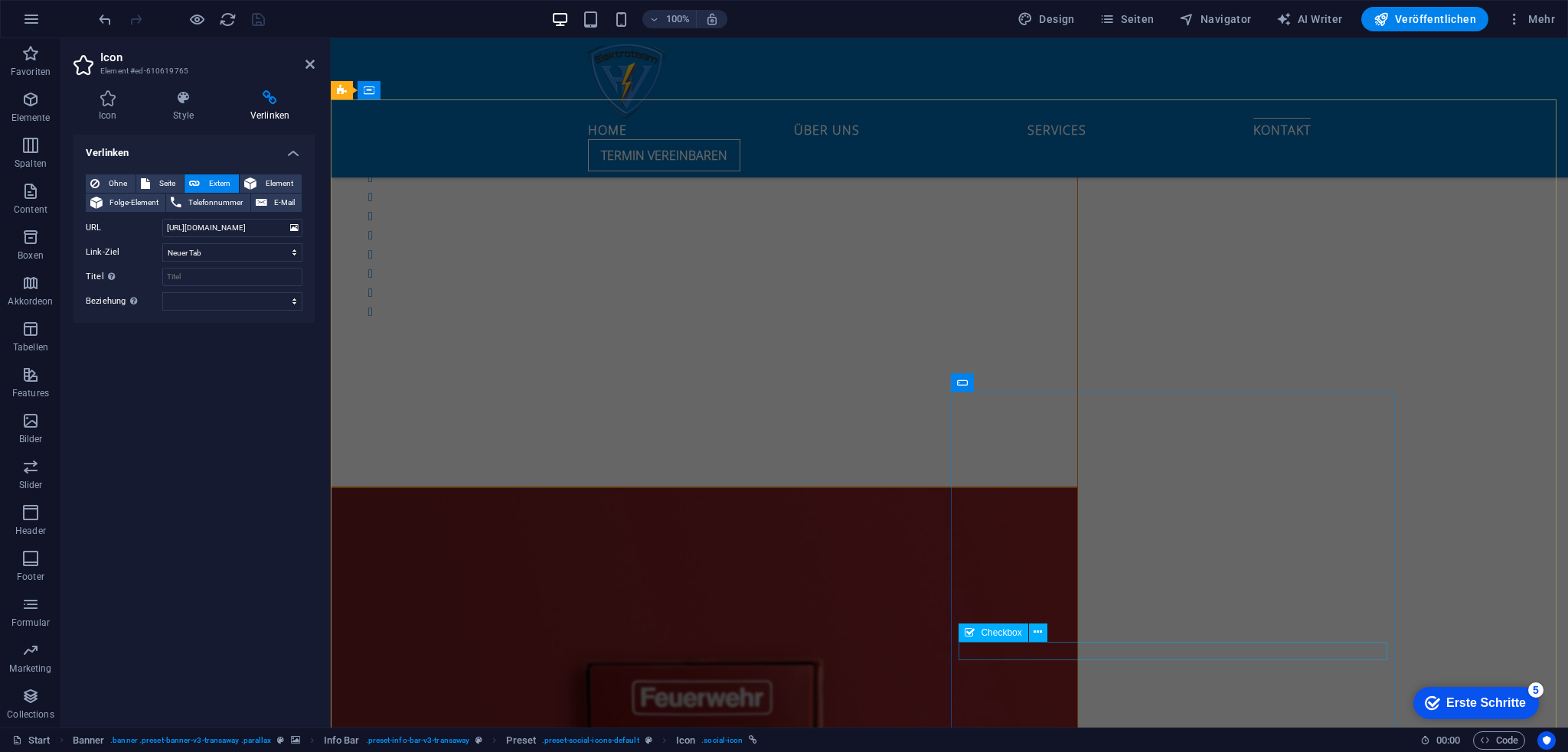
scroll to position [6080, 0]
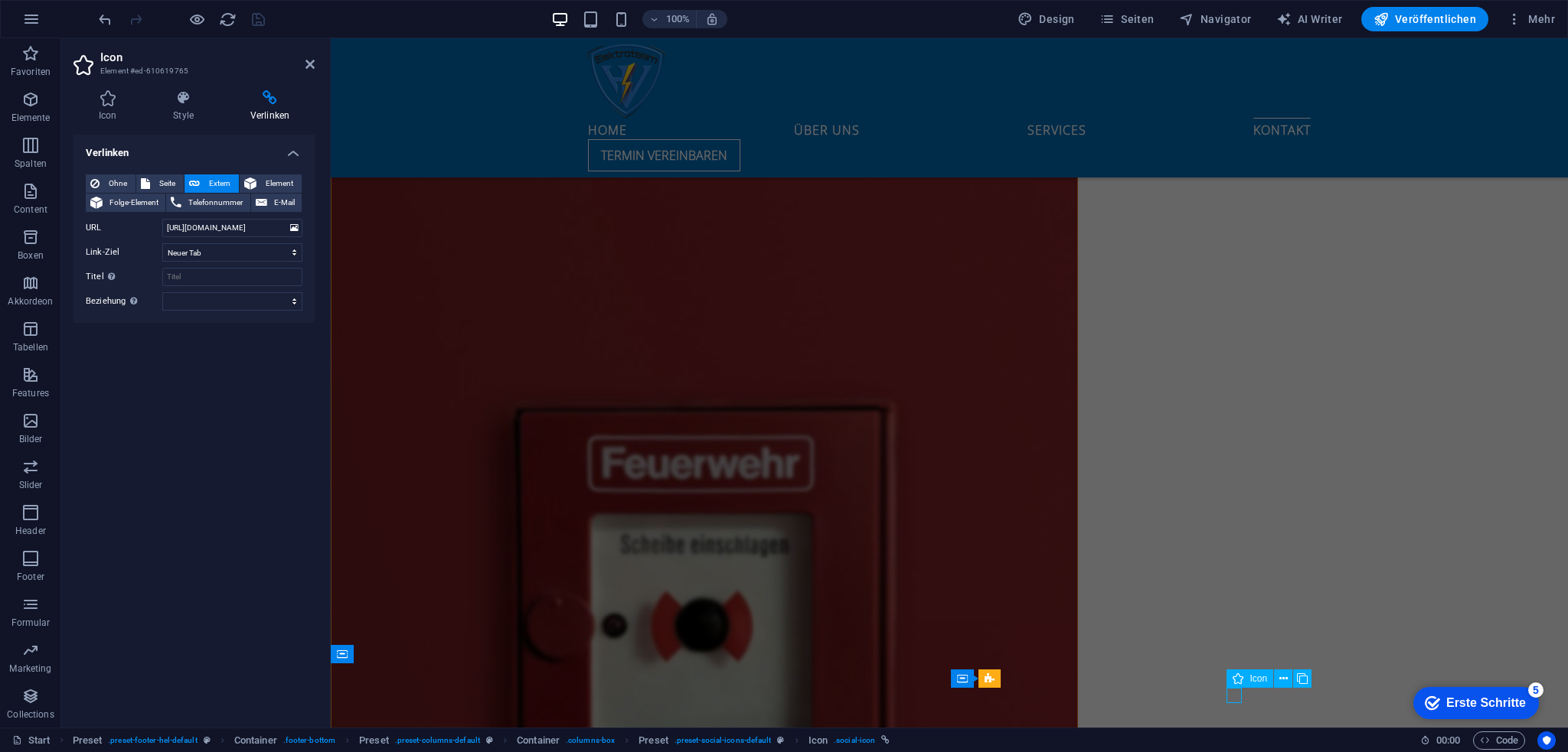
select select "xMidYMid"
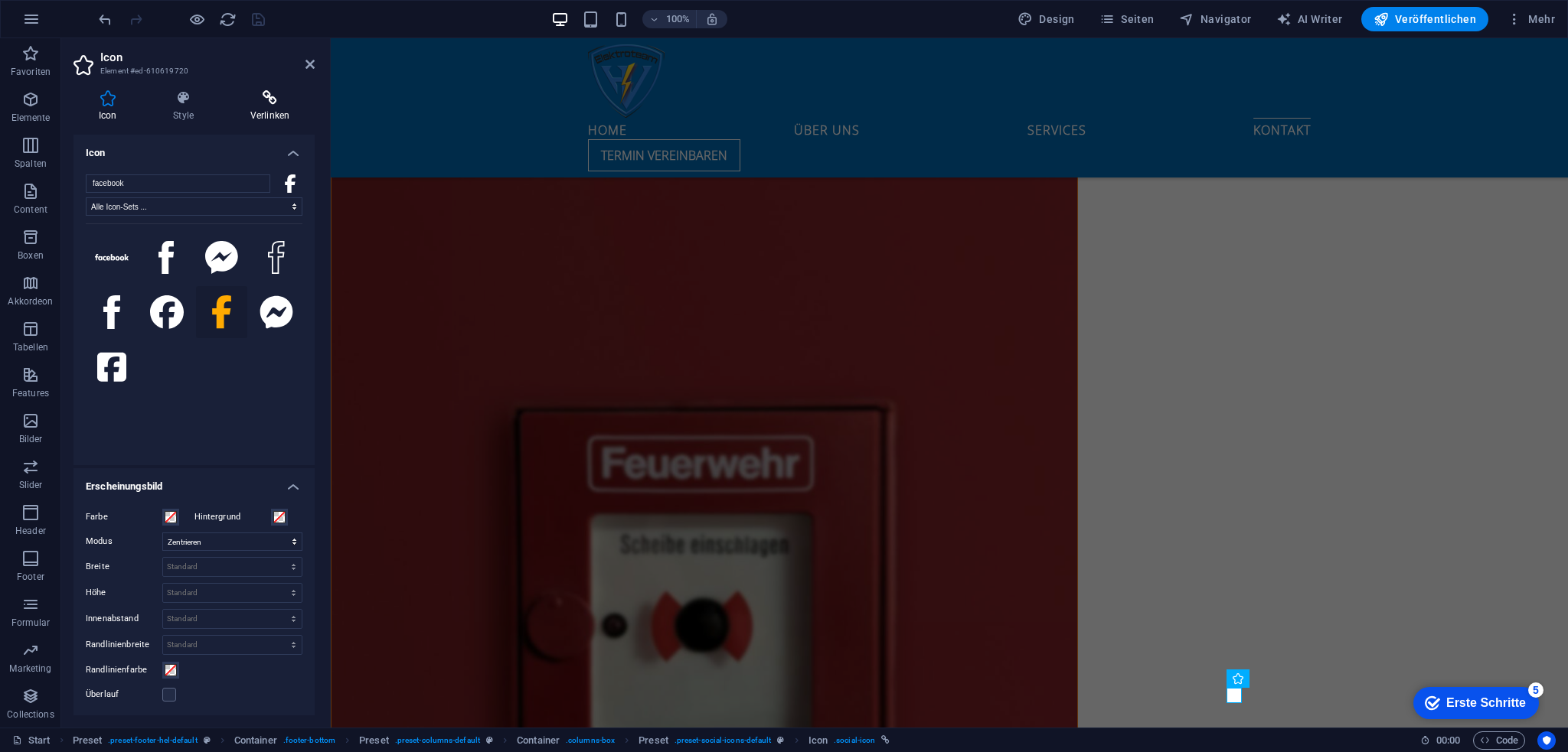
click at [273, 98] on icon at bounding box center [269, 98] width 90 height 15
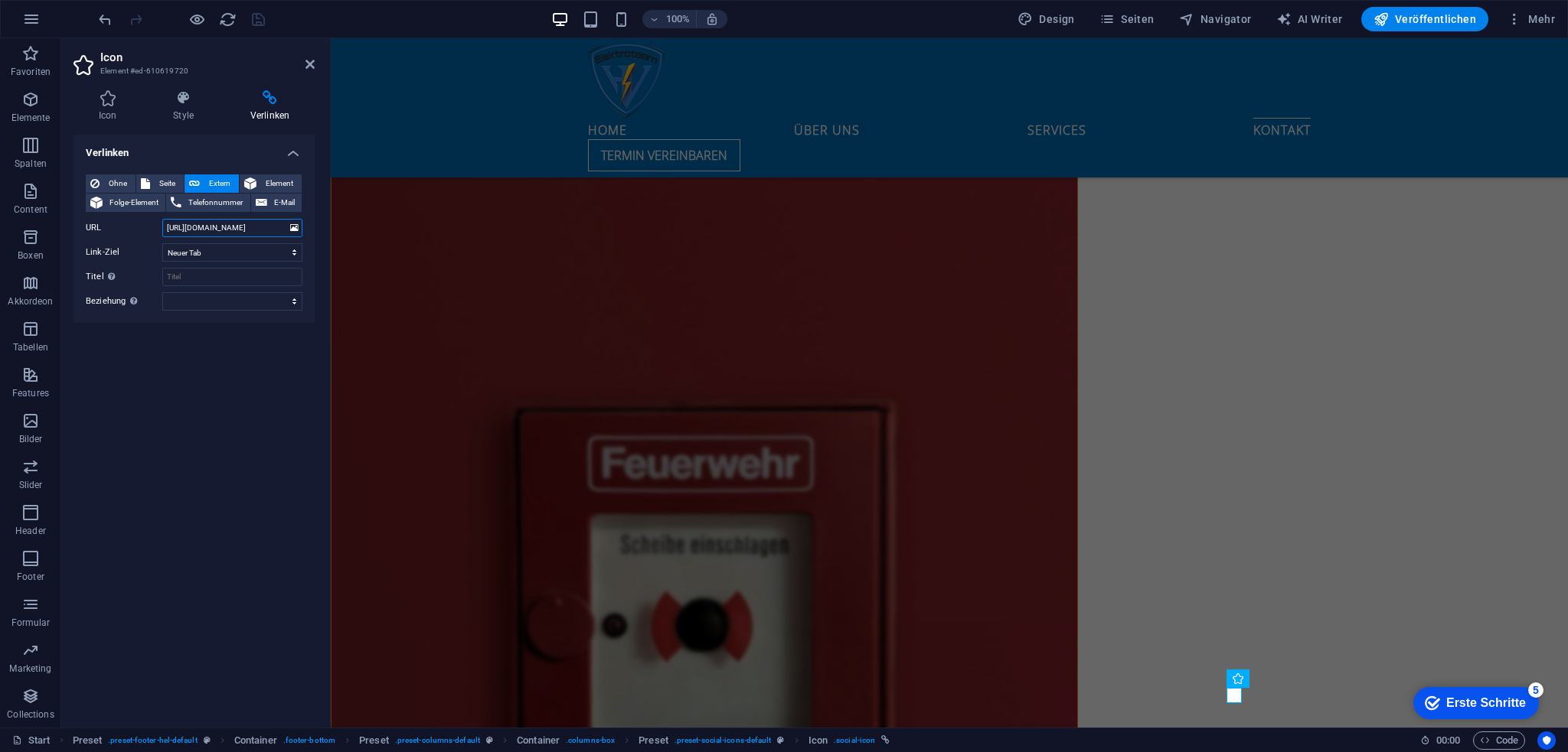
drag, startPoint x: 266, startPoint y: 229, endPoint x: 75, endPoint y: 241, distance: 191.4
click at [76, 241] on div "Ohne Seite Extern Element Folge-Element Telefonnummer E-Mail Seite Start Impres…" at bounding box center [195, 242] width 241 height 160
paste input "[DOMAIN_NAME][URL][PHONE_NUMBER]"
type input "[URL][DOMAIN_NAME][PHONE_NUMBER]"
drag, startPoint x: 259, startPoint y: 17, endPoint x: 221, endPoint y: 138, distance: 126.8
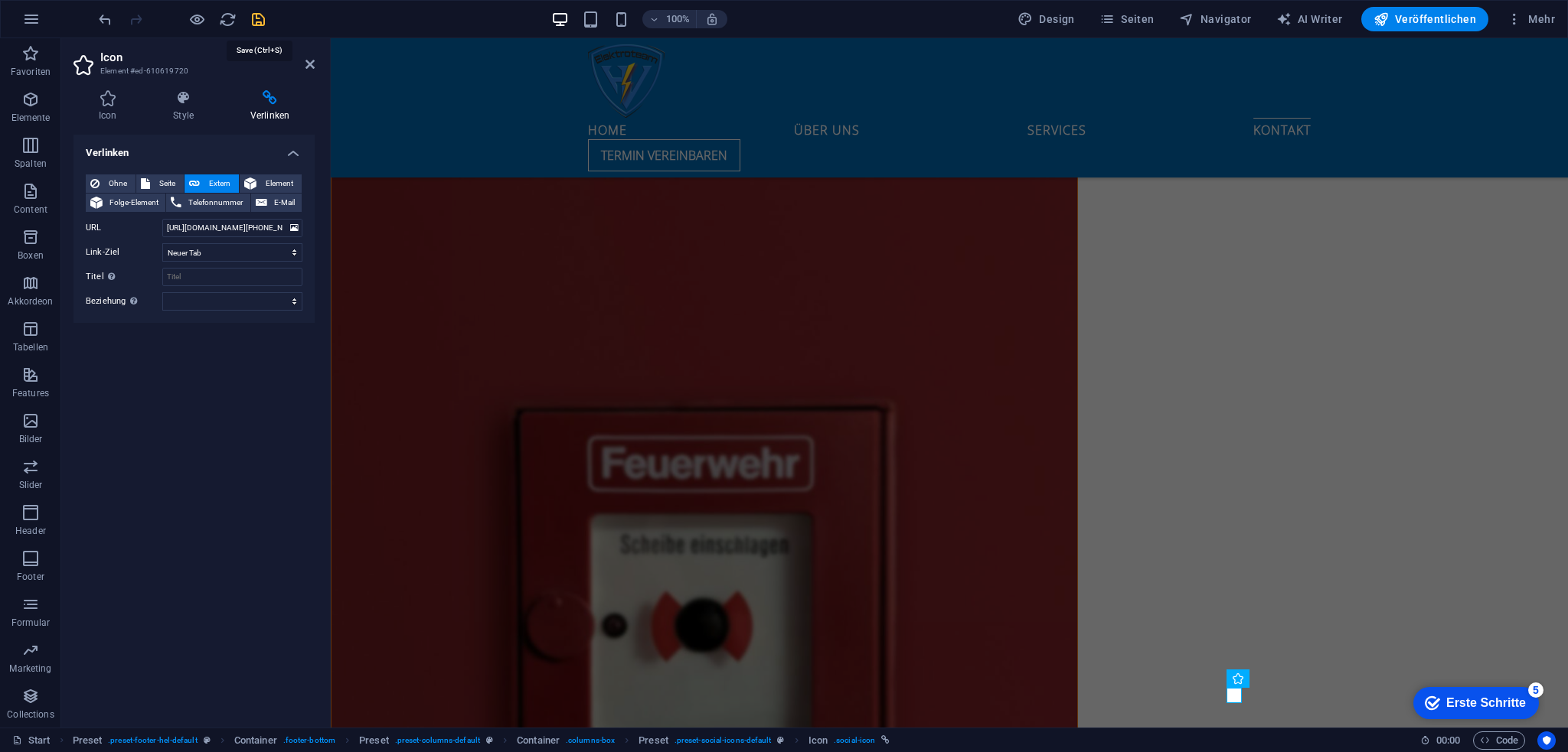
click at [260, 17] on icon "save" at bounding box center [258, 19] width 17 height 17
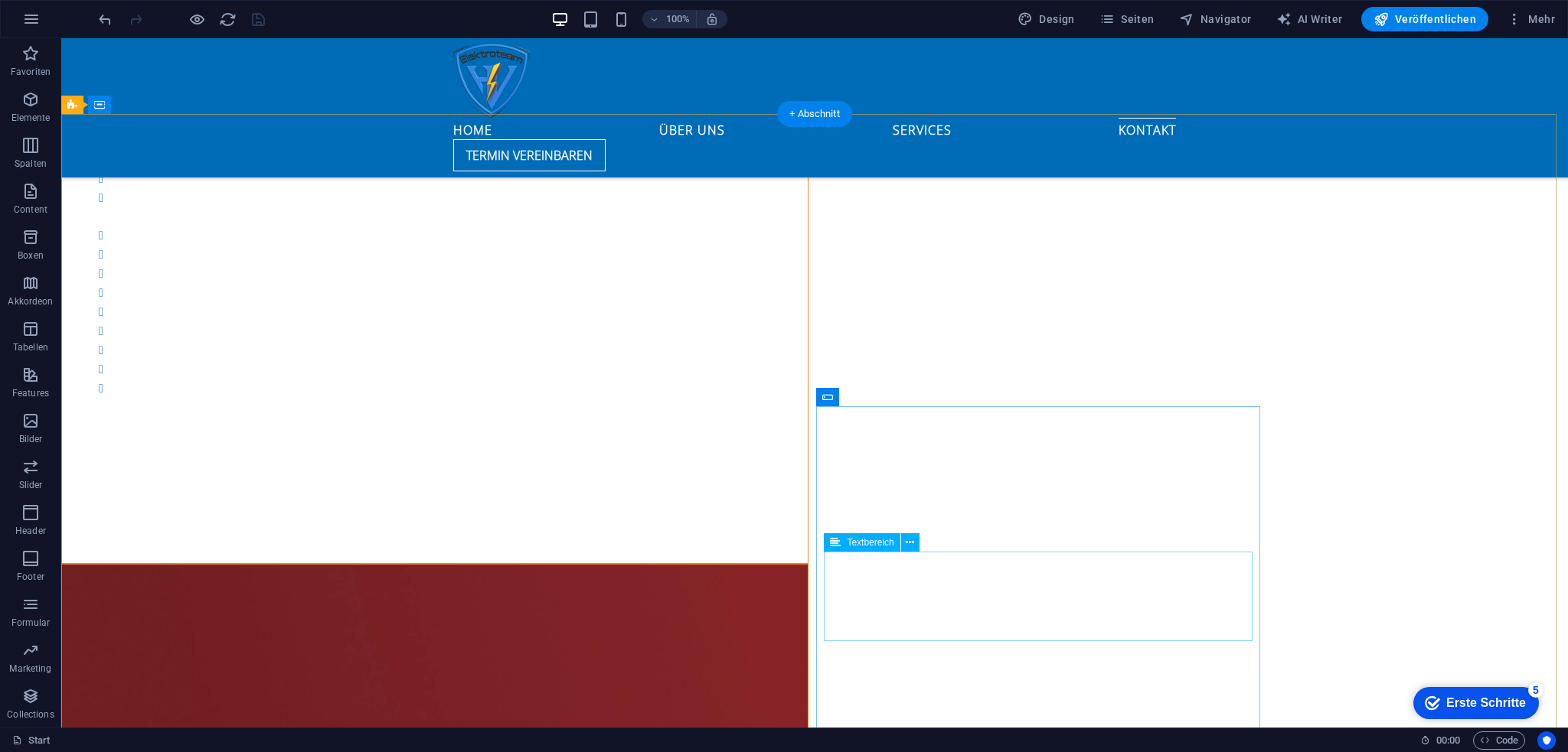
scroll to position [5893, 0]
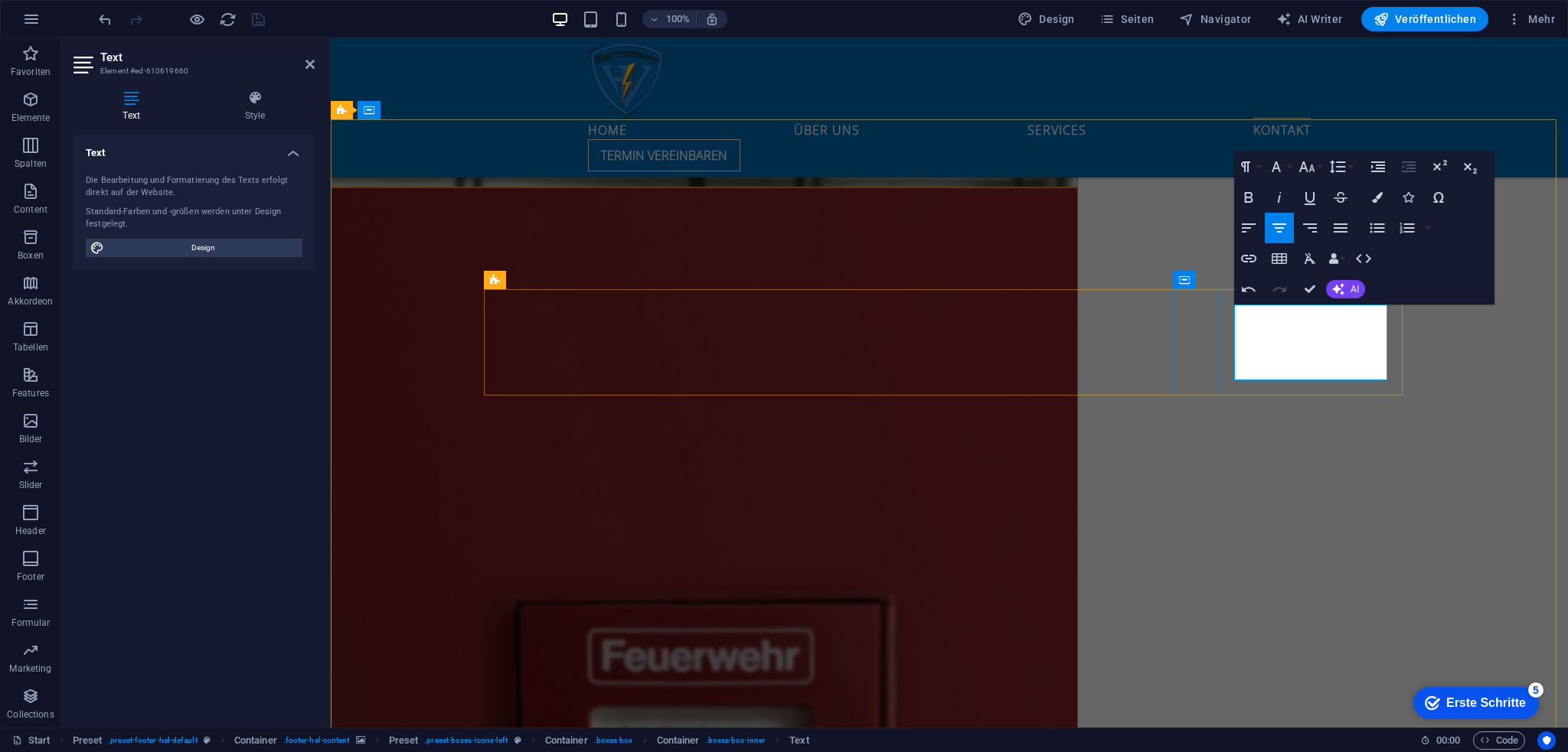
drag, startPoint x: 1248, startPoint y: 348, endPoint x: 1375, endPoint y: 351, distance: 127.0
copy p "[DATE] : 8:00 bis 14 Uhr"
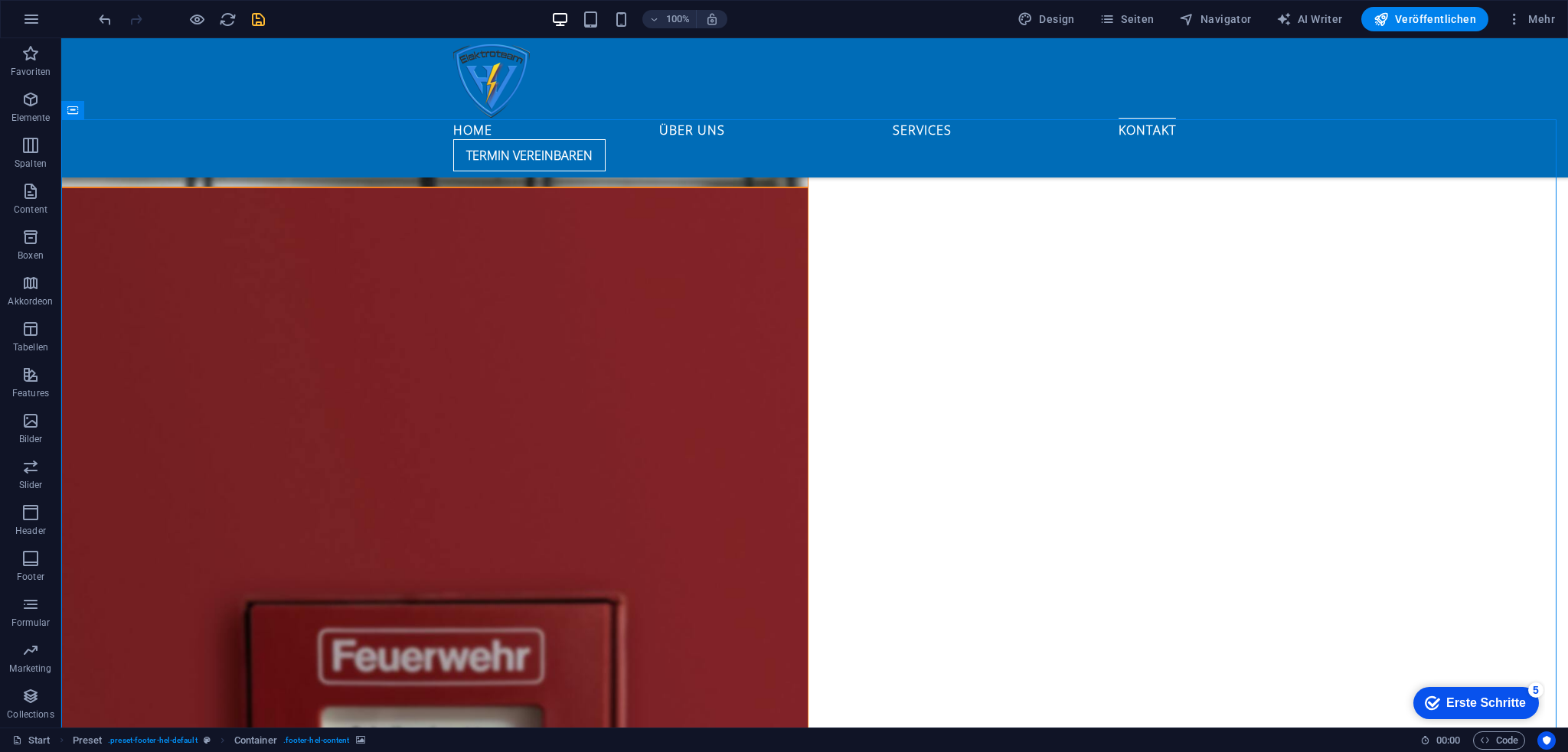
click at [266, 14] on icon "save" at bounding box center [258, 19] width 17 height 17
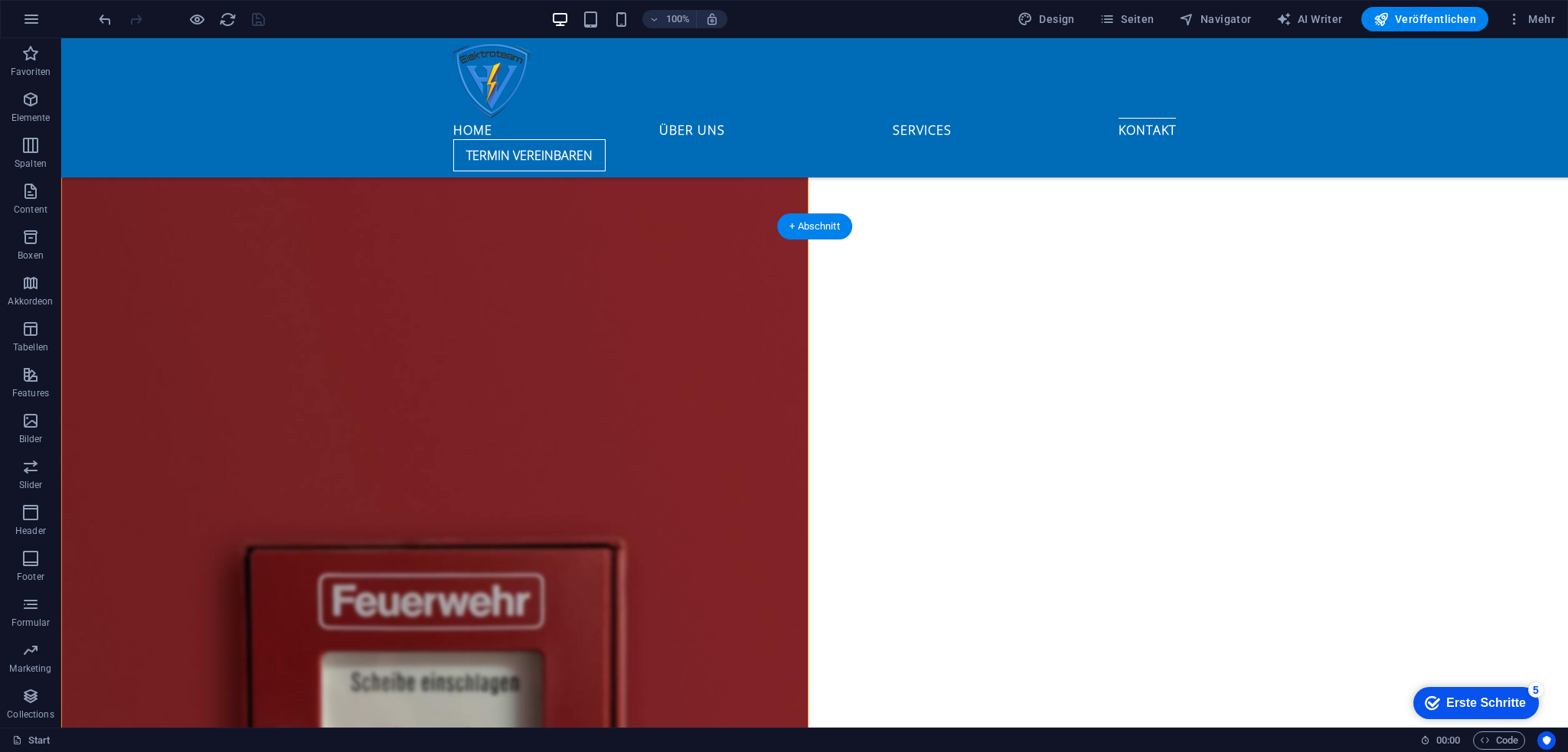
scroll to position [5779, 0]
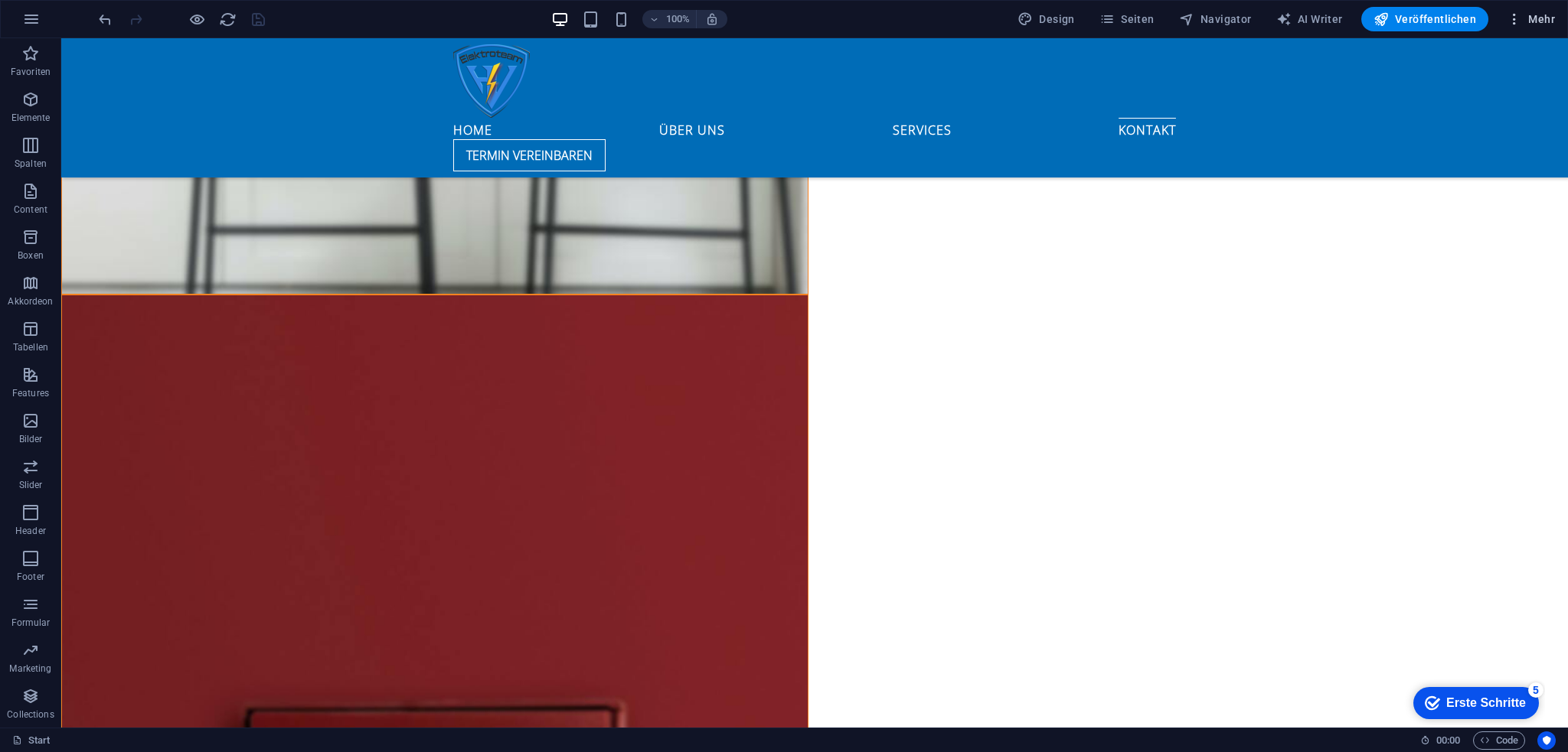
click at [1550, 21] on span "Mehr" at bounding box center [1531, 18] width 48 height 15
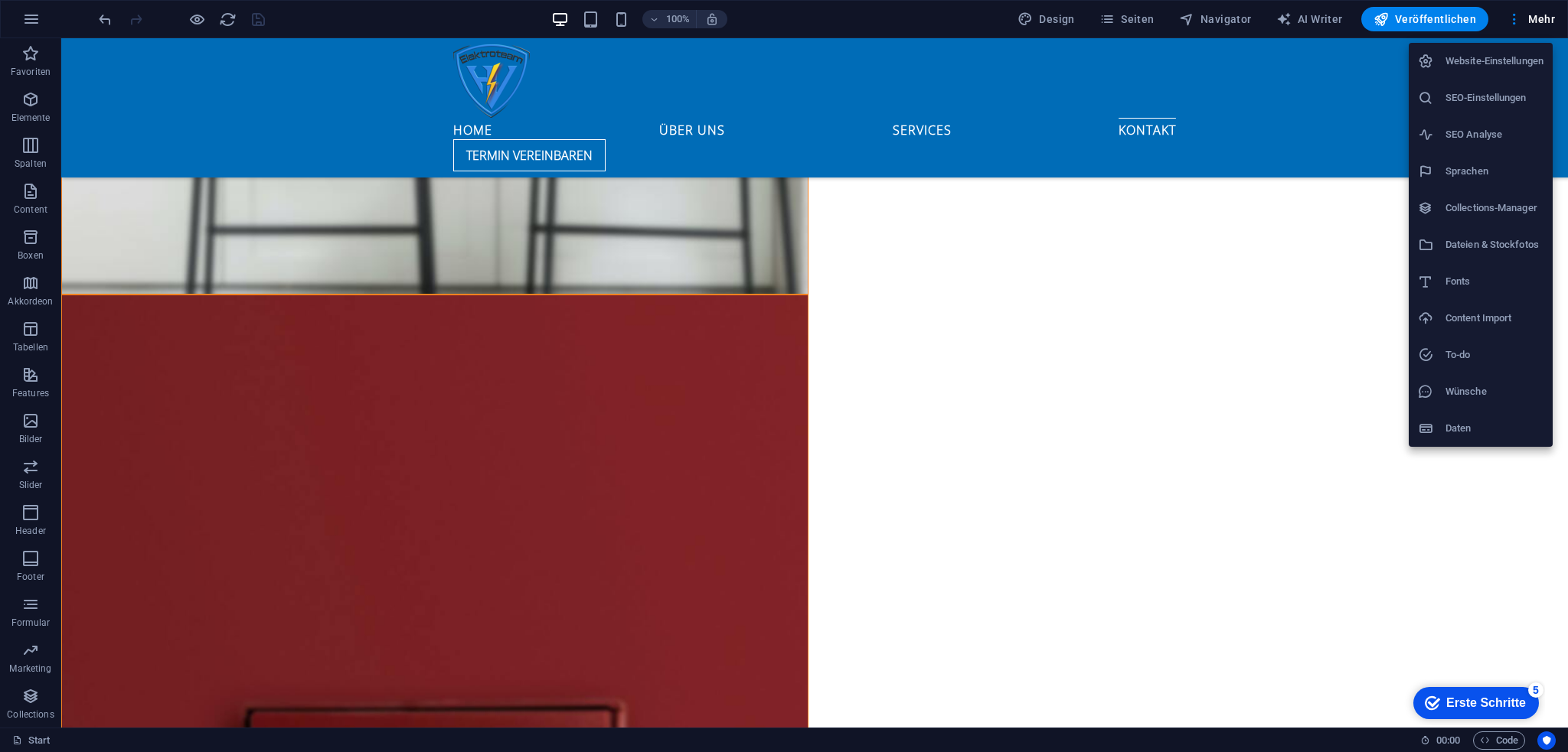
click at [1541, 14] on div at bounding box center [784, 376] width 1568 height 752
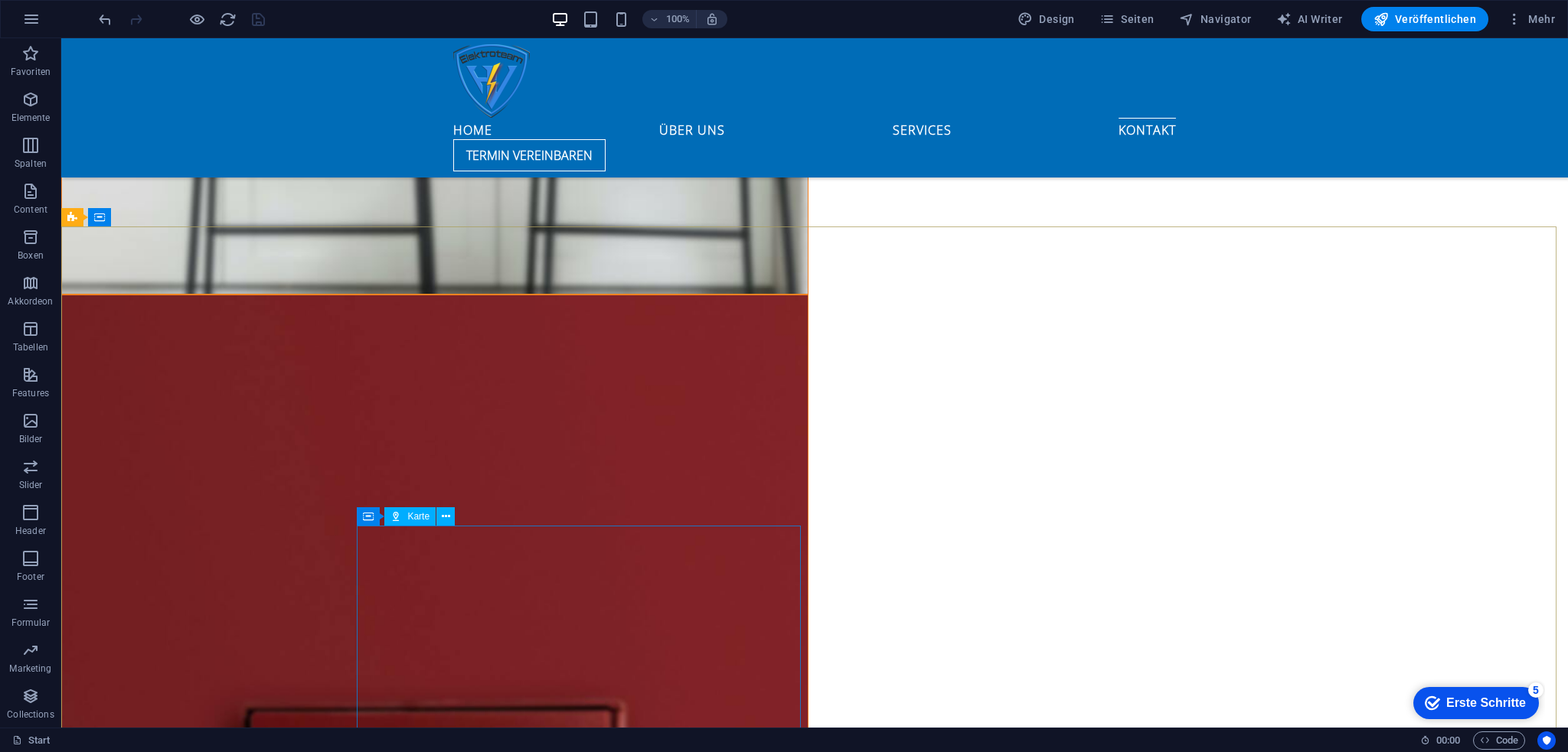
click at [421, 514] on span "Karte" at bounding box center [419, 517] width 22 height 10
click at [444, 517] on icon at bounding box center [446, 517] width 9 height 16
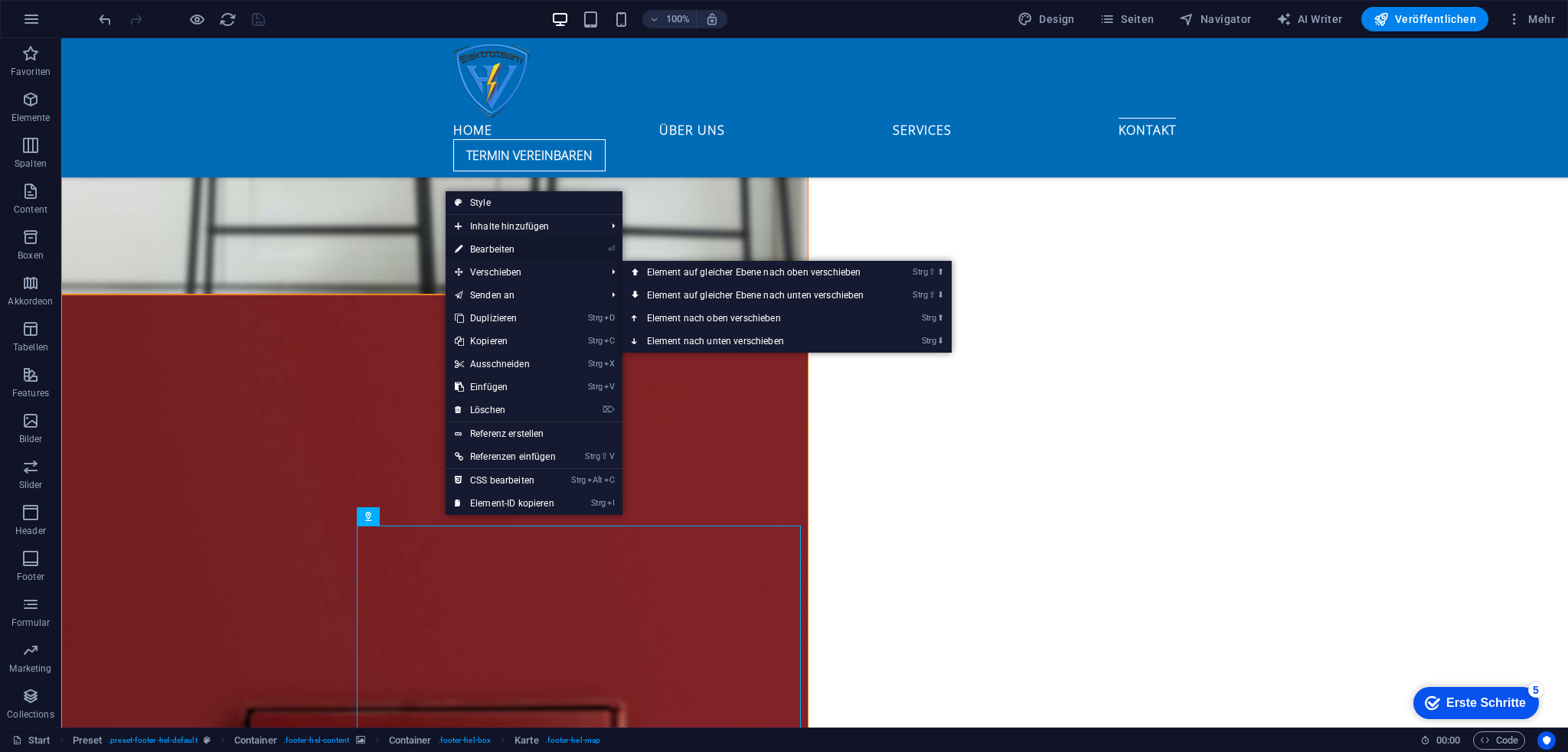
click at [522, 241] on link "⏎ Bearbeiten" at bounding box center [505, 249] width 119 height 23
select select "2"
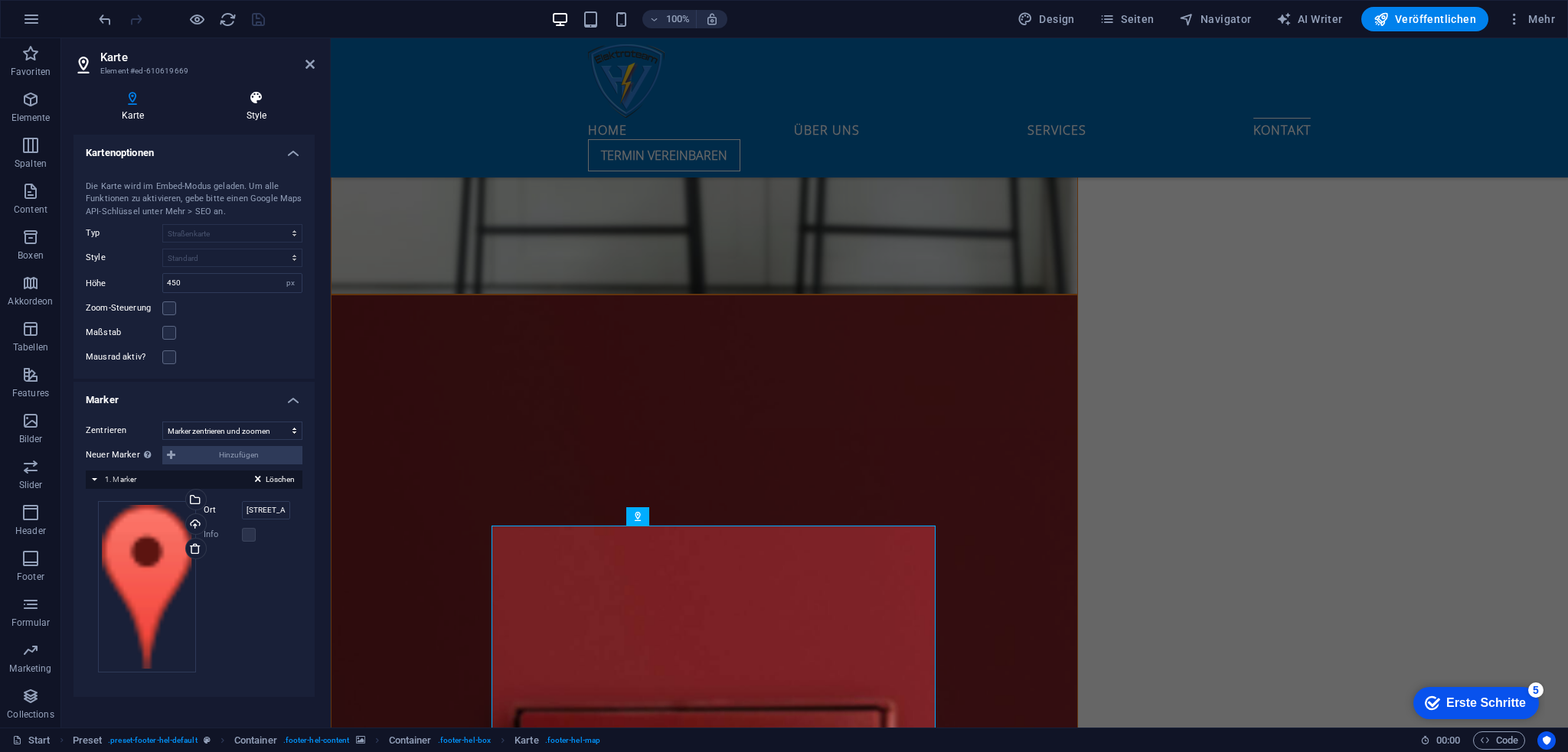
click at [236, 102] on icon at bounding box center [257, 98] width 116 height 15
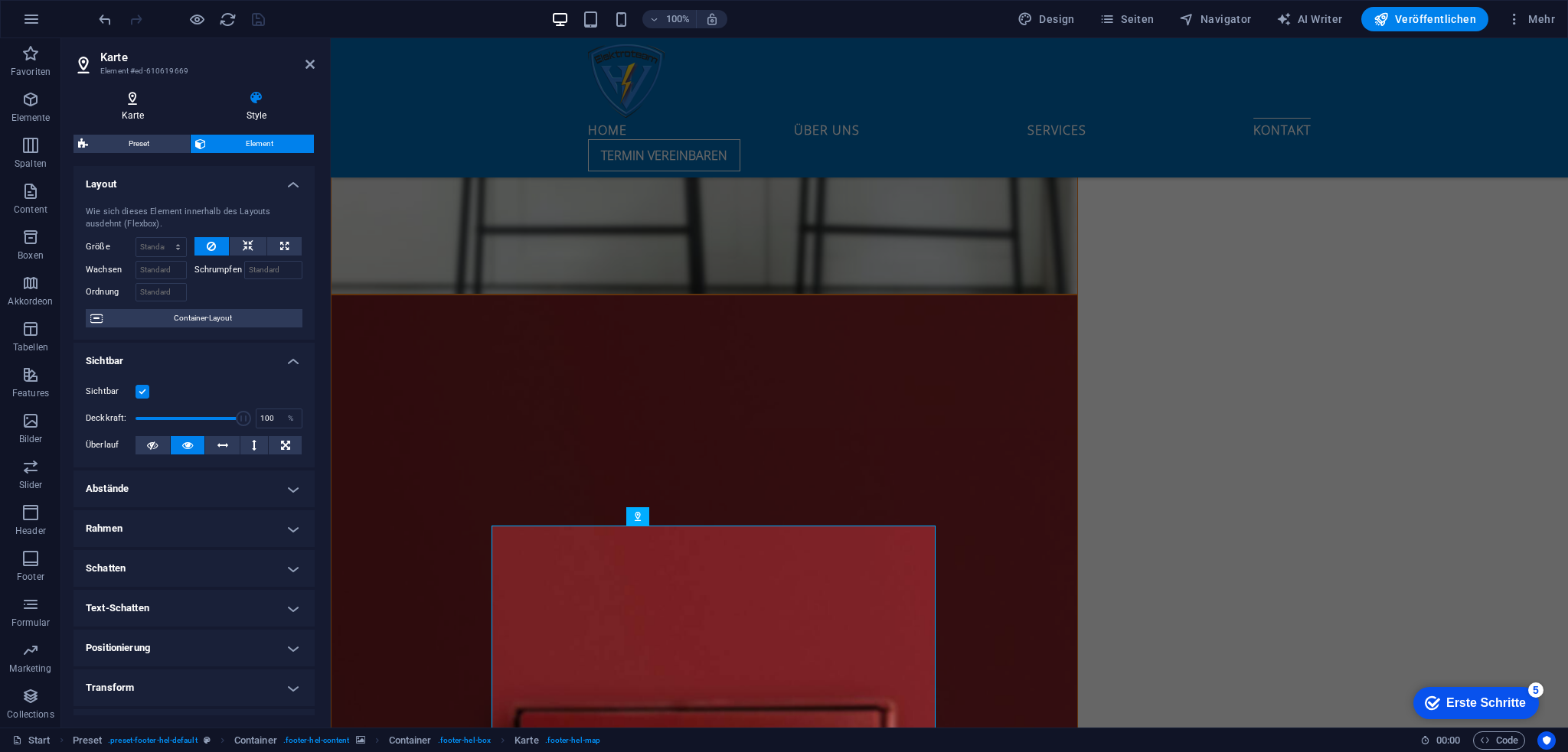
click at [137, 95] on icon at bounding box center [133, 98] width 118 height 15
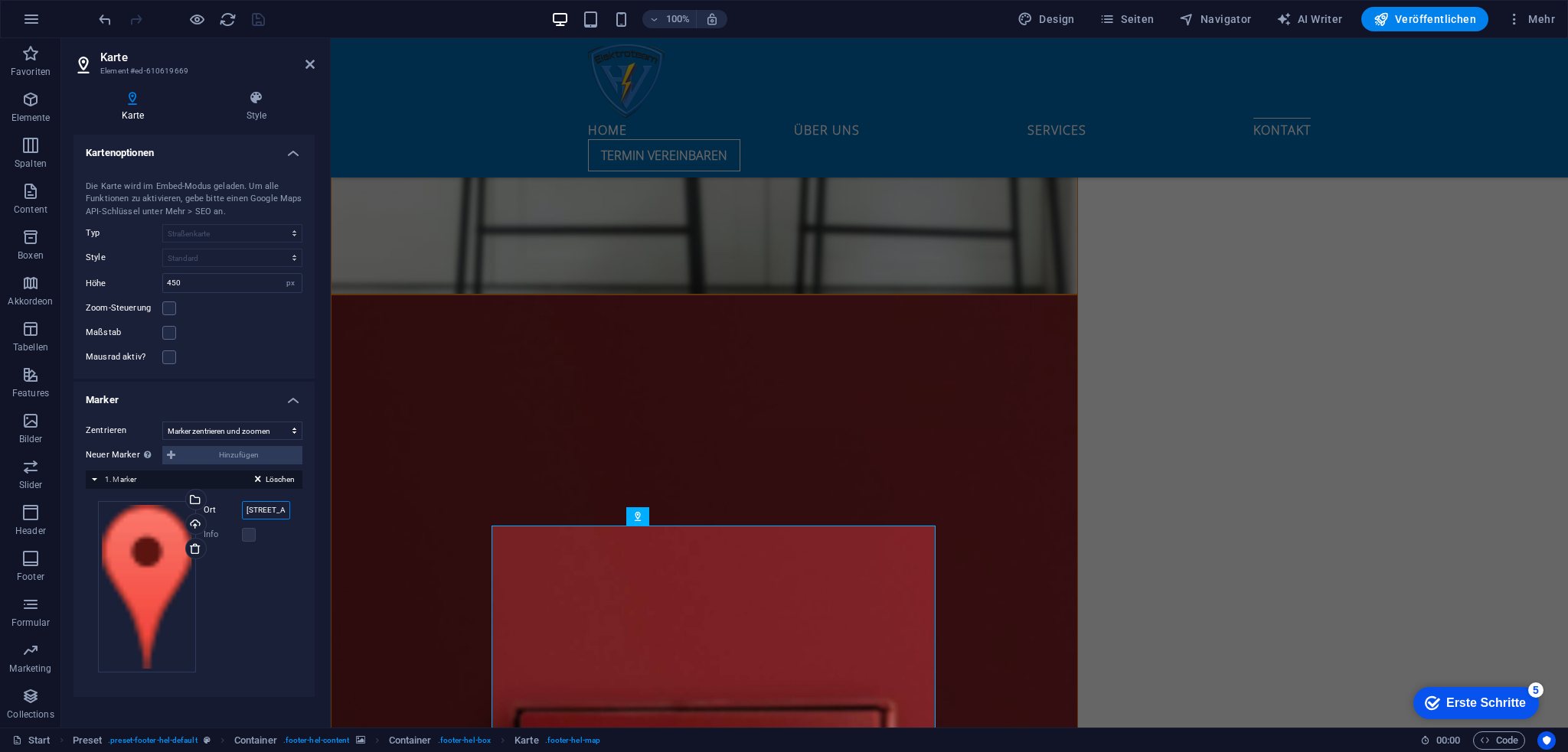
click at [261, 514] on input "[STREET_ADDRESS]" at bounding box center [267, 510] width 49 height 18
drag, startPoint x: 238, startPoint y: 507, endPoint x: 323, endPoint y: 511, distance: 85.1
click at [323, 511] on div "Karte Style Kartenoptionen Kartenmitte Die Karte wird im Embed-Modus geladen. U…" at bounding box center [194, 403] width 265 height 650
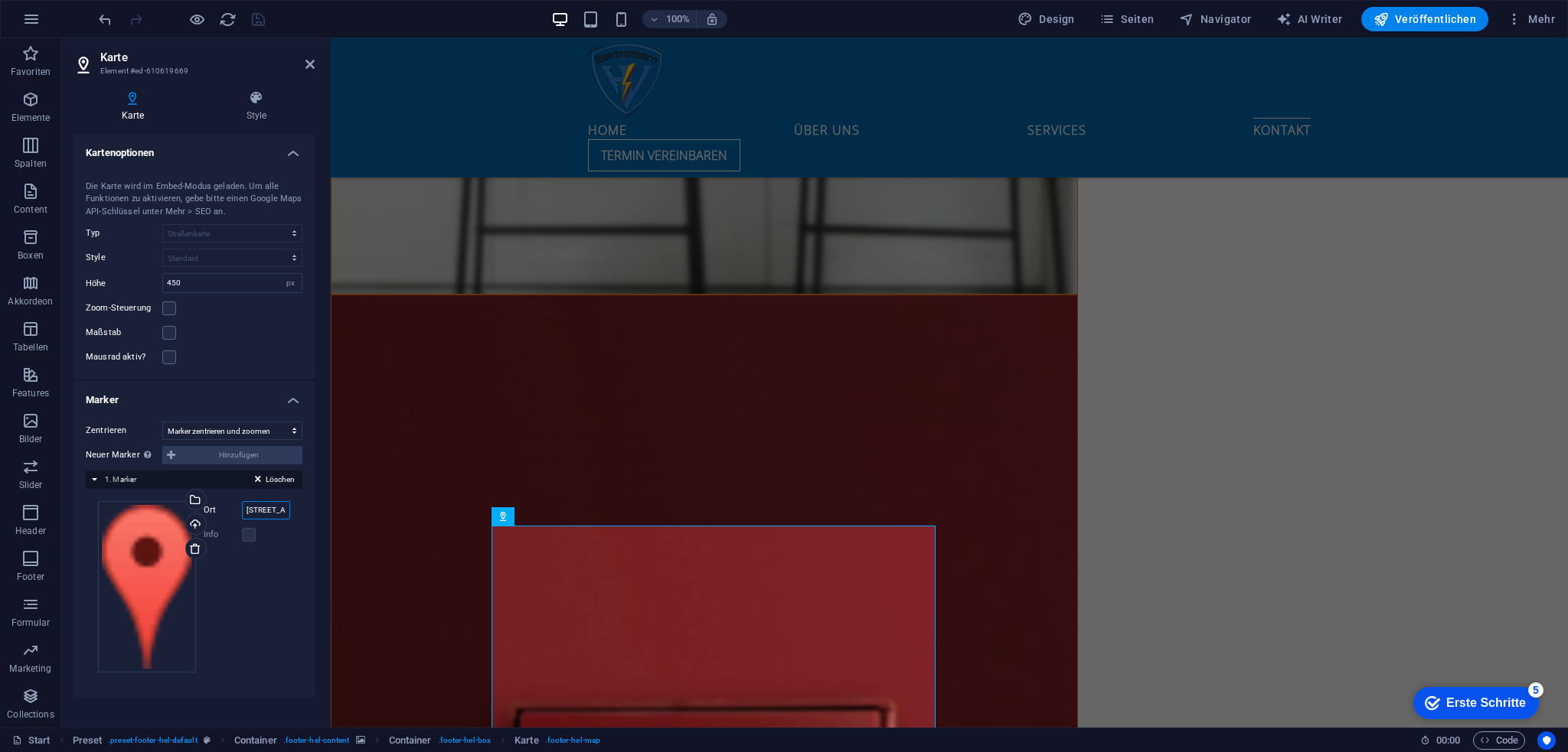
click at [255, 511] on input "[STREET_ADDRESS]" at bounding box center [267, 510] width 49 height 18
drag, startPoint x: 566, startPoint y: 550, endPoint x: 411, endPoint y: 523, distance: 157.3
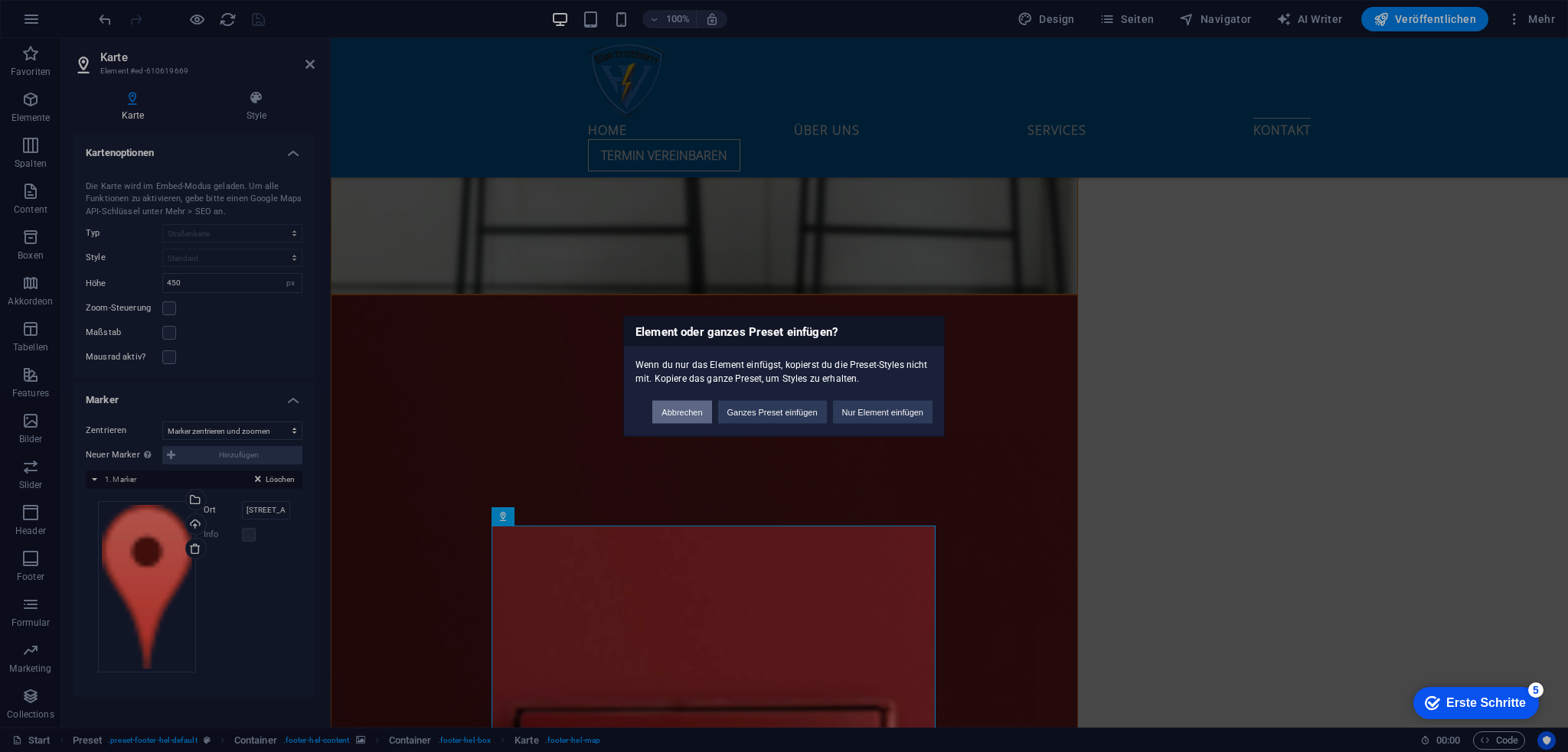
click at [697, 419] on button "Abbrechen" at bounding box center [682, 411] width 59 height 23
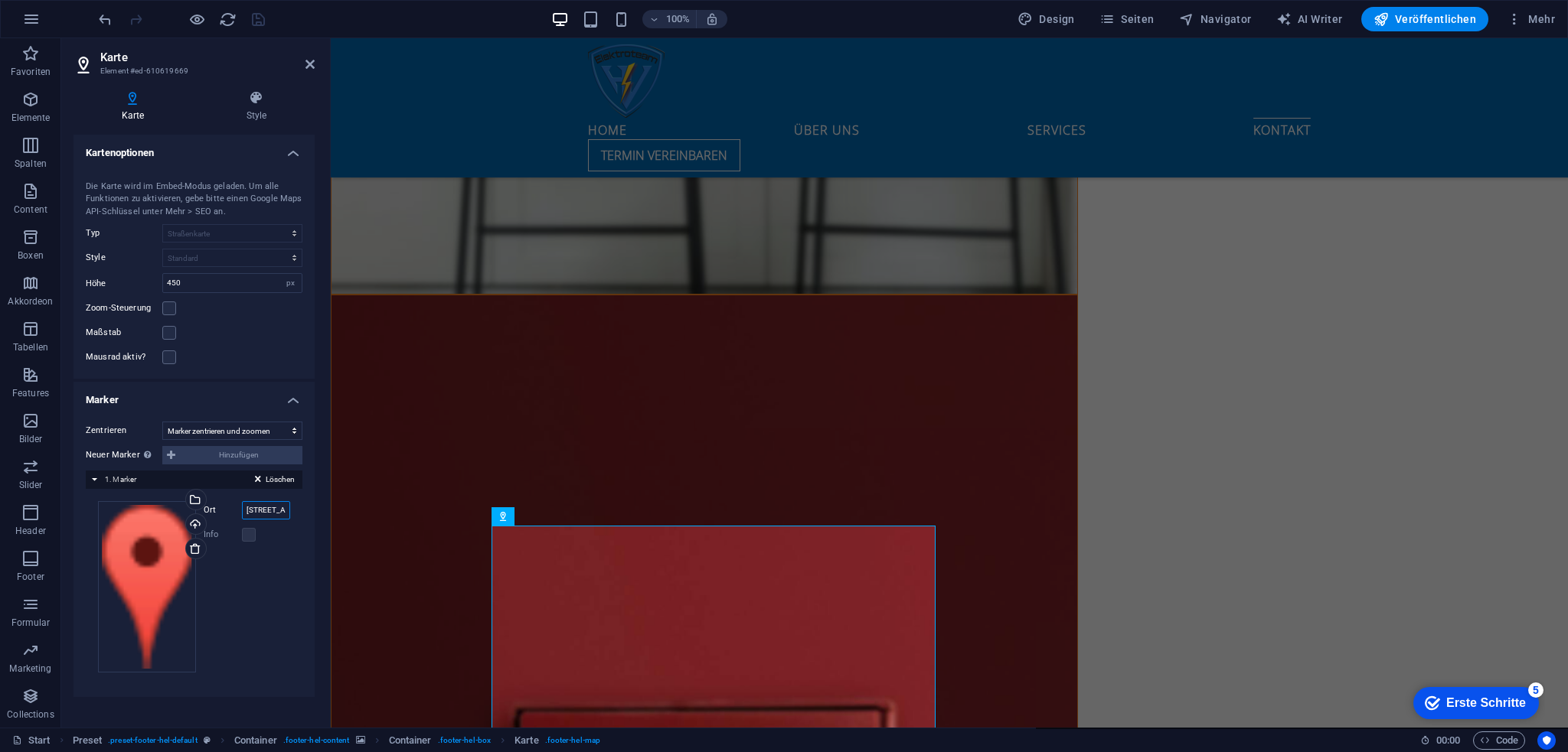
click at [261, 509] on input "[STREET_ADDRESS]" at bounding box center [267, 510] width 49 height 18
click at [252, 507] on input "[STREET_ADDRESS]" at bounding box center [267, 510] width 49 height 18
drag, startPoint x: 569, startPoint y: 546, endPoint x: 352, endPoint y: 508, distance: 220.3
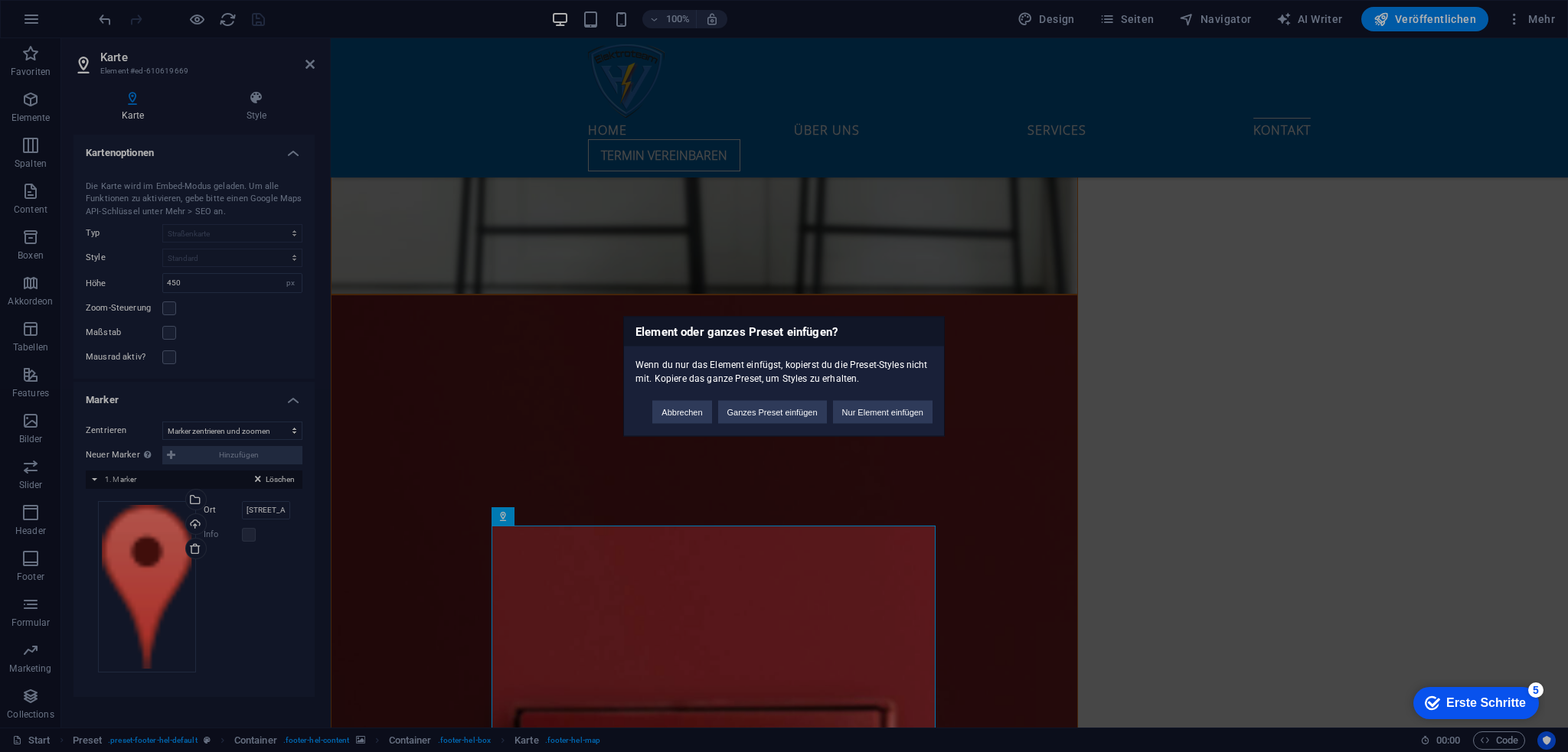
click at [643, 412] on div "Abbrechen Ganzes Preset einfügen Nur Element einfügen" at bounding box center [793, 404] width 303 height 39
click at [681, 411] on button "Abbrechen" at bounding box center [682, 411] width 59 height 23
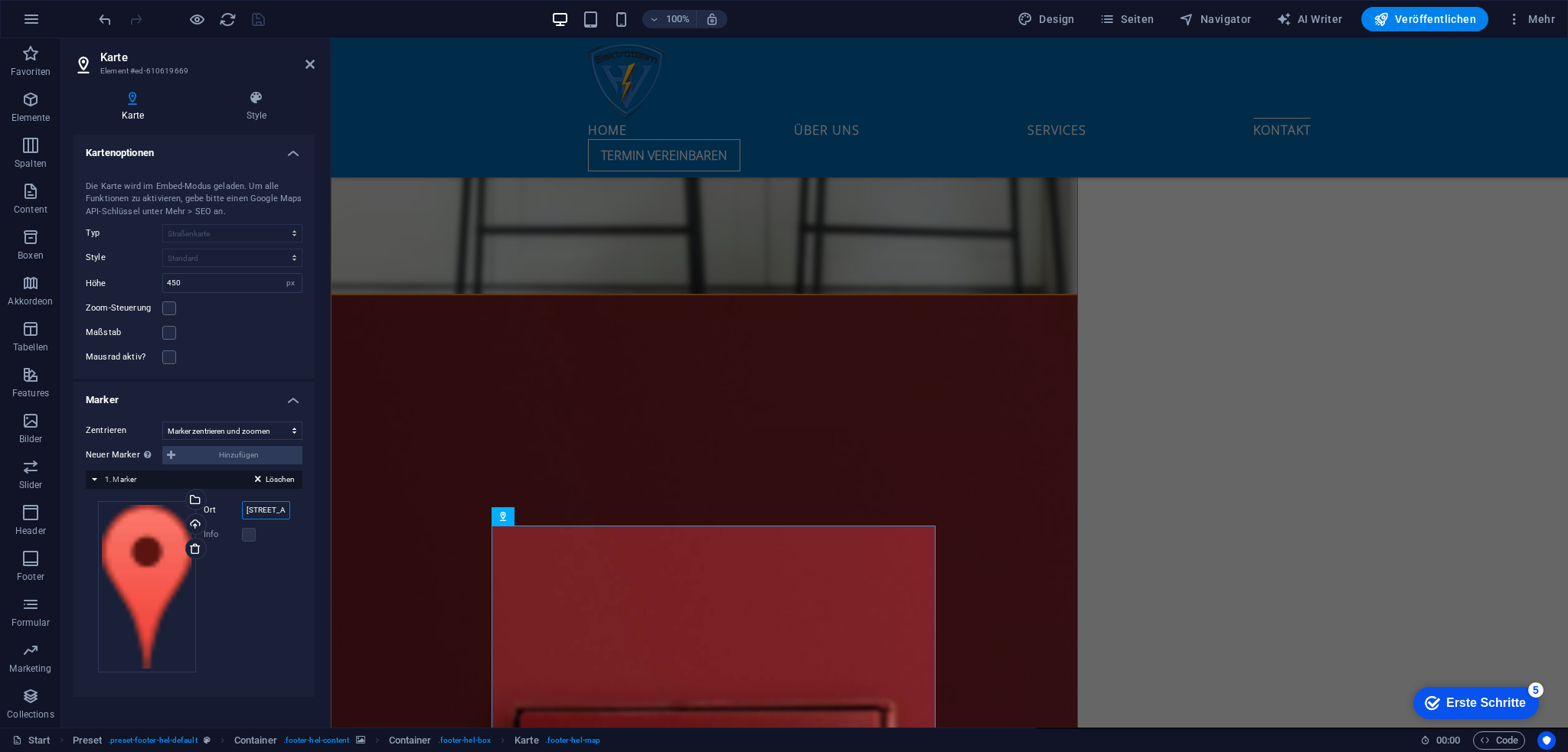
click at [265, 506] on input "[STREET_ADDRESS]" at bounding box center [267, 510] width 49 height 18
drag, startPoint x: 267, startPoint y: 505, endPoint x: 205, endPoint y: 505, distance: 62.0
click at [207, 505] on div "[STREET_ADDRESS]" at bounding box center [247, 510] width 87 height 18
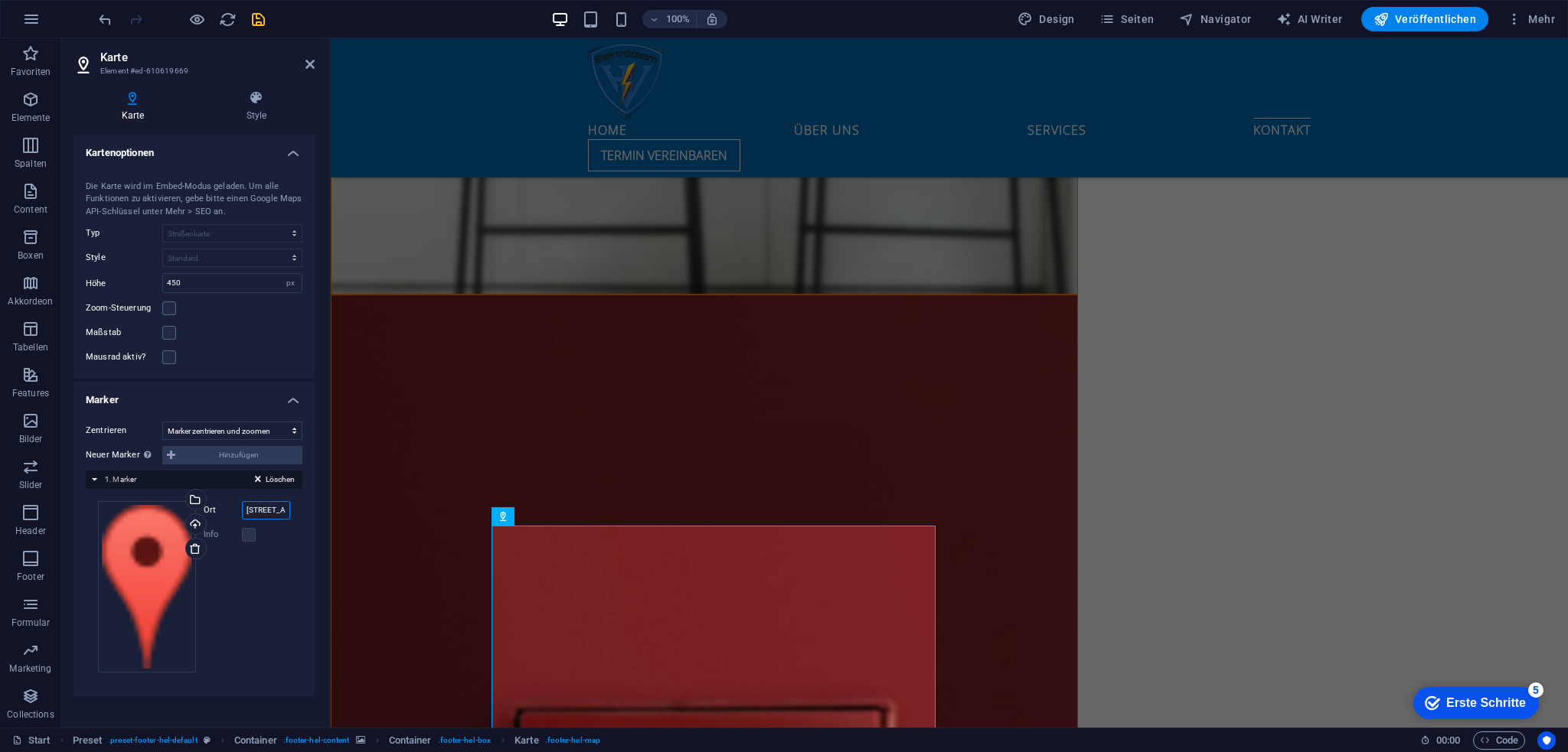
type input "[GEOGRAPHIC_DATA]"
drag, startPoint x: 283, startPoint y: 510, endPoint x: 184, endPoint y: 512, distance: 99.0
click at [184, 512] on div "Ziehe Dateien zum Hochladen hierher oder klicke hier, um aus Dateien oder koste…" at bounding box center [194, 587] width 192 height 172
paste input "[STREET_ADDRESS]"
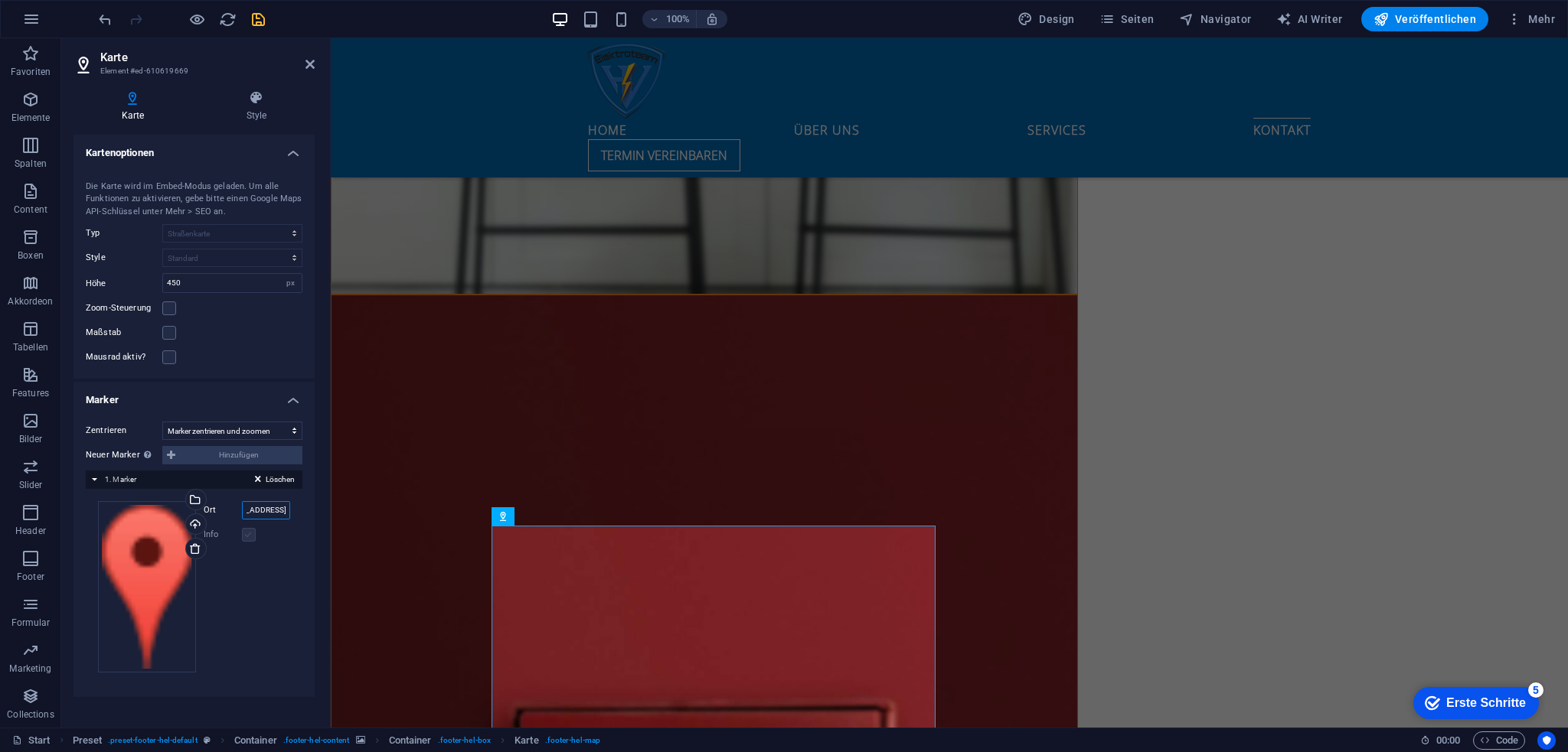
type input "[STREET_ADDRESS]"
click at [242, 535] on label at bounding box center [249, 534] width 14 height 13
click at [242, 537] on label at bounding box center [249, 534] width 14 height 13
click at [241, 434] on select "Nicht zentrieren Marker zentrieren Marker zentrieren und zoomen" at bounding box center [232, 430] width 140 height 18
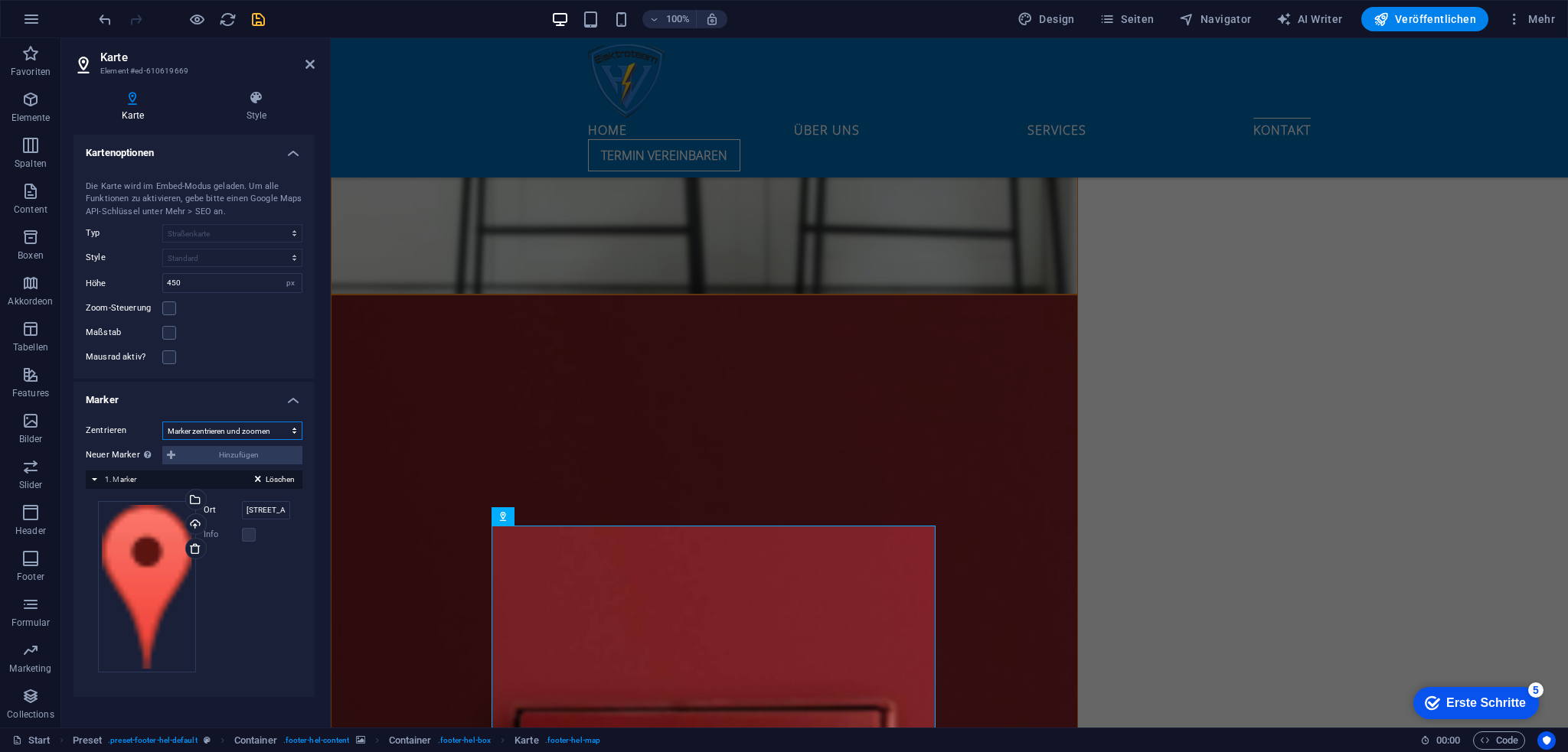
click at [241, 434] on select "Nicht zentrieren Marker zentrieren Marker zentrieren und zoomen" at bounding box center [232, 430] width 140 height 18
click at [187, 517] on div "Hochladen" at bounding box center [194, 526] width 23 height 23
click at [137, 566] on div "Ziehe Dateien zum Hochladen hierher oder klicke hier, um aus Dateien oder koste…" at bounding box center [146, 587] width 98 height 172
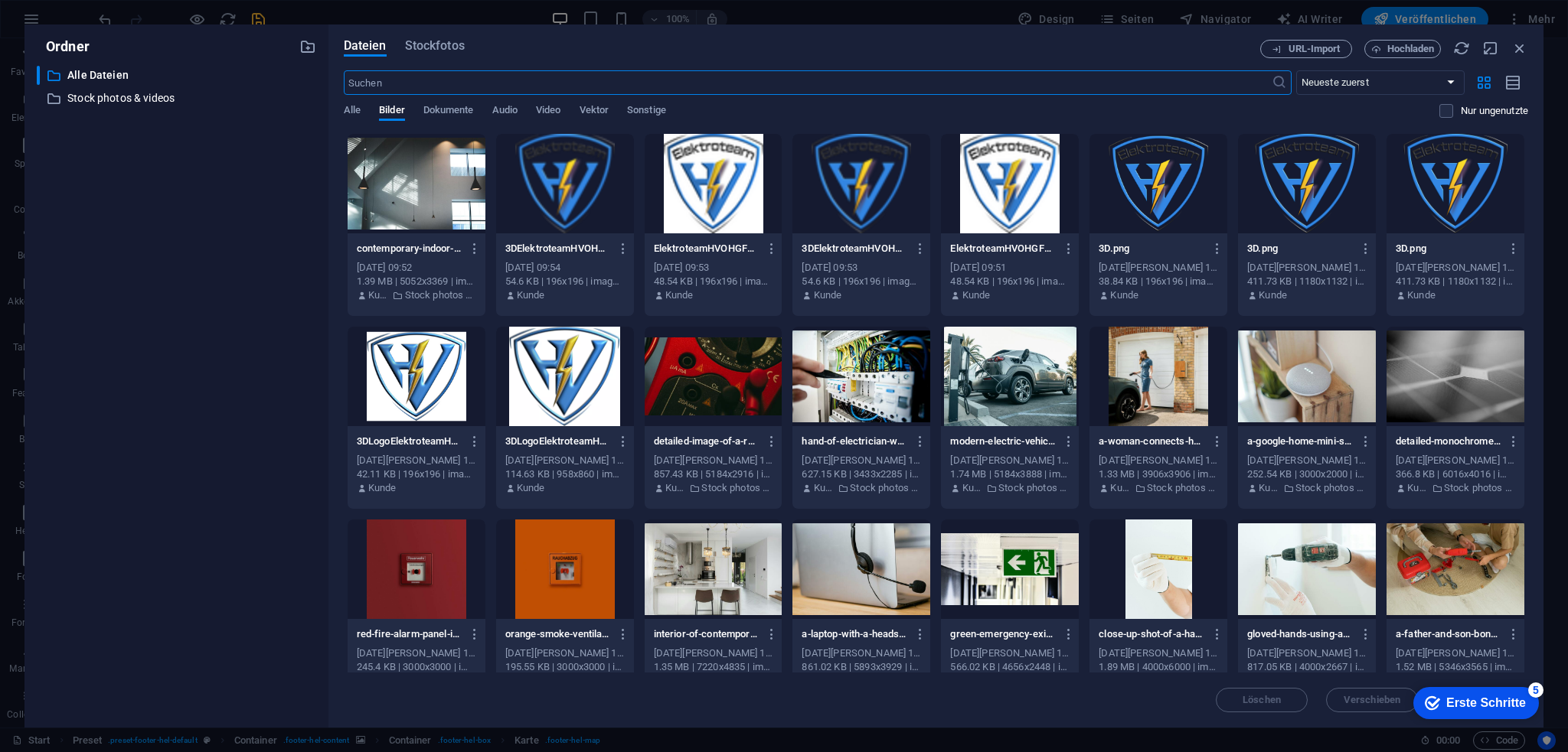
scroll to position [6422, 0]
drag, startPoint x: 1521, startPoint y: 49, endPoint x: 347, endPoint y: 356, distance: 1213.5
click at [1521, 49] on icon "button" at bounding box center [1519, 48] width 17 height 17
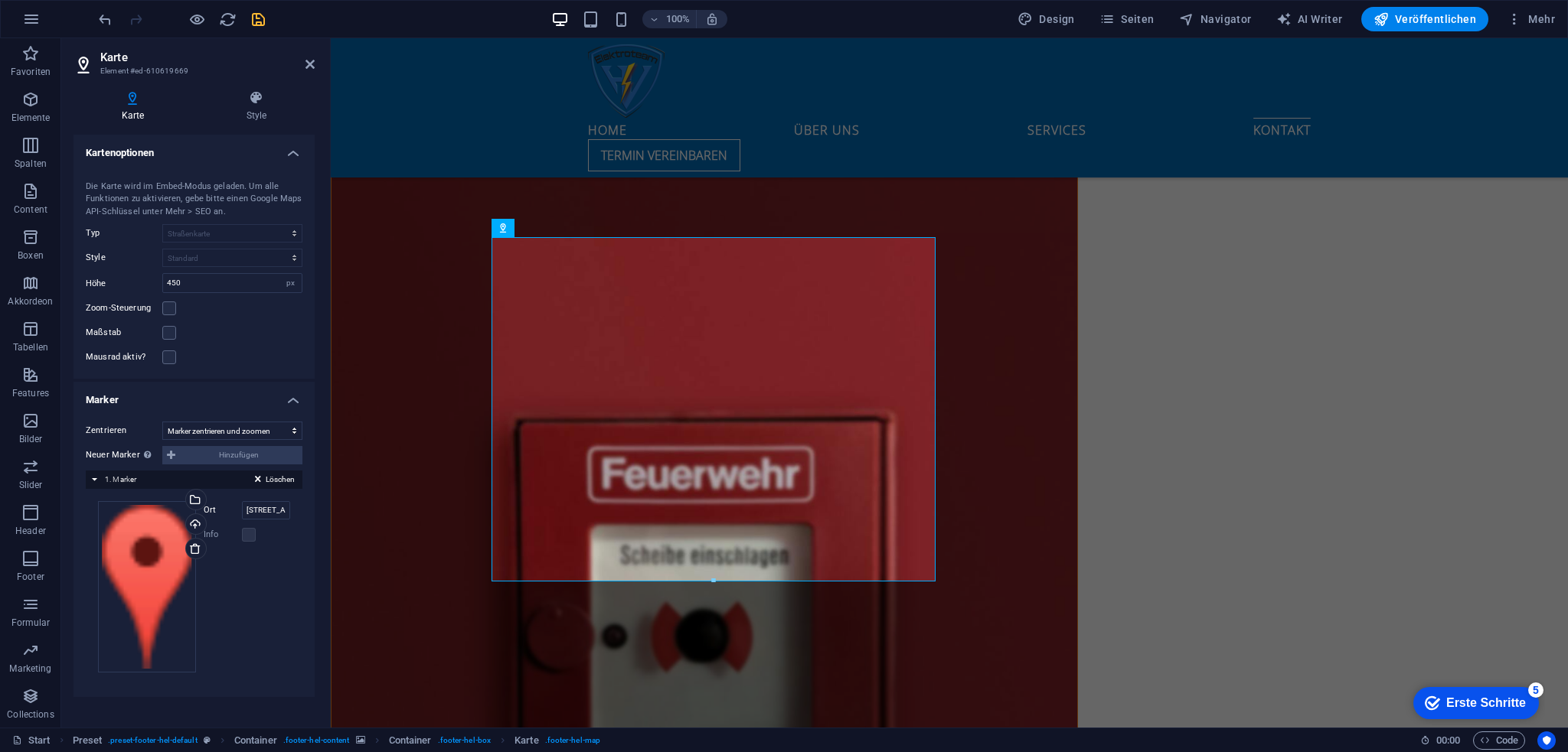
click at [267, 14] on span "save" at bounding box center [257, 19] width 18 height 17
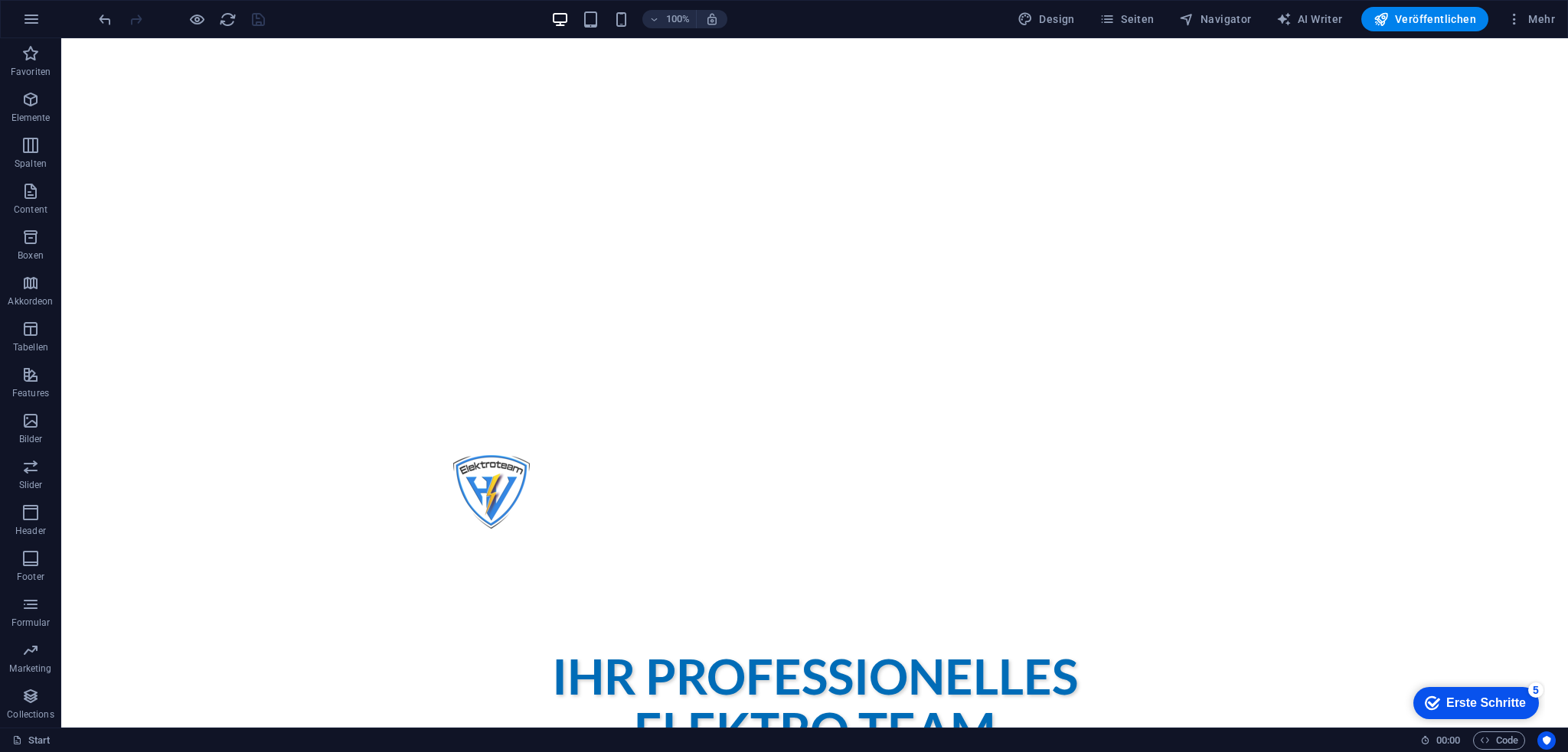
scroll to position [0, 0]
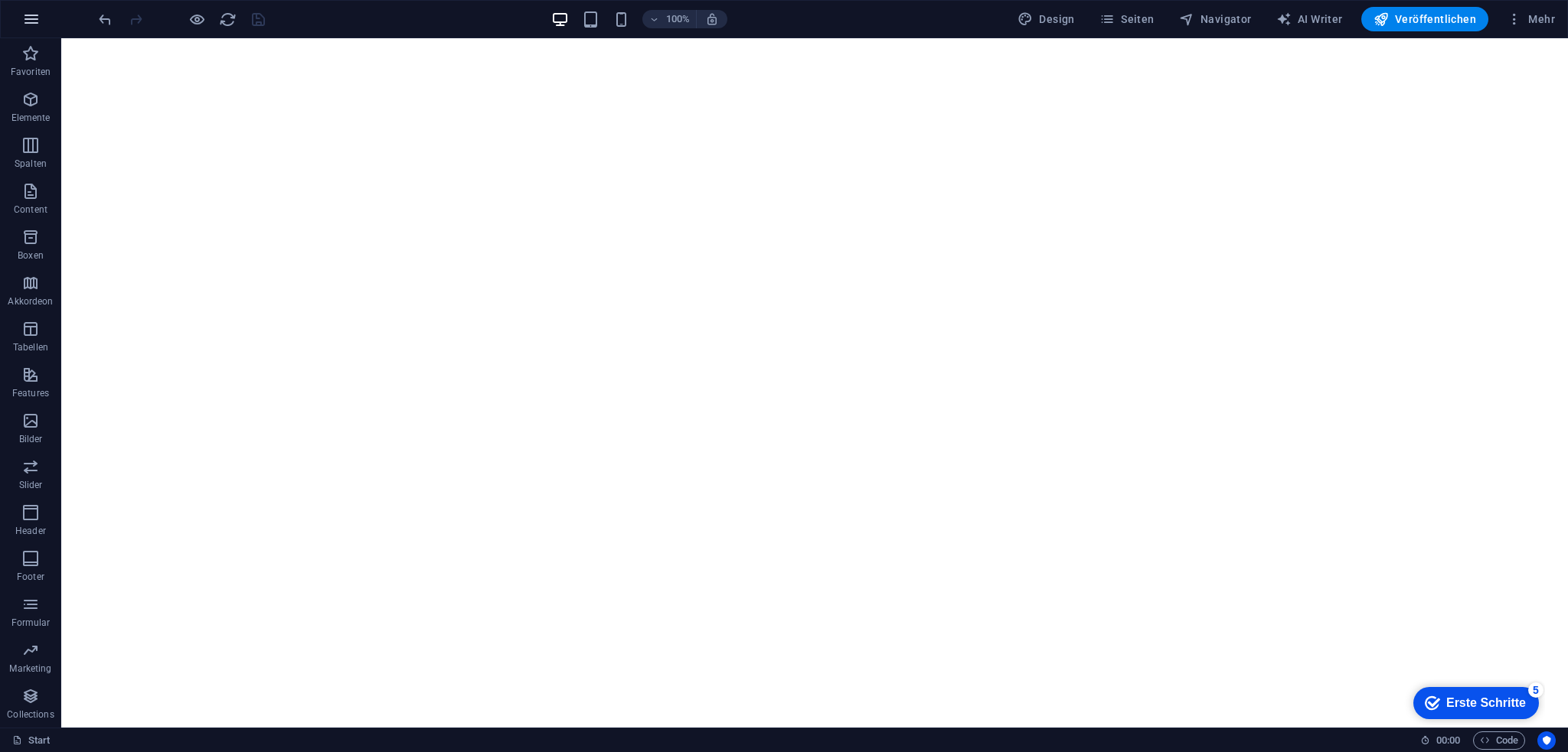
click at [37, 27] on icon "button" at bounding box center [31, 19] width 18 height 18
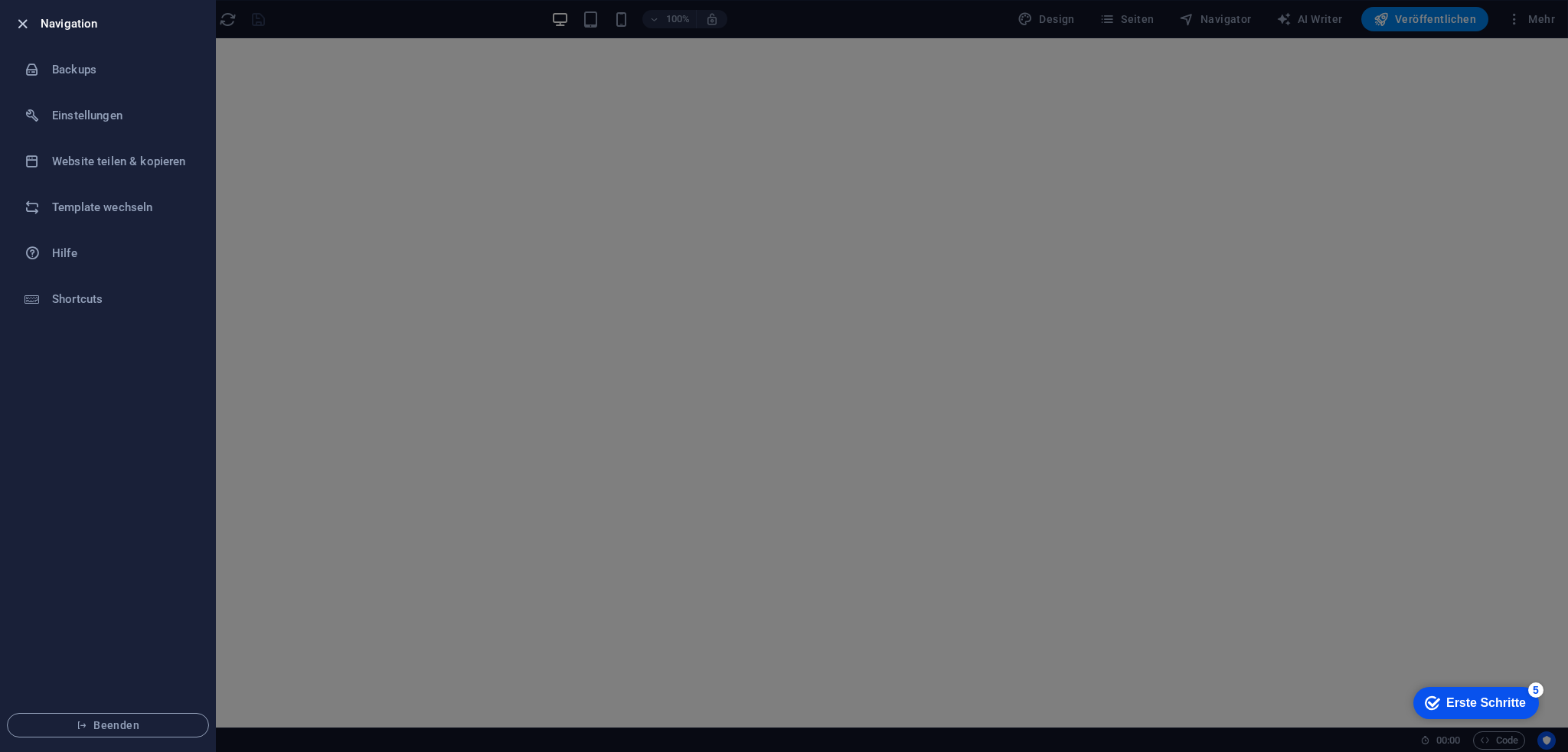
click at [27, 17] on icon "button" at bounding box center [22, 24] width 17 height 17
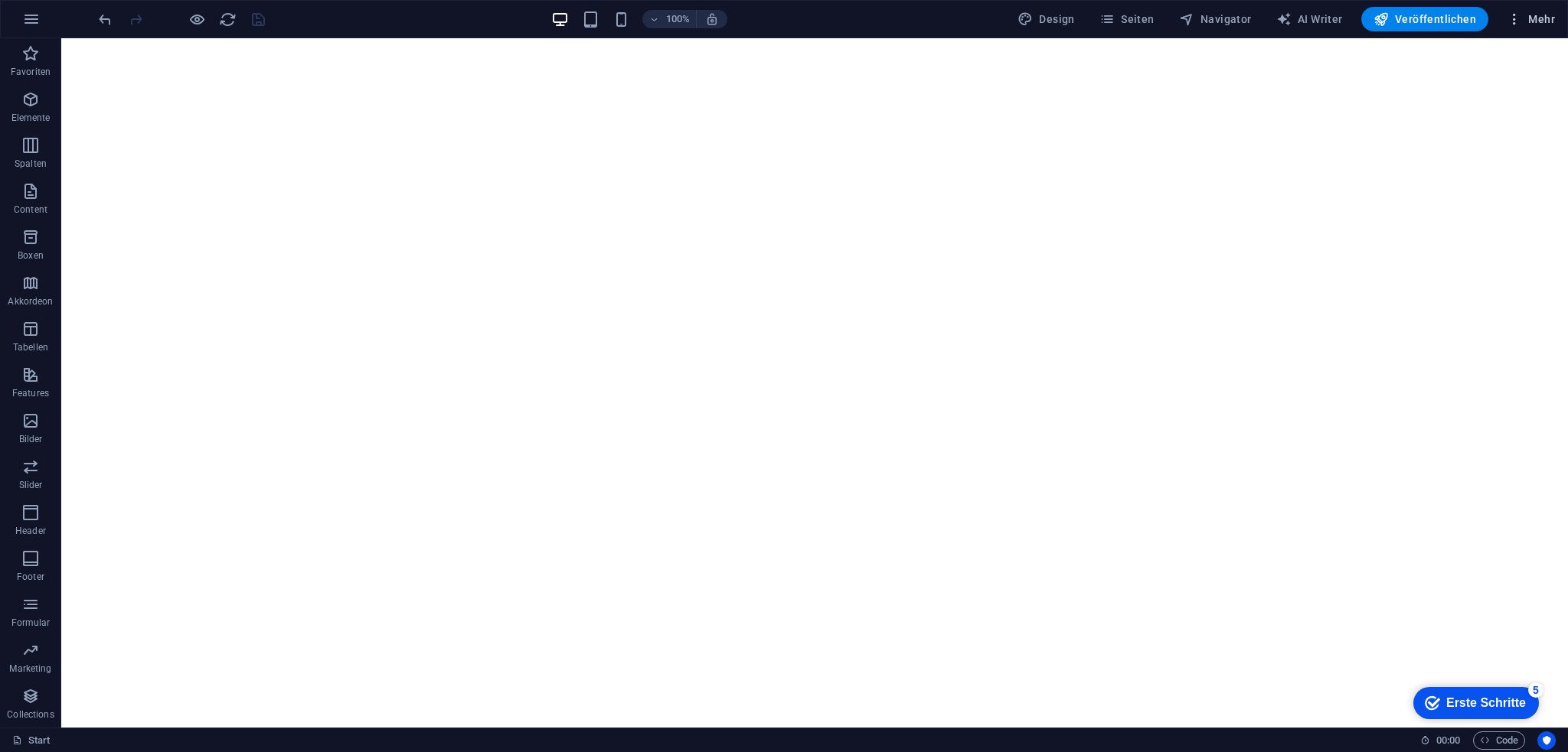
click at [1537, 21] on span "Mehr" at bounding box center [1531, 18] width 48 height 15
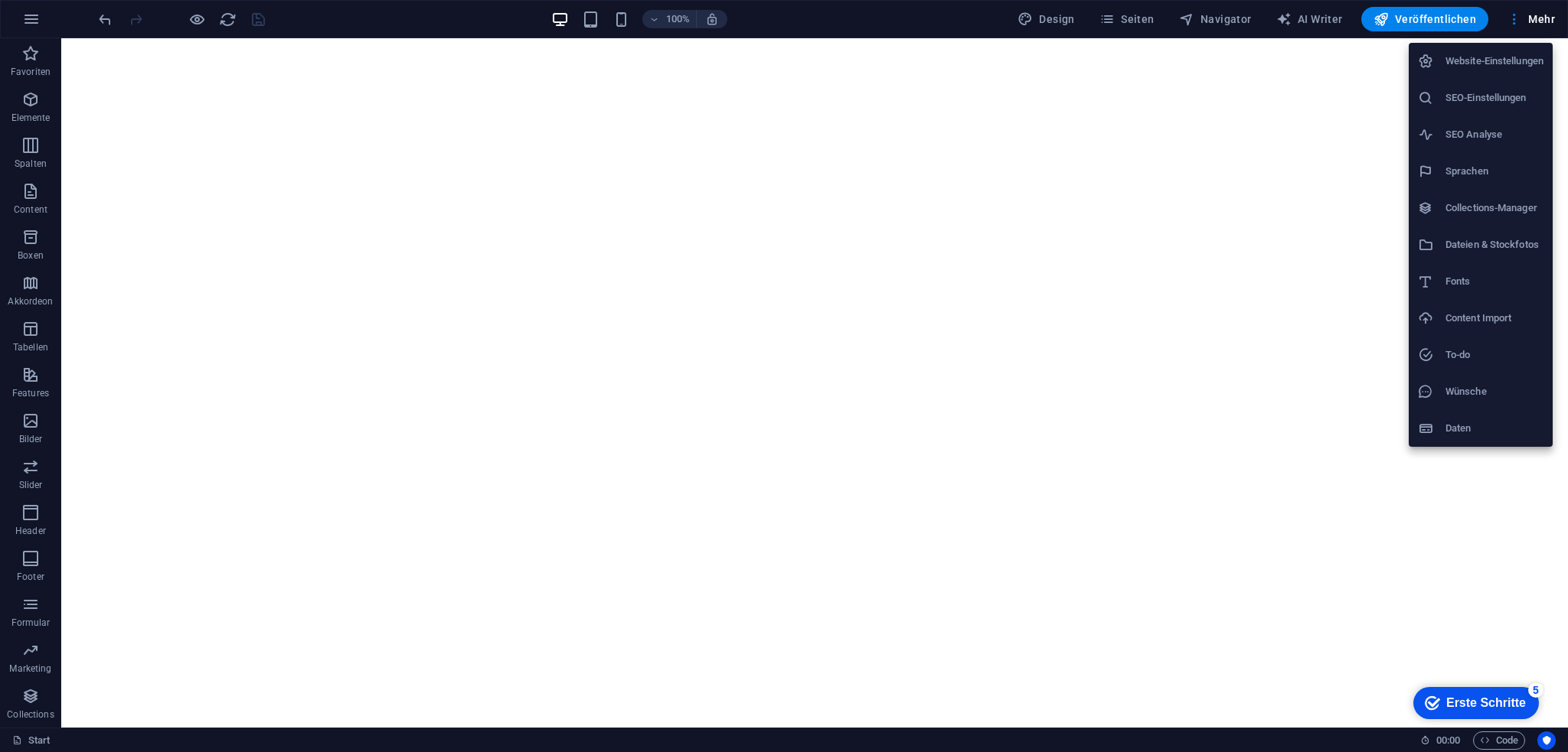
click at [1210, 24] on div at bounding box center [784, 376] width 1568 height 752
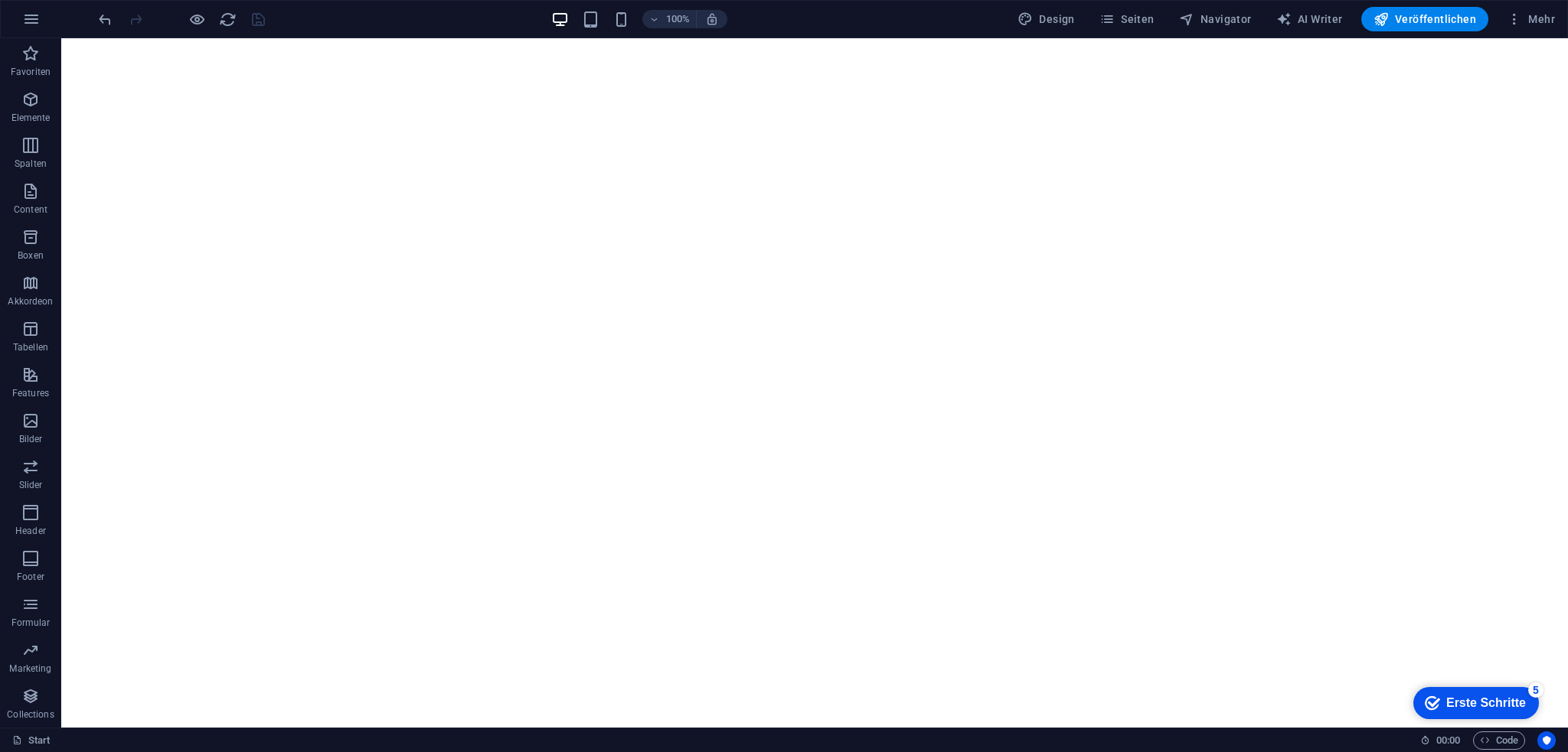
click at [1219, 24] on span "Navigator" at bounding box center [1215, 18] width 73 height 15
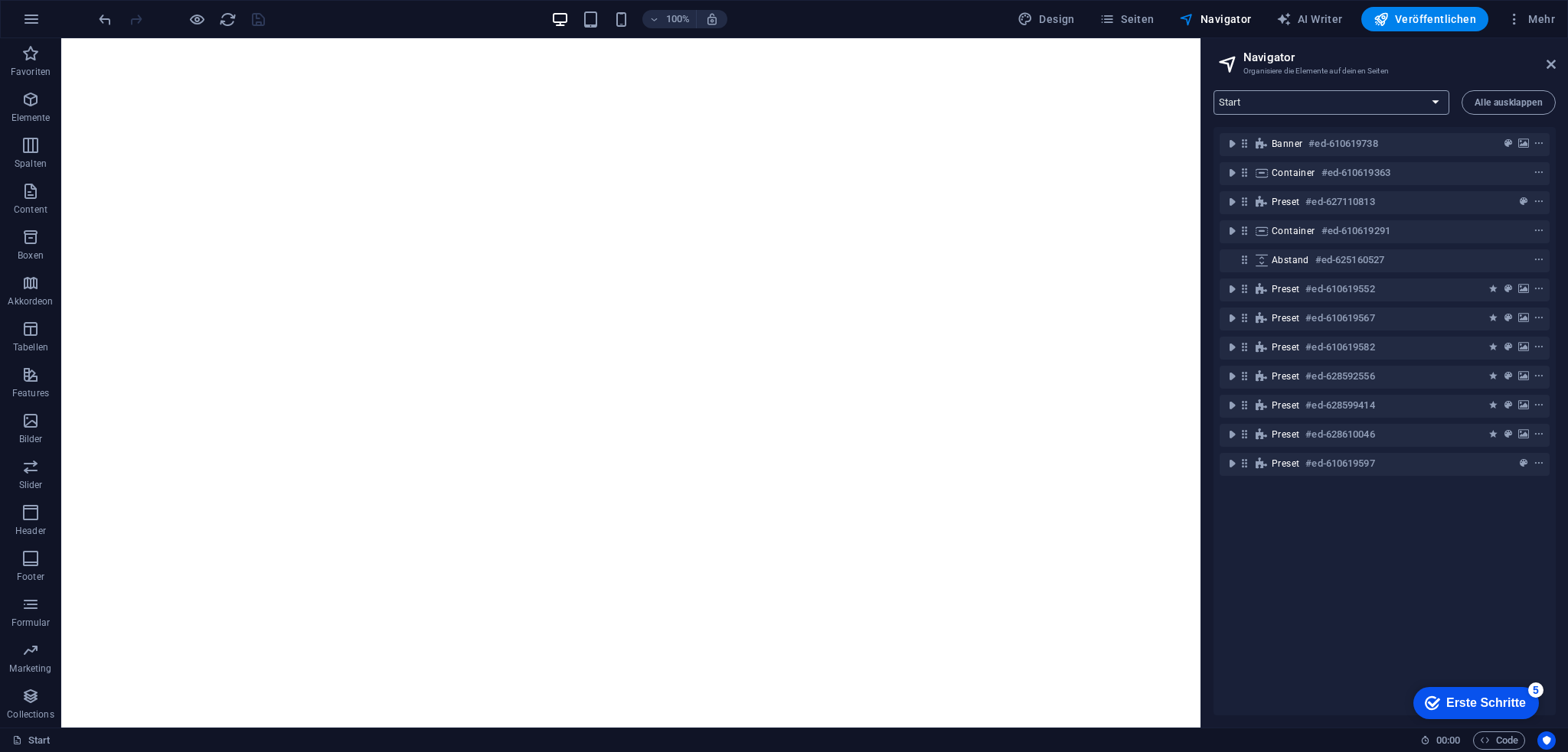
click at [1281, 103] on select "Start Impressum Datenschutz Widerruf" at bounding box center [1331, 102] width 236 height 25
click at [1214, 91] on select "Start Impressum Datenschutz Widerruf" at bounding box center [1331, 102] width 236 height 25
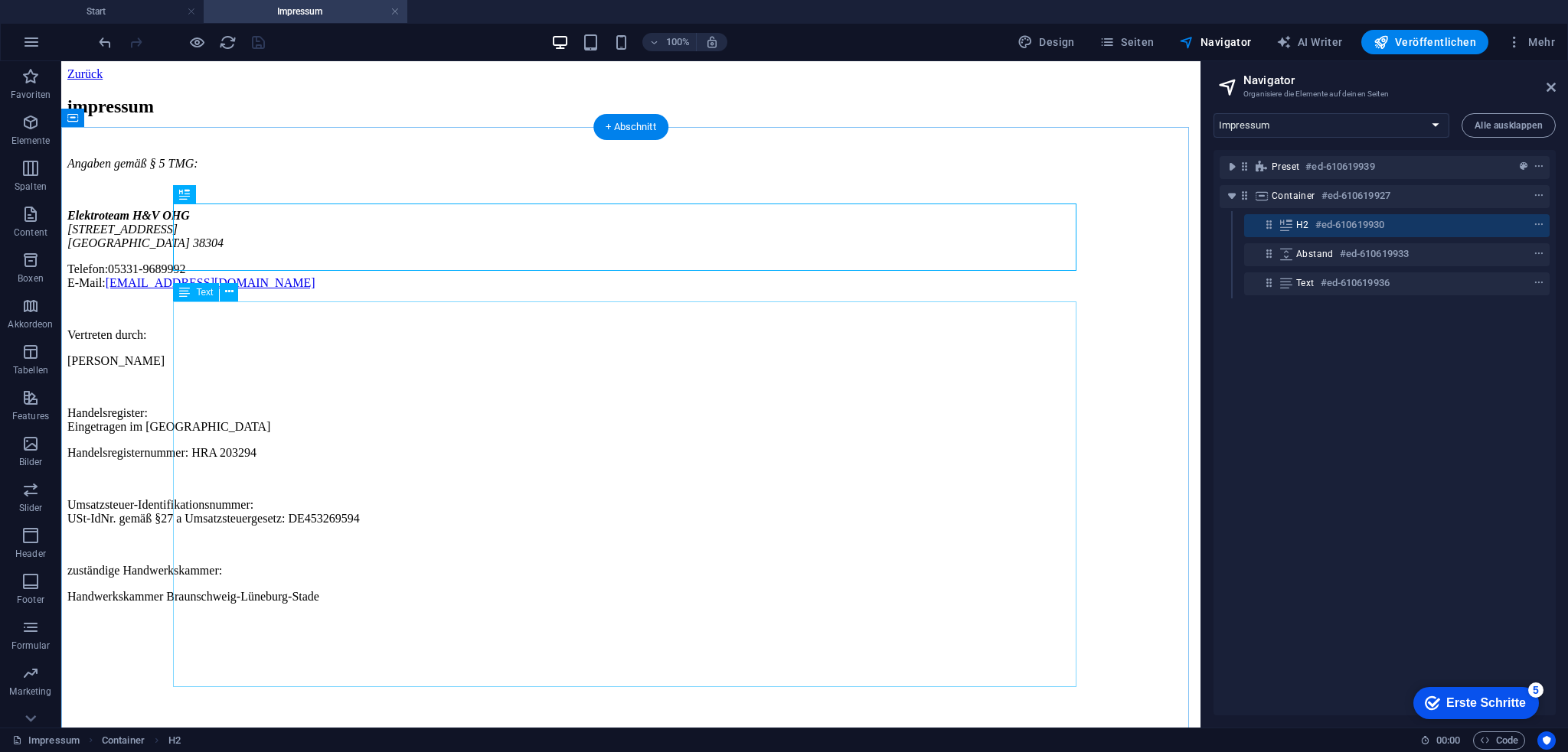
scroll to position [35, 0]
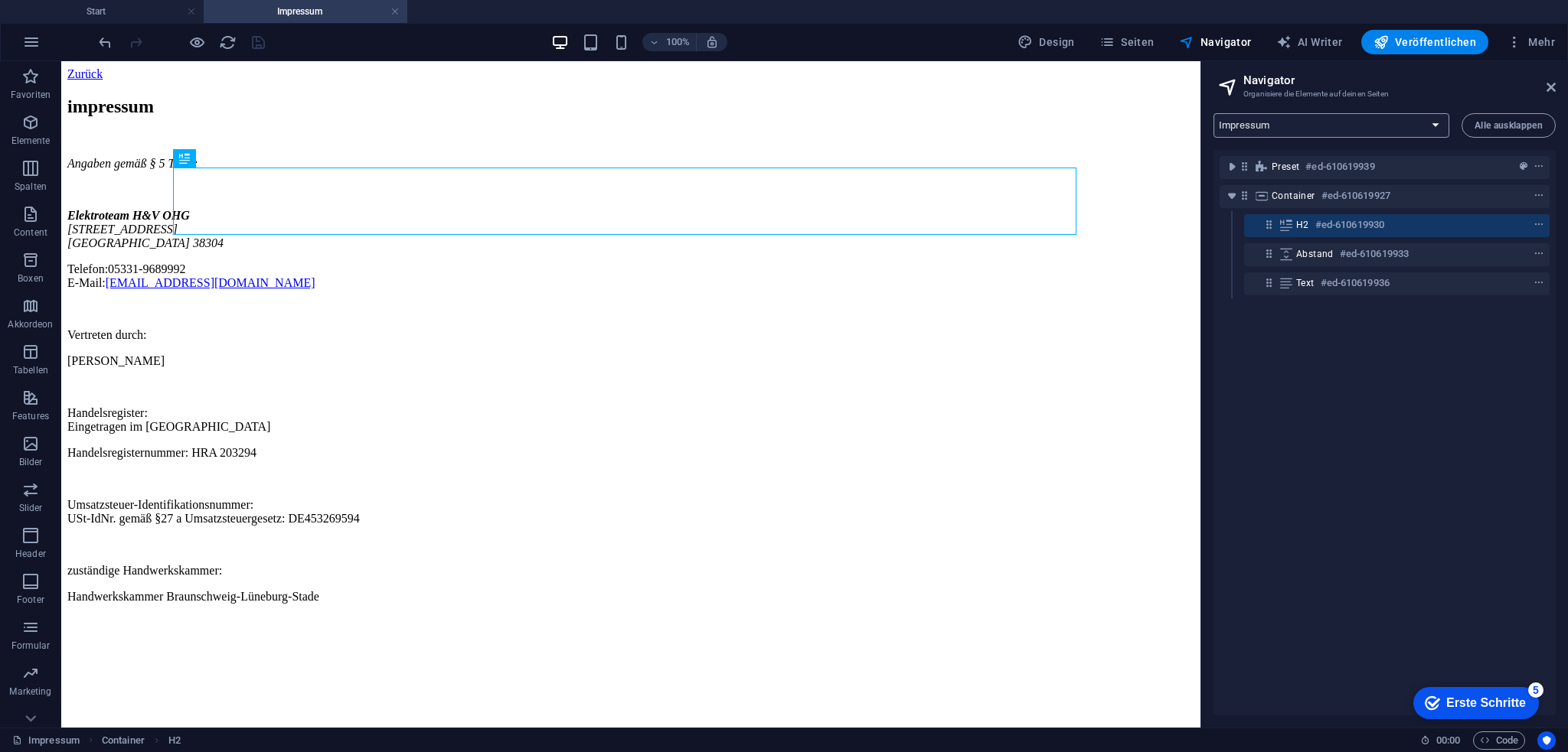
click at [1276, 132] on select "Start Impressum Datenschutz Widerruf" at bounding box center [1331, 125] width 236 height 25
click at [1214, 114] on select "Start Impressum Datenschutz Widerruf" at bounding box center [1331, 125] width 236 height 25
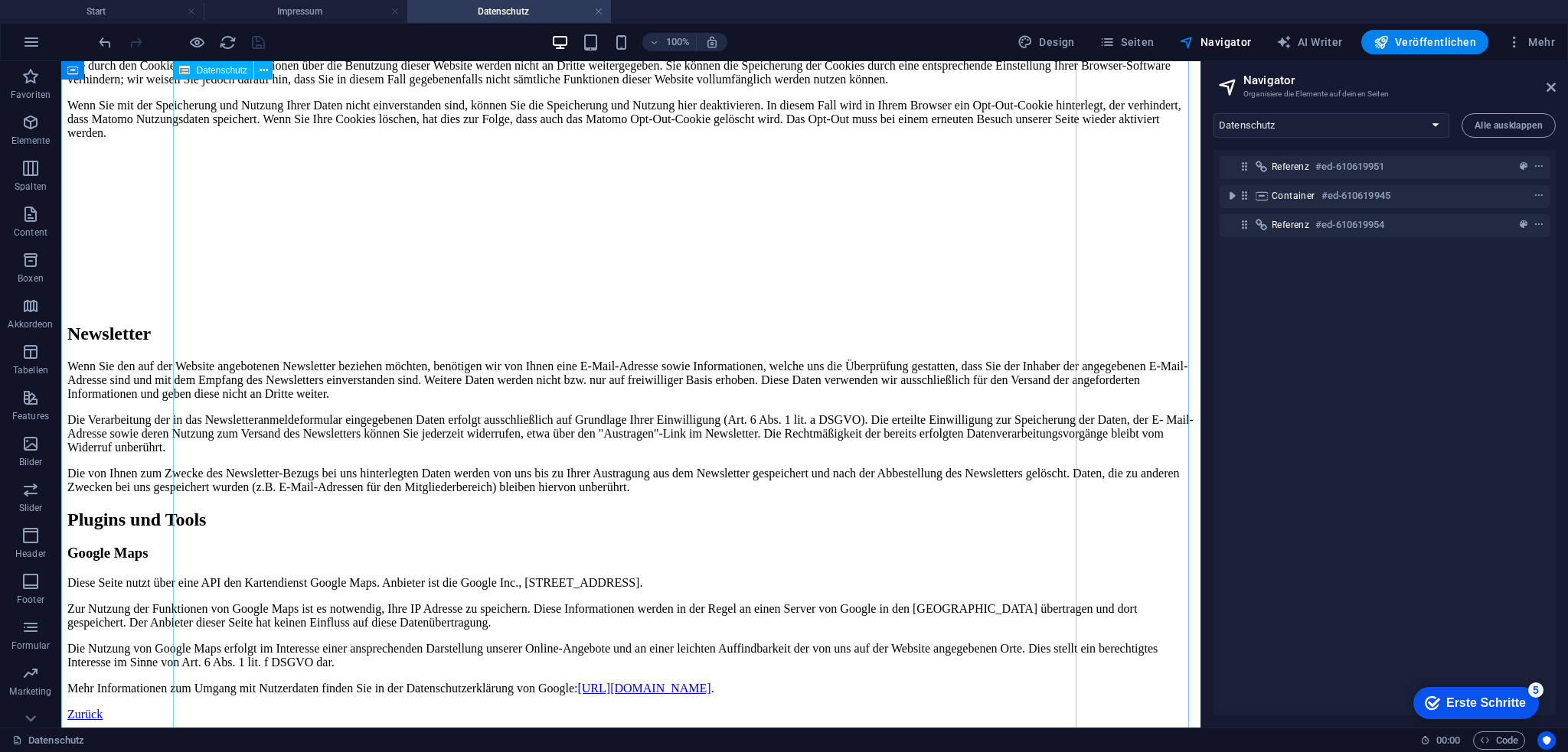
scroll to position [4202, 0]
click at [1299, 125] on select "Start Impressum Datenschutz Widerruf" at bounding box center [1331, 125] width 236 height 25
select select "13783083-de"
click at [1214, 114] on select "Start Impressum Datenschutz Widerruf" at bounding box center [1331, 125] width 236 height 25
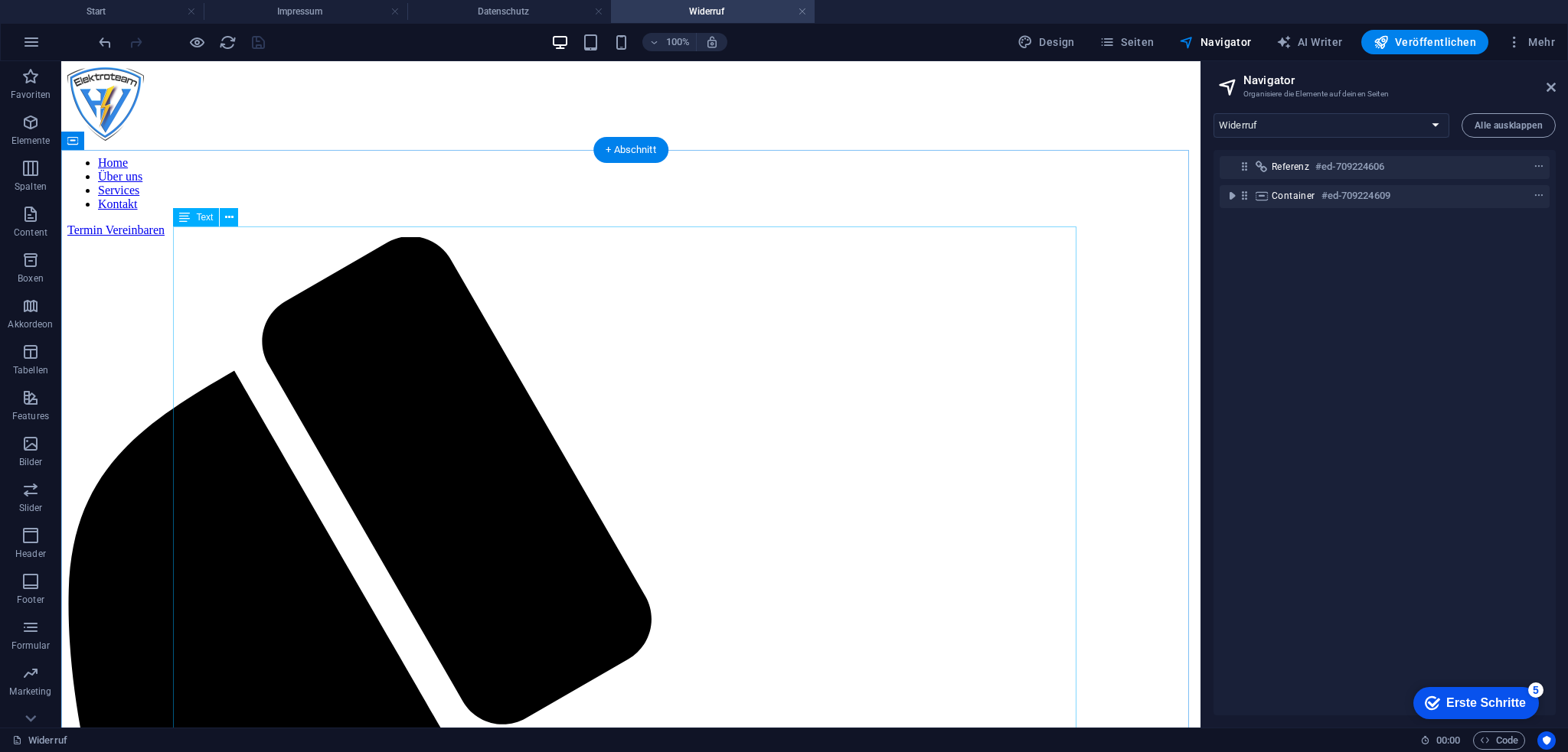
scroll to position [0, 0]
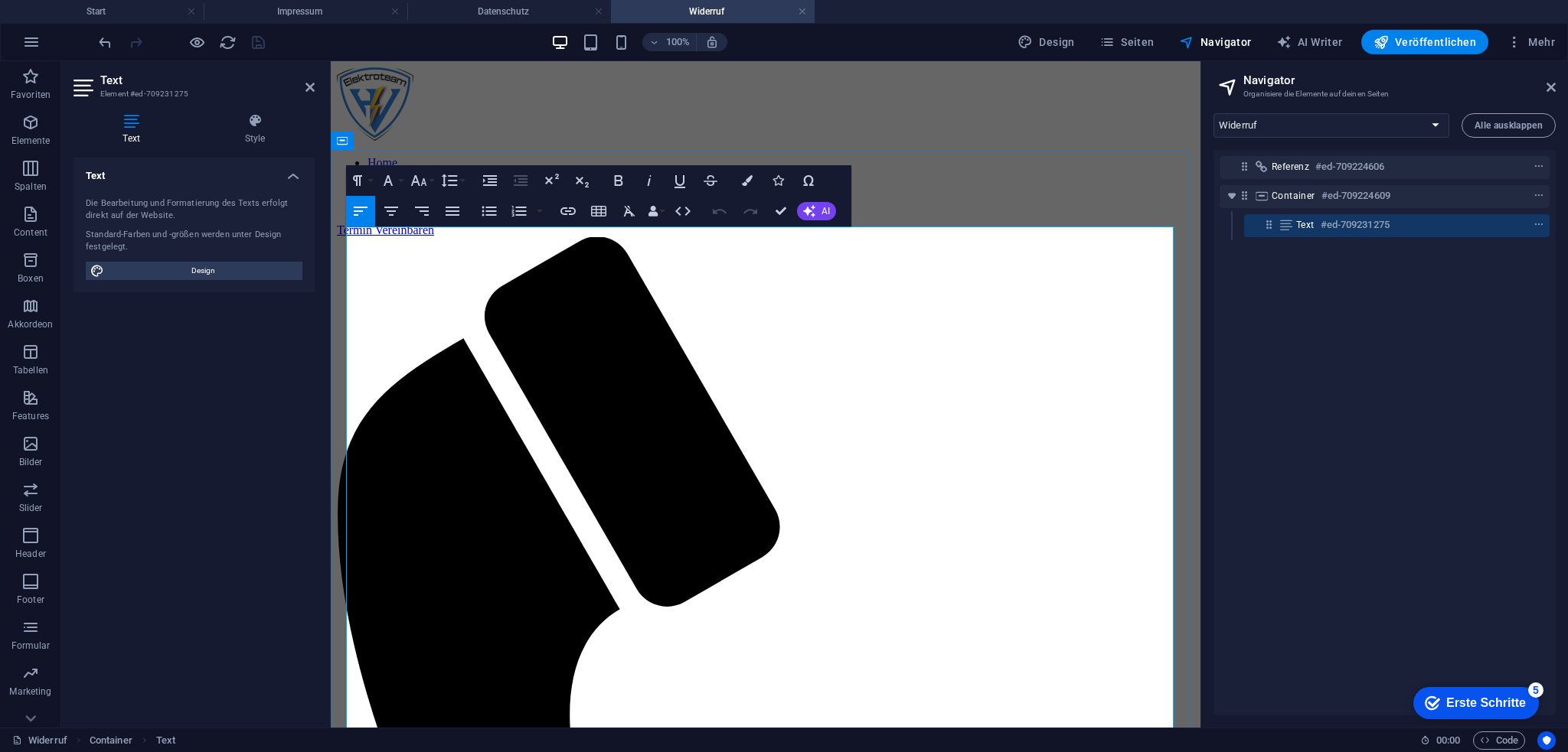
drag, startPoint x: 462, startPoint y: 425, endPoint x: 349, endPoint y: 422, distance: 113.0
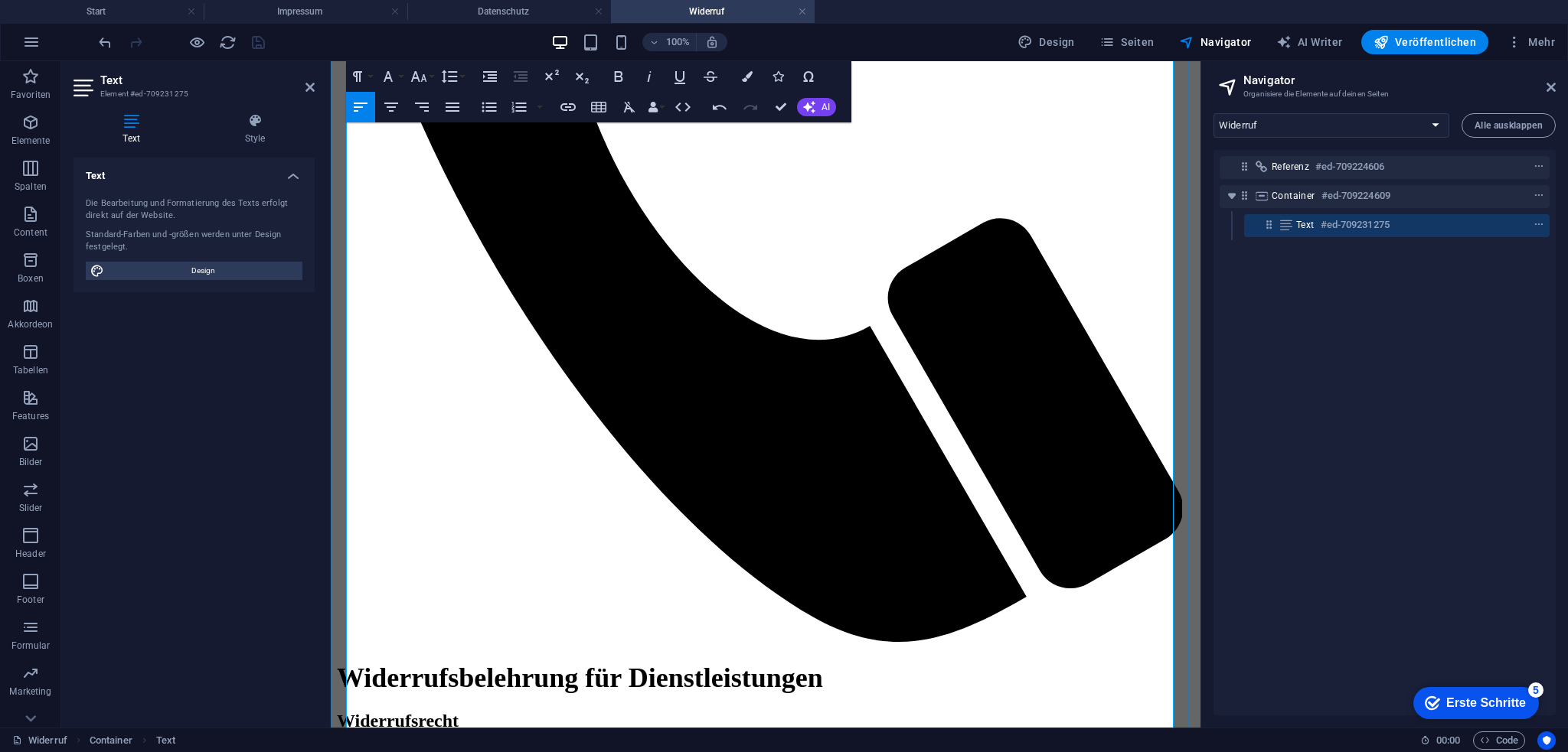
scroll to position [787, 0]
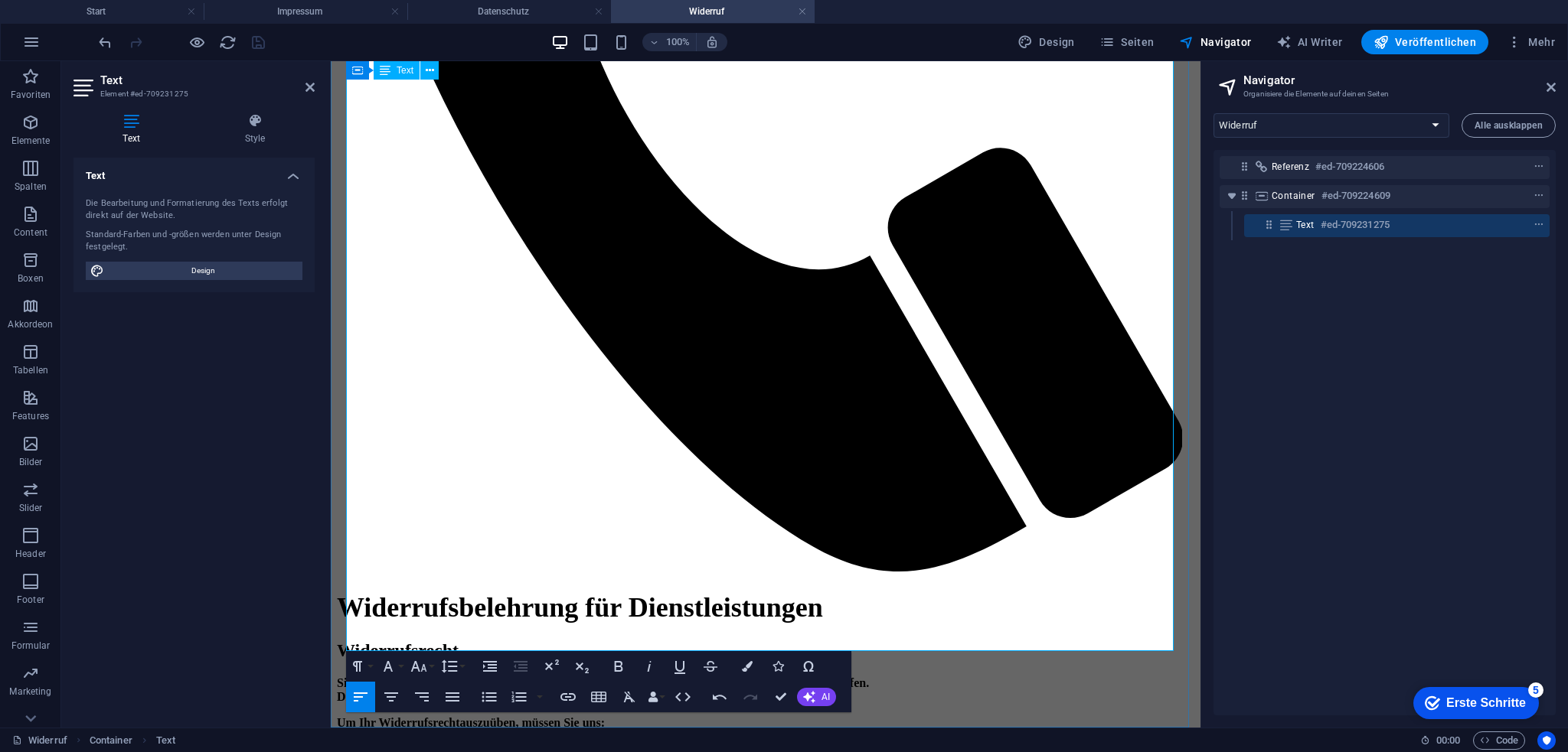
drag, startPoint x: 441, startPoint y: 307, endPoint x: 349, endPoint y: 307, distance: 92.0
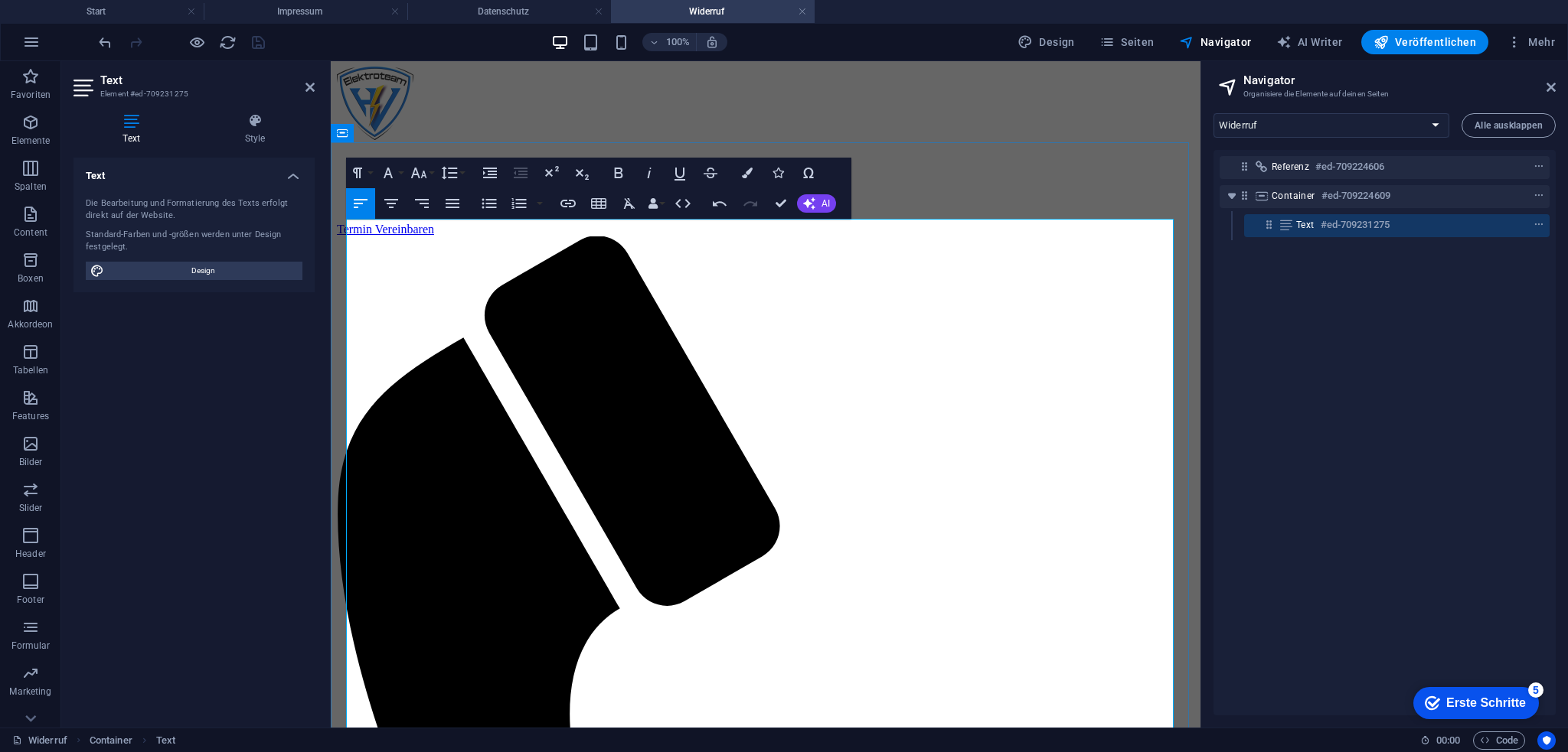
scroll to position [0, 0]
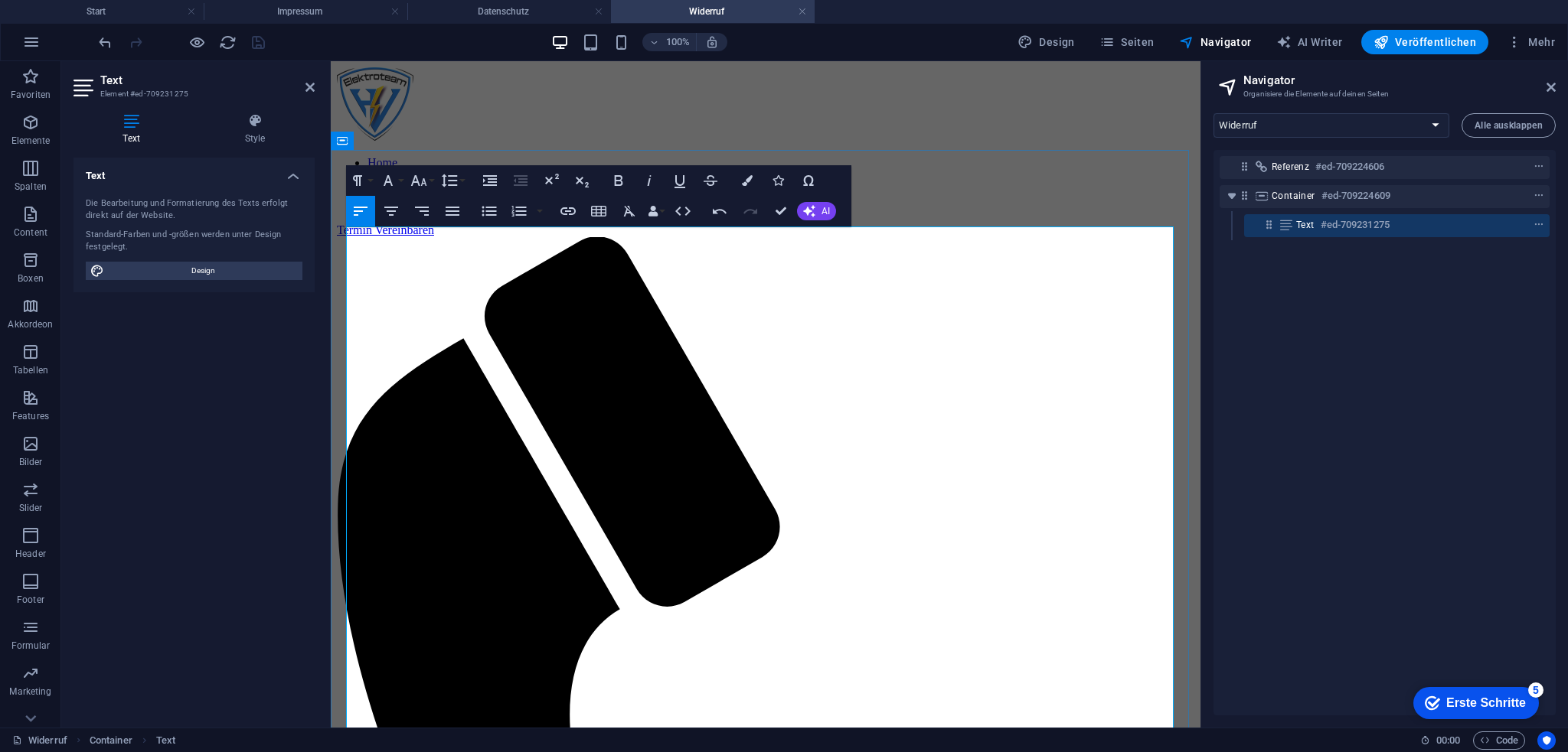
click at [226, 461] on div "Text Die Bearbeitung und Formatierung des Texts erfolgt direkt auf der Website.…" at bounding box center [195, 437] width 241 height 558
click at [226, 460] on div "Text Die Bearbeitung und Formatierung des Texts erfolgt direkt auf der Website.…" at bounding box center [195, 437] width 241 height 558
click at [199, 372] on div "Text Die Bearbeitung und Formatierung des Texts erfolgt direkt auf der Website.…" at bounding box center [195, 437] width 241 height 558
click at [562, 223] on div "Termin Vereinbaren" at bounding box center [765, 229] width 857 height 13
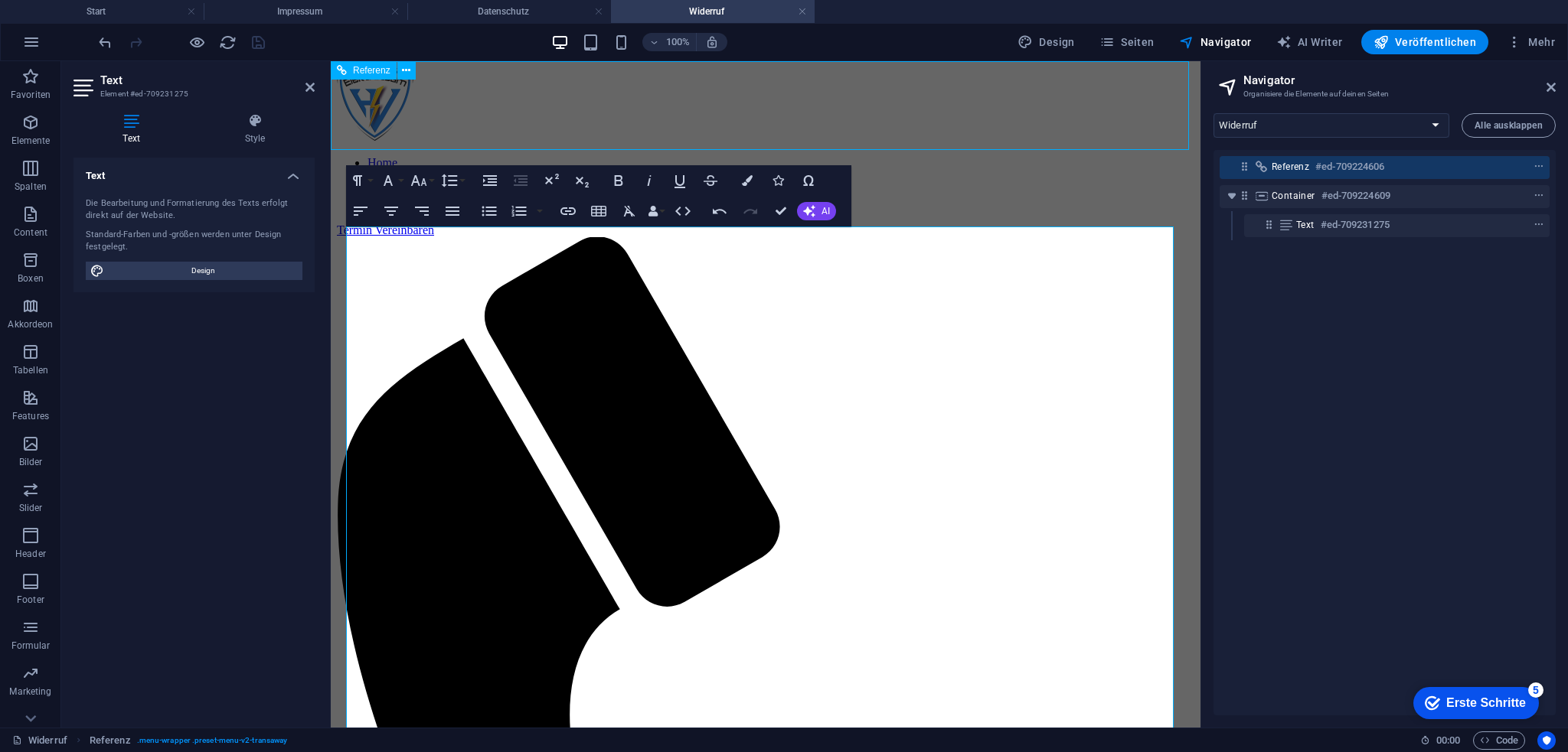
click at [562, 223] on div "Termin Vereinbaren" at bounding box center [765, 229] width 857 height 13
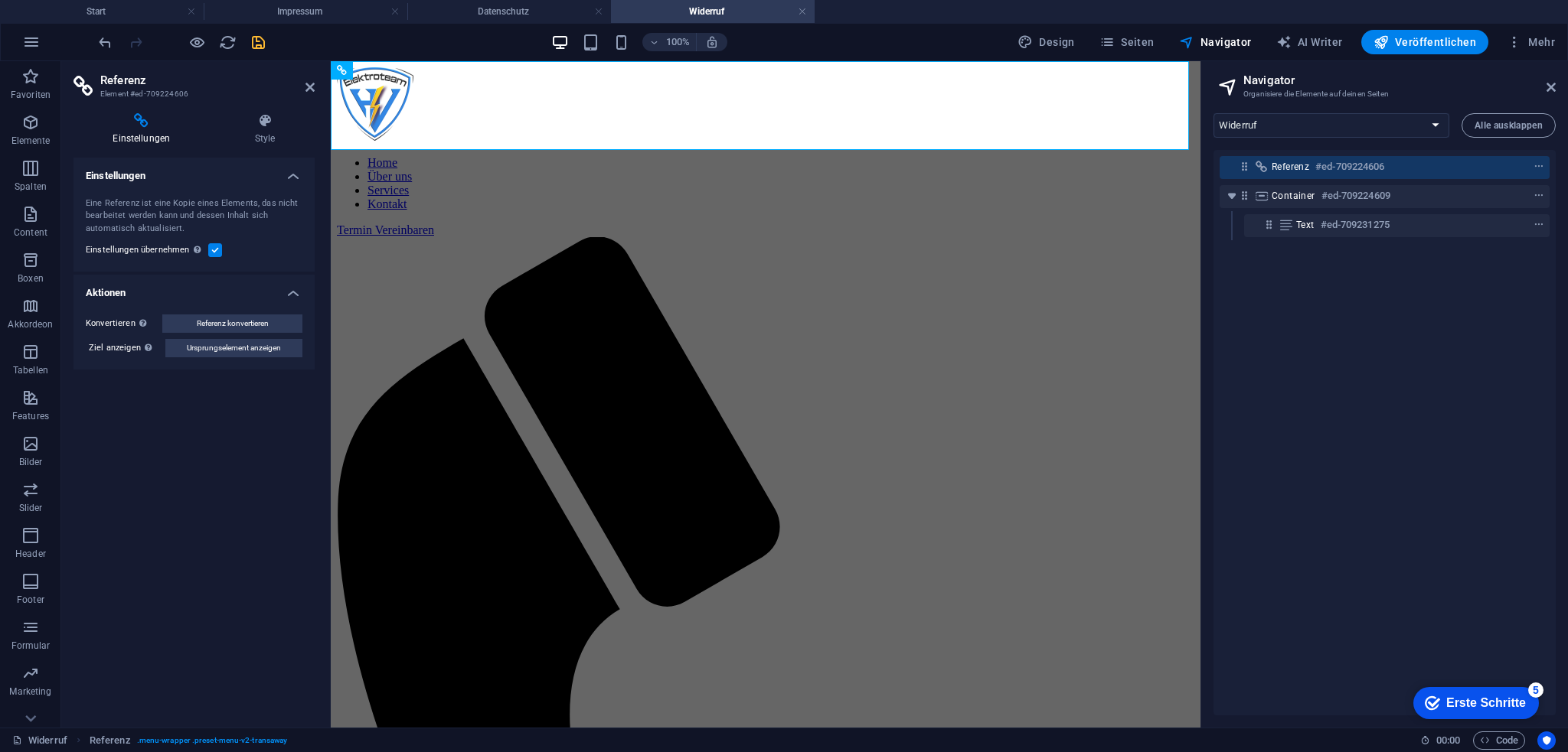
click at [264, 45] on icon "save" at bounding box center [258, 42] width 17 height 17
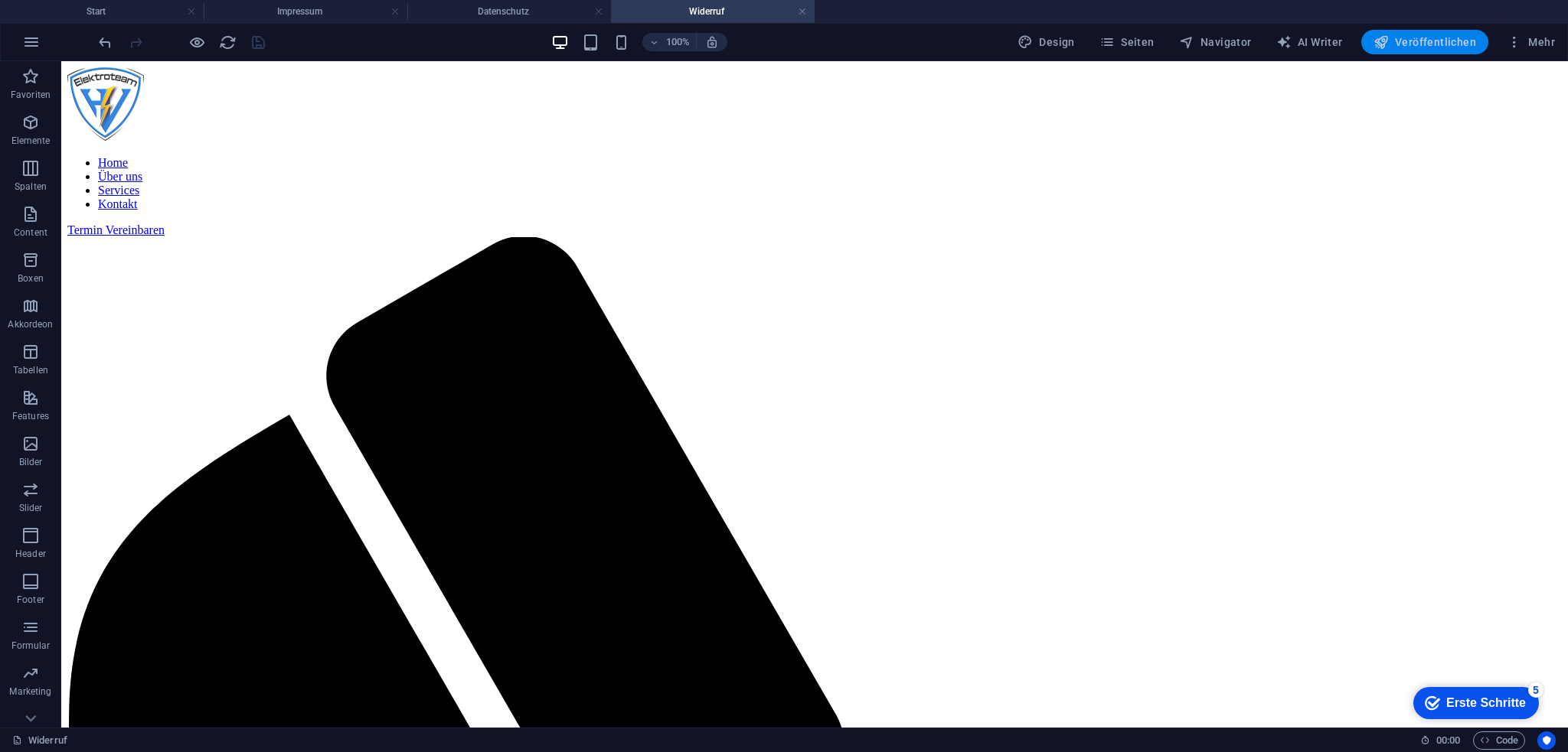
click at [1400, 54] on button "Veröffentlichen" at bounding box center [1425, 42] width 127 height 25
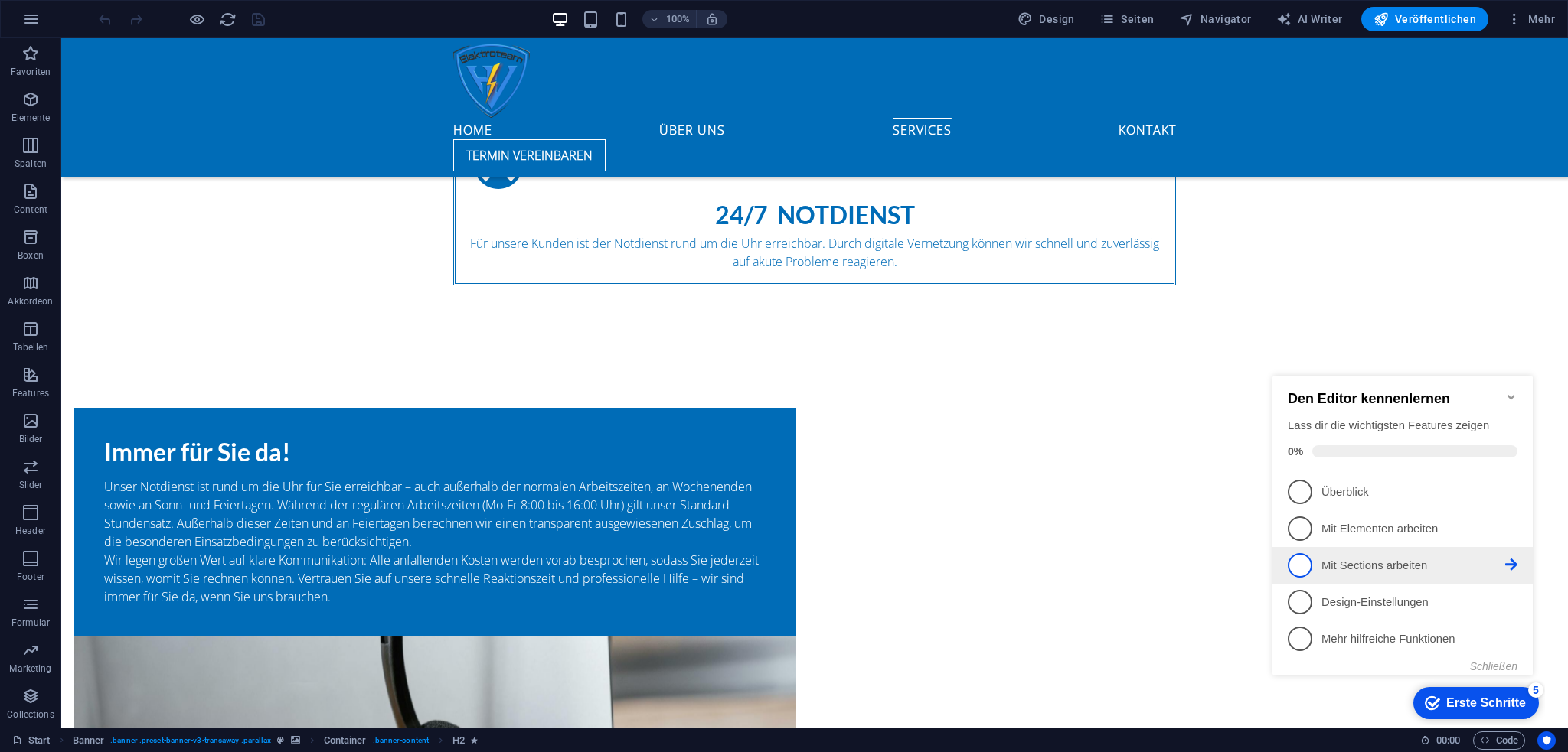
scroll to position [2373, 0]
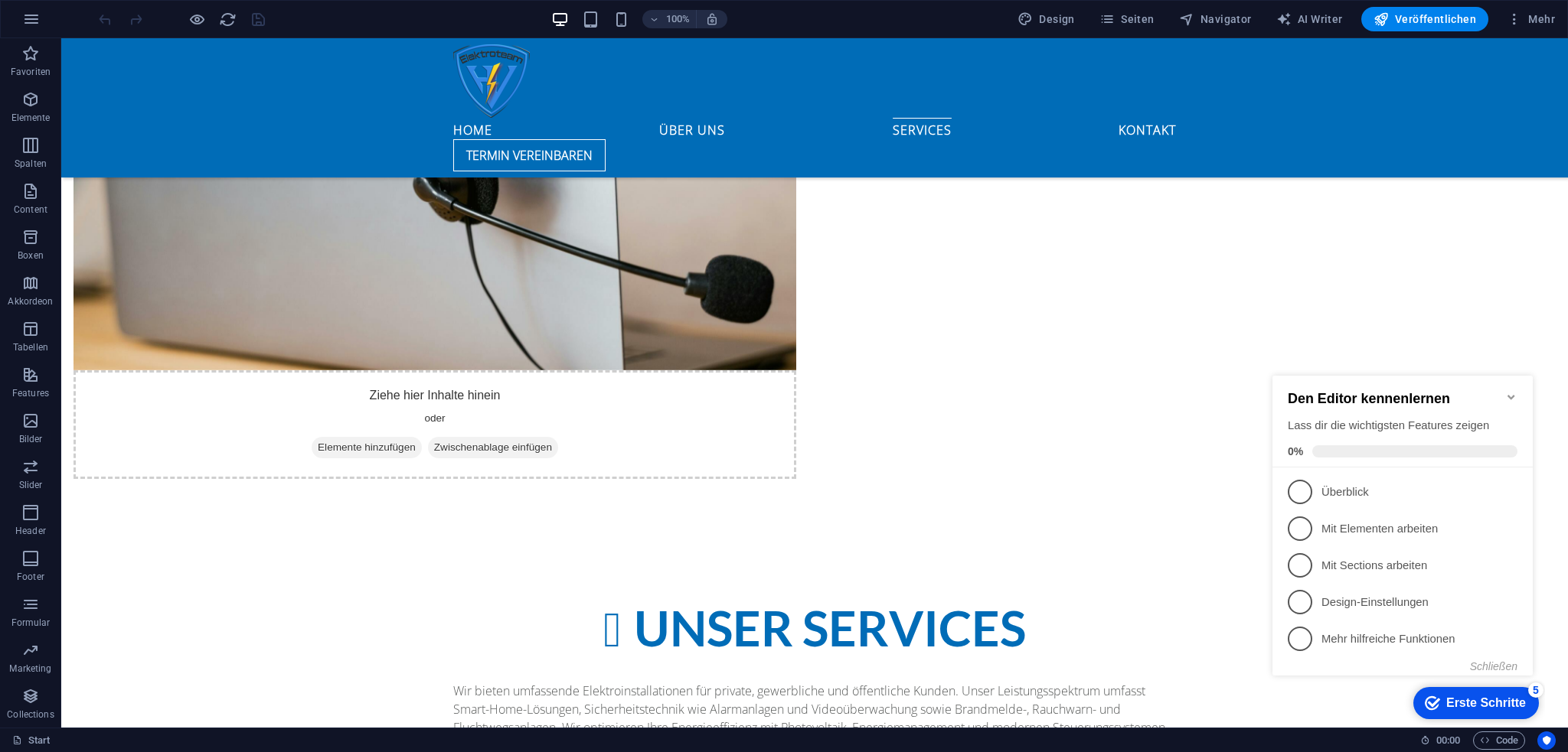
click at [1508, 395] on icon "Minimize checklist" at bounding box center [1511, 397] width 7 height 5
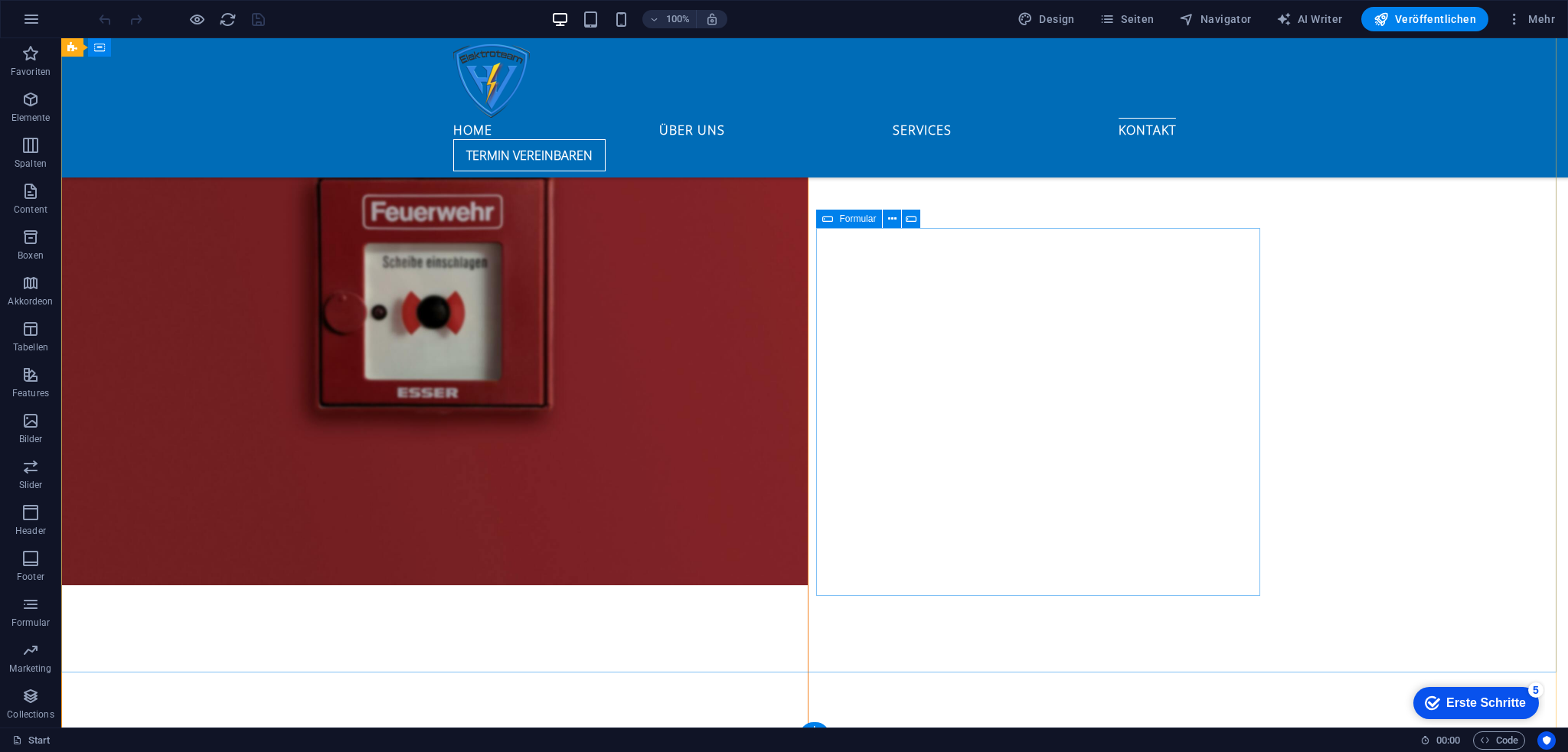
scroll to position [6086, 0]
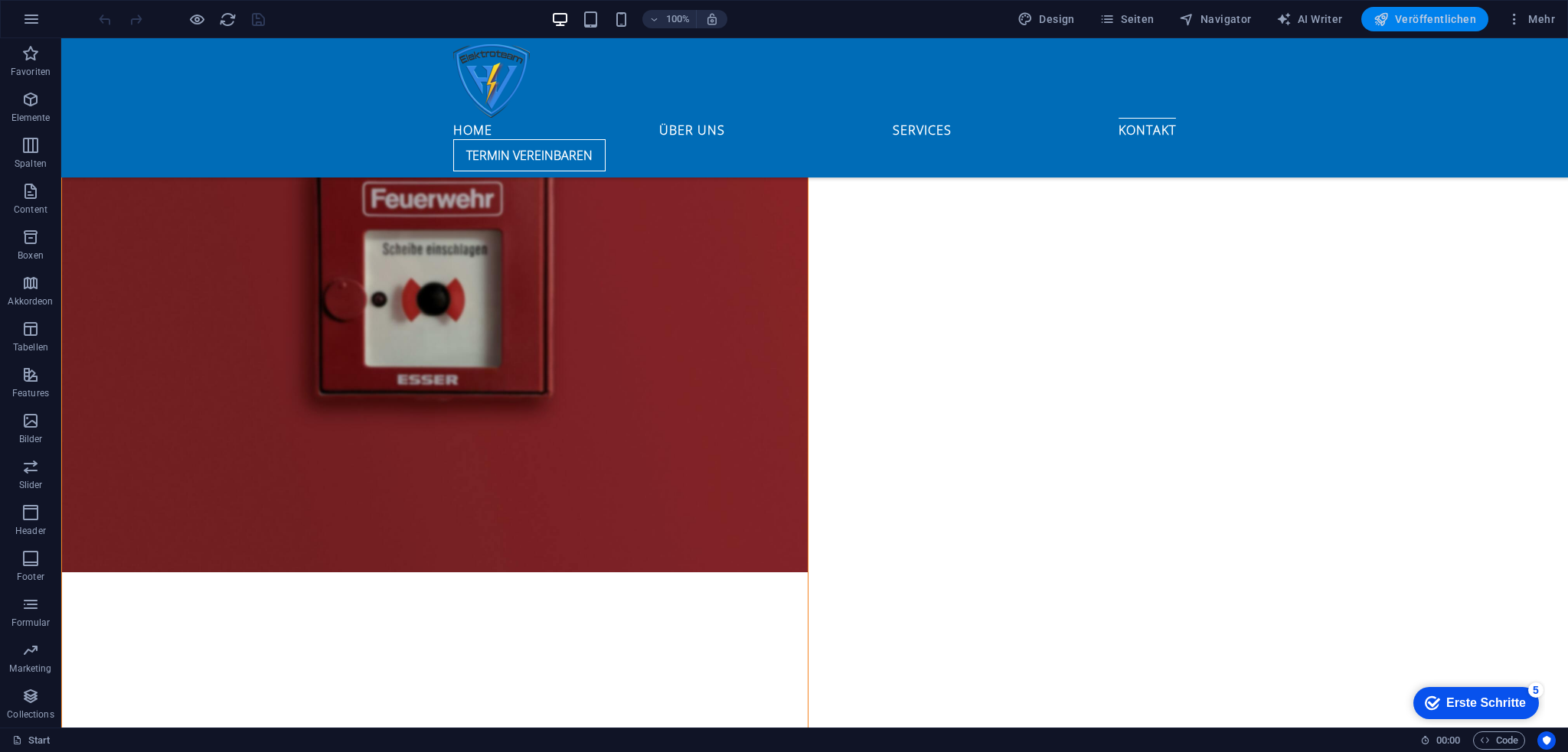
click at [1403, 13] on span "Veröffentlichen" at bounding box center [1424, 18] width 102 height 15
